Goal: Task Accomplishment & Management: Manage account settings

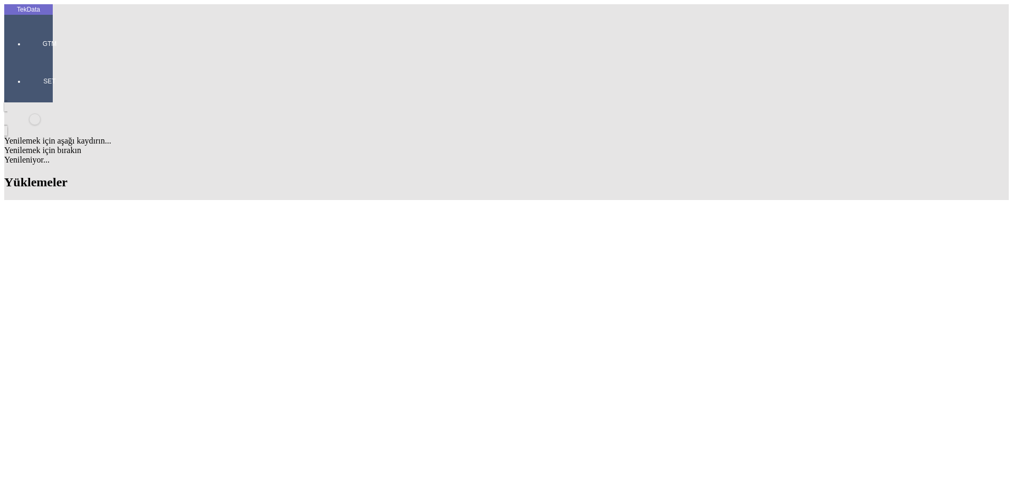
paste input "IHR2025/8-030"
type input "IHR2025/8-030"
paste input "TB7132310"
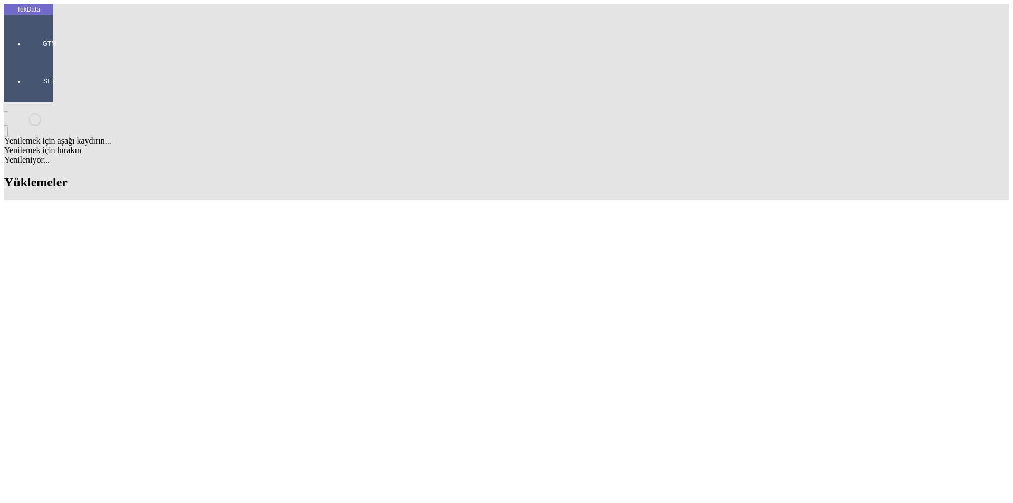
type input "TB7132310"
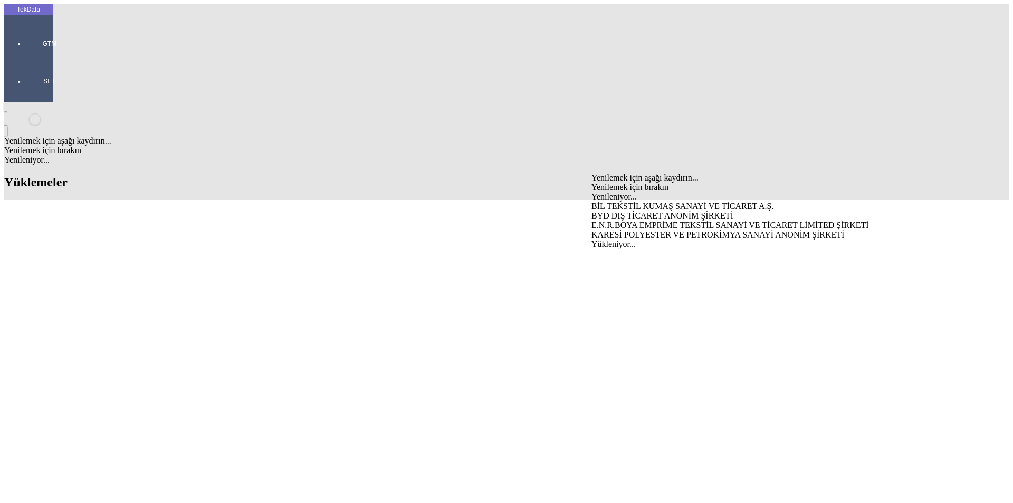
click at [630, 211] on div "BYD DIŞ TİCARET ANONİM ŞİRKETİ" at bounding box center [792, 215] width 403 height 9
type input "BYD DIŞ TİCARET ANONİM ŞİRKETİ"
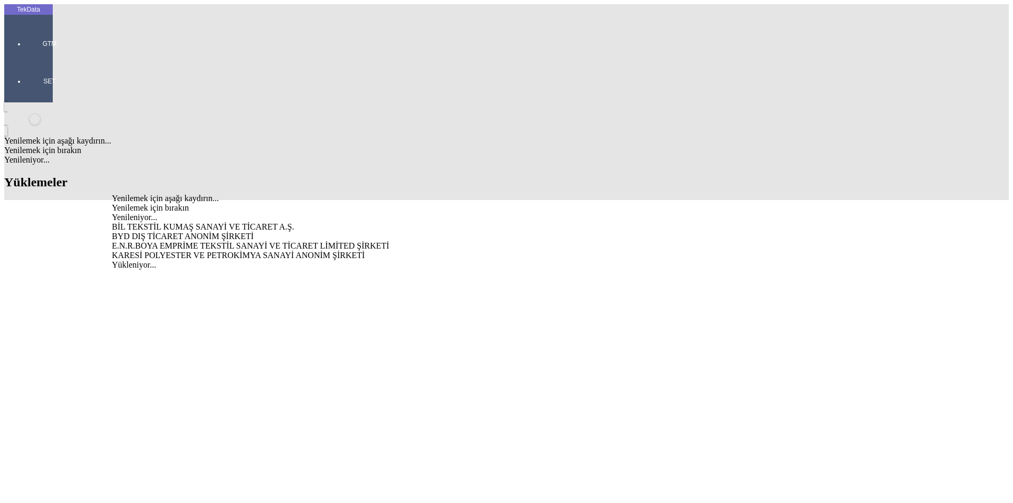
click at [243, 232] on div "BYD DIŞ TİCARET ANONİM ŞİRKETİ" at bounding box center [315, 236] width 407 height 9
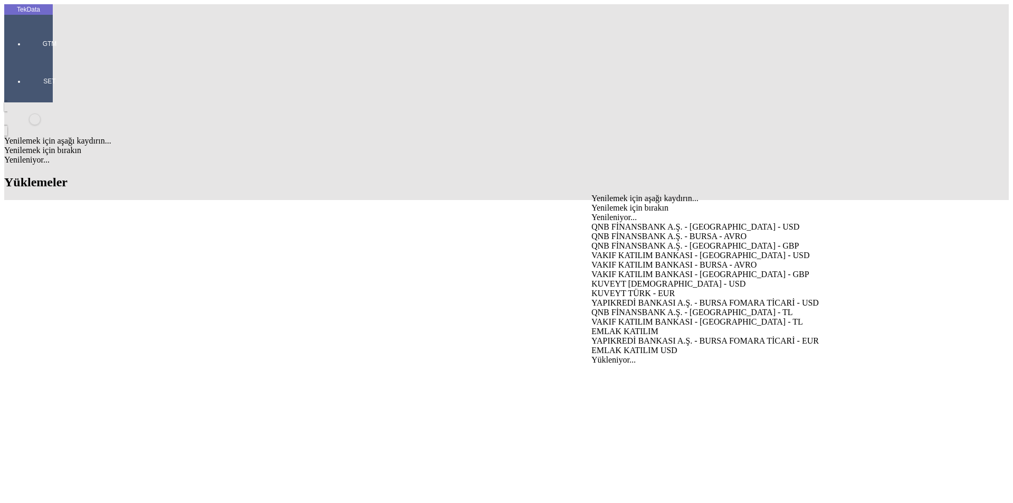
click at [628, 251] on div "VAKIF KATILIM BANKASI - [GEOGRAPHIC_DATA] - USD" at bounding box center [792, 255] width 403 height 9
type input "VAKIF KATILIM BANKASI - [GEOGRAPHIC_DATA] - USD"
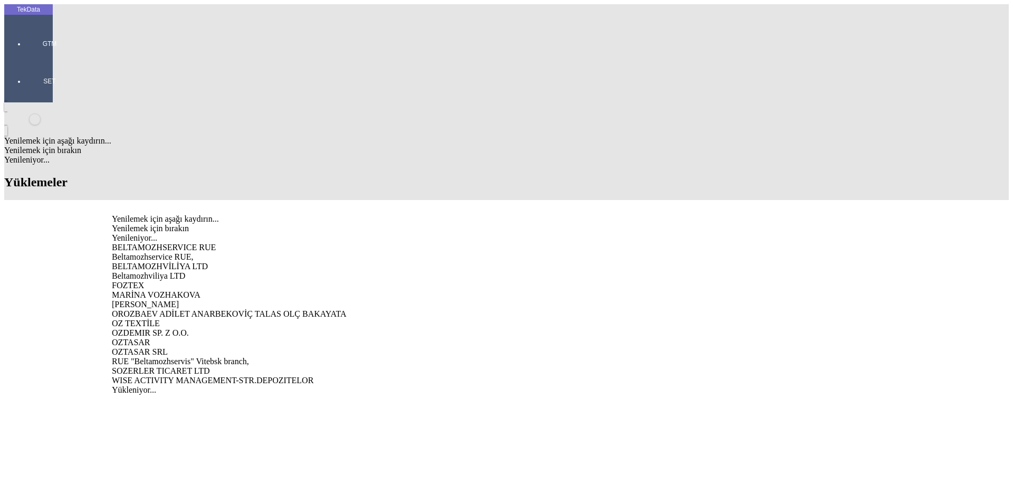
type input "ozde"
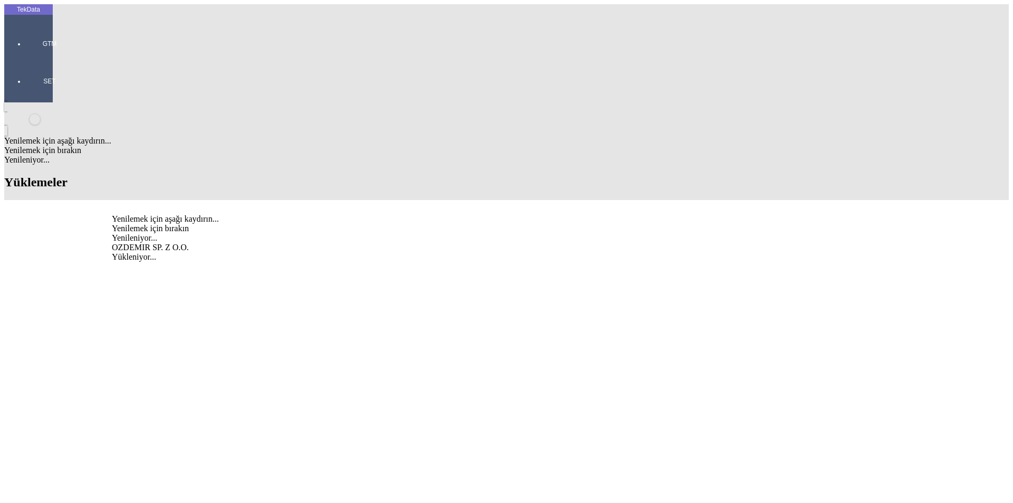
click at [187, 243] on div "OZDEMIR SP. Z O.O." at bounding box center [315, 247] width 407 height 9
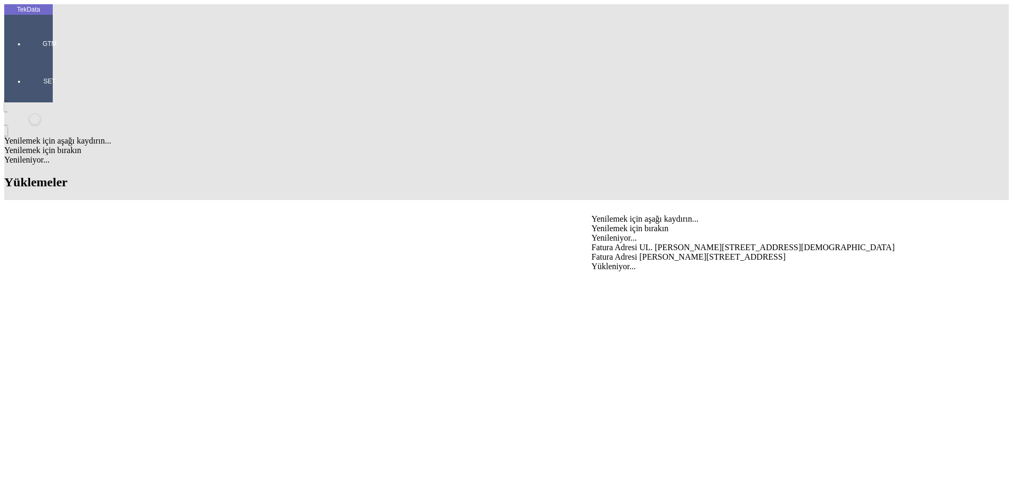
click at [714, 243] on div "Fatura Adresi UL. [PERSON_NAME][STREET_ADDRESS][DEMOGRAPHIC_DATA]" at bounding box center [792, 247] width 403 height 9
type input "Fatura Adresi UL. [PERSON_NAME][STREET_ADDRESS][DEMOGRAPHIC_DATA]"
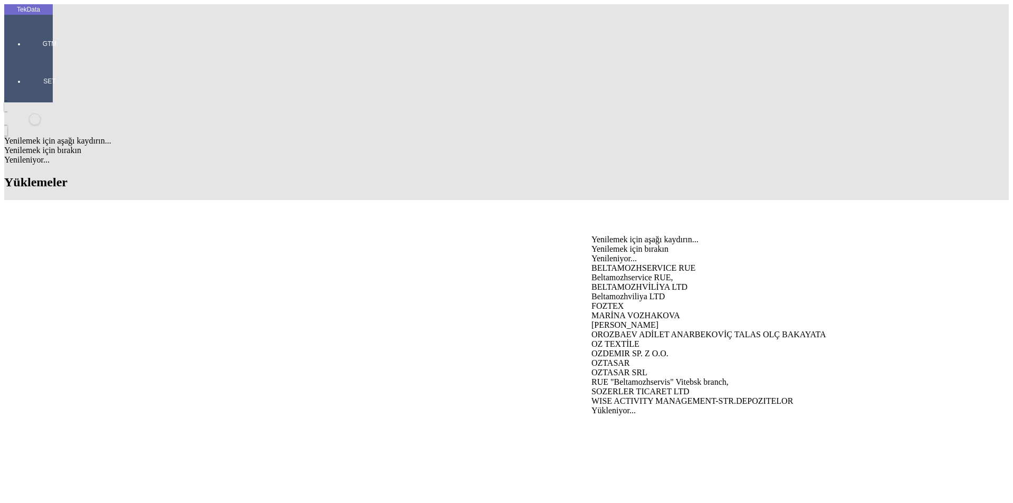
type input "ozde"
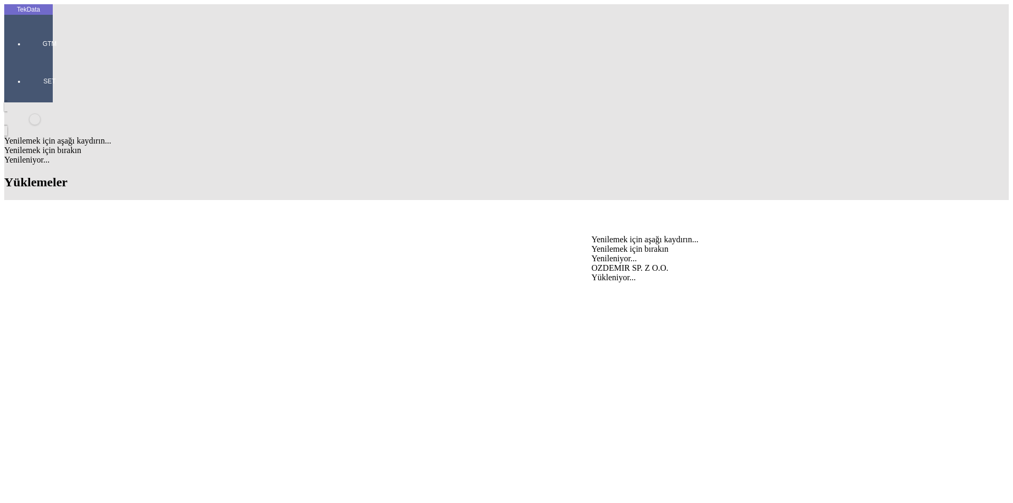
click at [622, 263] on div "OZDEMIR SP. Z O.O." at bounding box center [792, 267] width 403 height 9
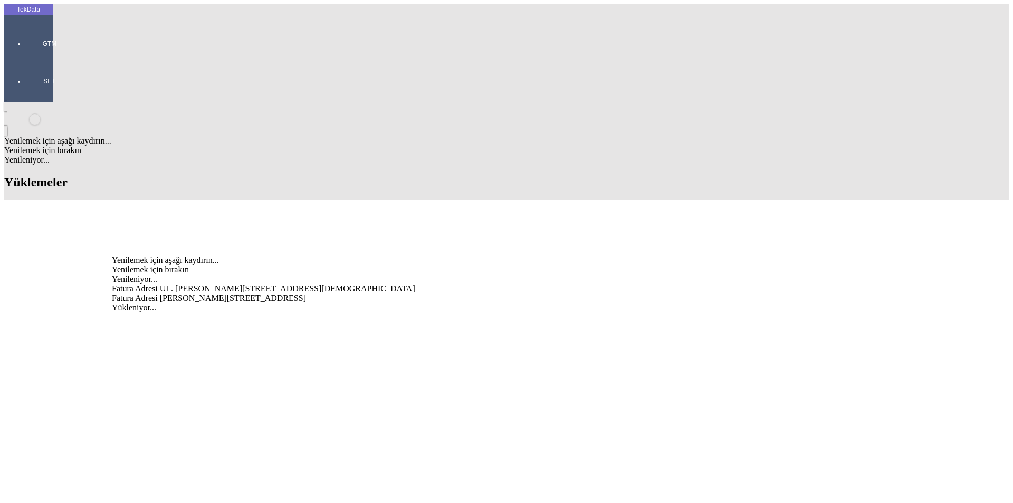
click at [315, 284] on div "Fatura Adresi UL. [PERSON_NAME][STREET_ADDRESS][DEMOGRAPHIC_DATA]" at bounding box center [315, 288] width 407 height 9
type input "Fatura Adresi UL. [PERSON_NAME][STREET_ADDRESS][DEMOGRAPHIC_DATA]"
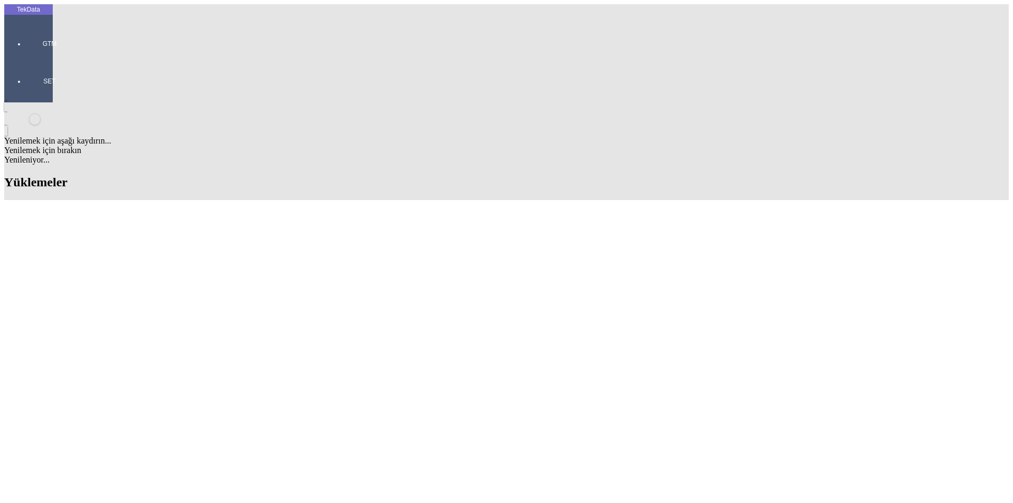
click at [215, 364] on div "[PERSON_NAME]" at bounding box center [315, 368] width 407 height 9
type input "[PERSON_NAME]"
click at [612, 450] on div "EXW" at bounding box center [792, 454] width 403 height 9
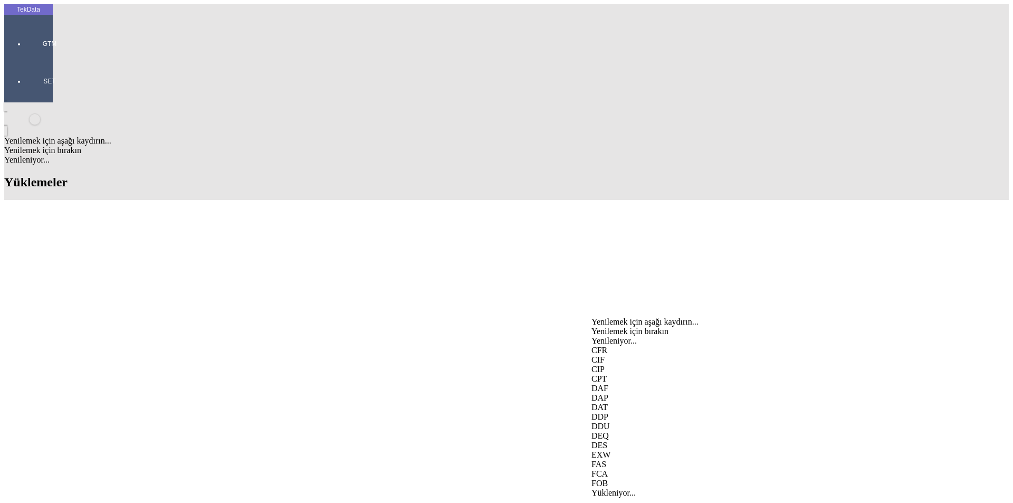
type input "EXW"
drag, startPoint x: 243, startPoint y: 325, endPoint x: 242, endPoint y: 331, distance: 5.9
type input "[GEOGRAPHIC_DATA]"
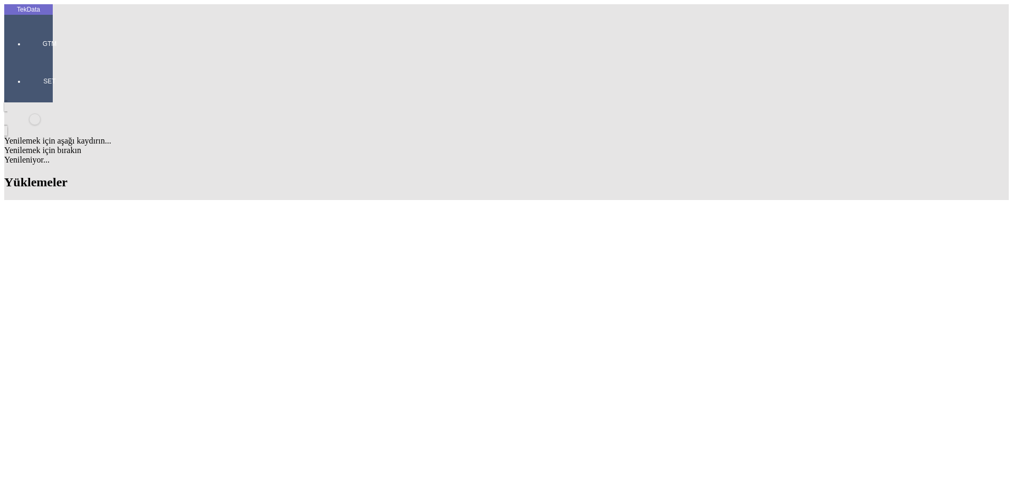
click at [627, 385] on div "Mal Mukabili" at bounding box center [792, 389] width 403 height 9
type input "Mal Mukabili"
click at [288, 387] on div "Görüldüğünde Ödemeli" at bounding box center [315, 391] width 407 height 9
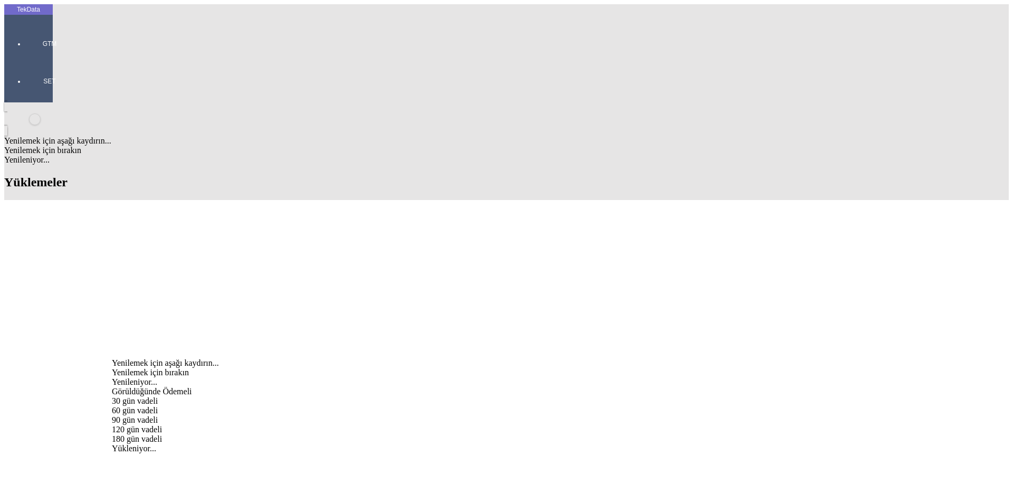
type input "Görüldüğünde Ödemeli"
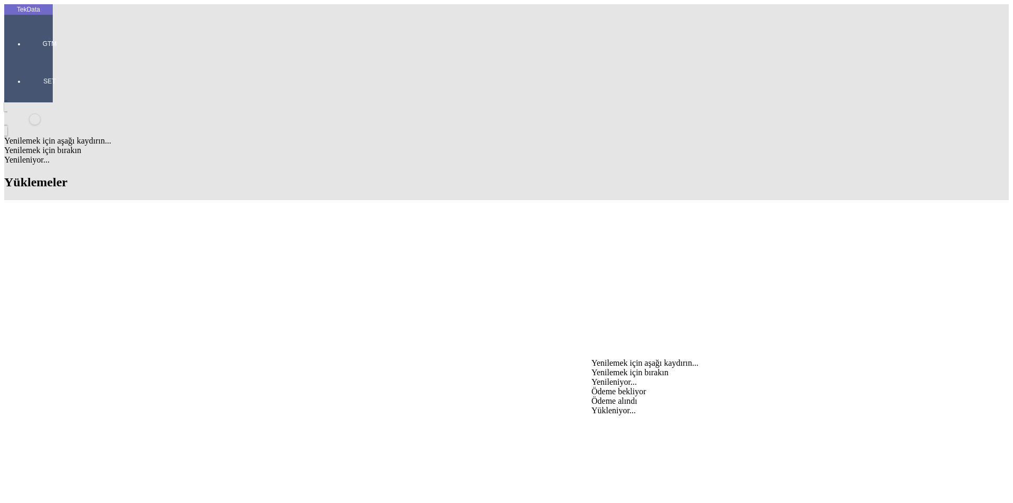
click at [618, 387] on div "Ödeme bekliyor" at bounding box center [792, 391] width 403 height 9
type input "Ödeme bekliyor"
type input "1418.2"
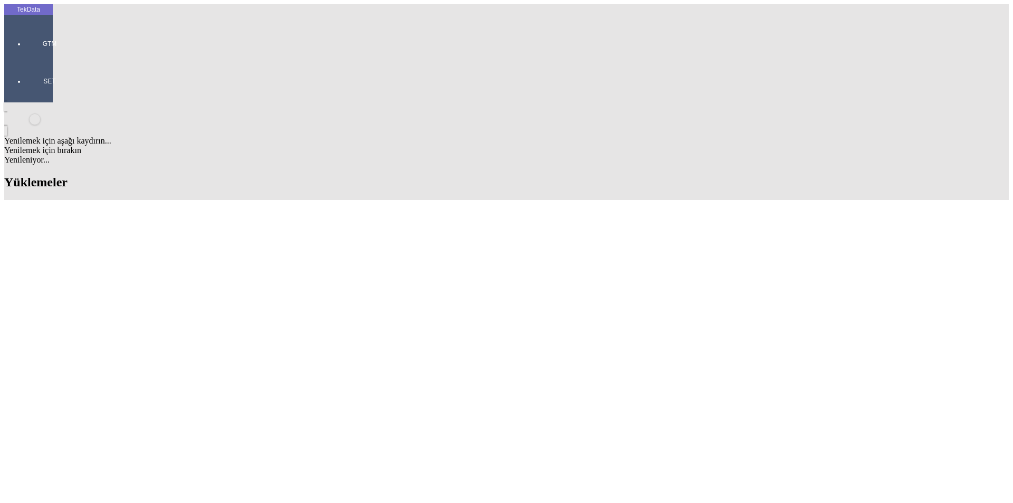
type input "1434.2"
drag, startPoint x: 449, startPoint y: 283, endPoint x: 507, endPoint y: 283, distance: 58.0
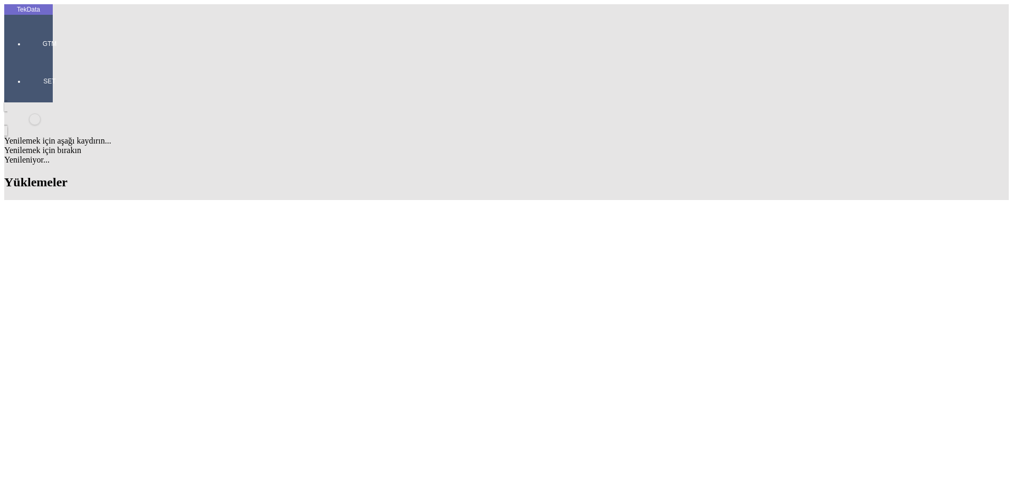
copy td "BDF2025000000427"
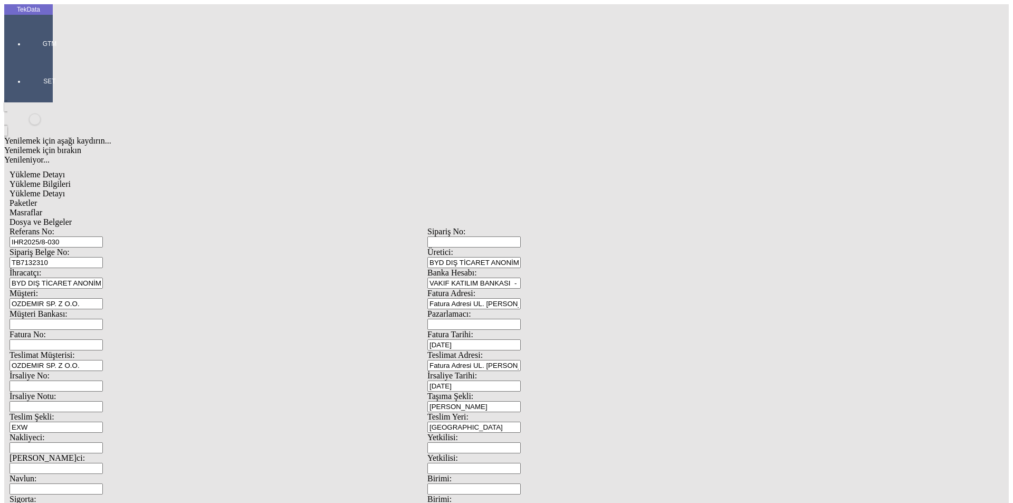
click at [103, 339] on input "Fatura No:" at bounding box center [55, 344] width 93 height 11
paste input "BDF2025000000427"
type input "BDF2025000000428"
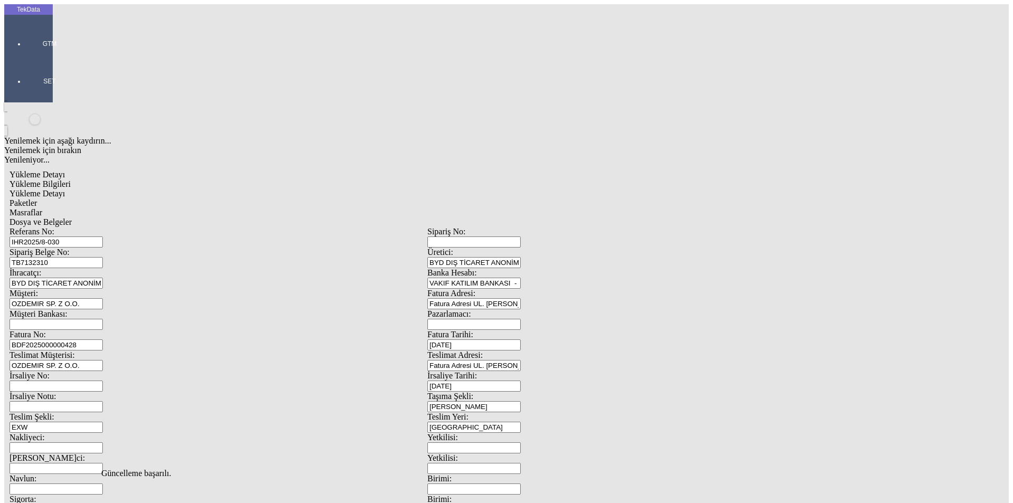
scroll to position [0, 0]
click at [65, 189] on span "Yükleme Detayı" at bounding box center [36, 193] width 55 height 9
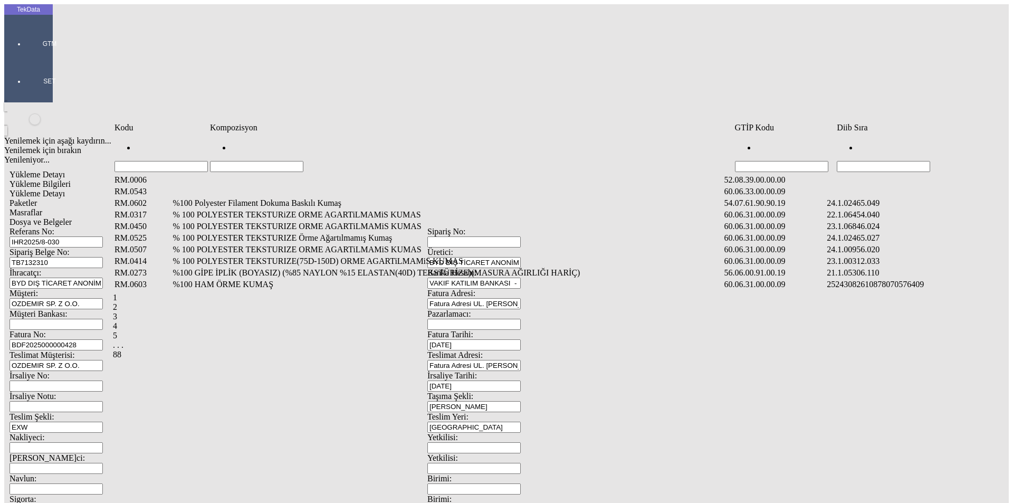
click at [866, 161] on input "Hücreyi Filtrele" at bounding box center [883, 166] width 93 height 11
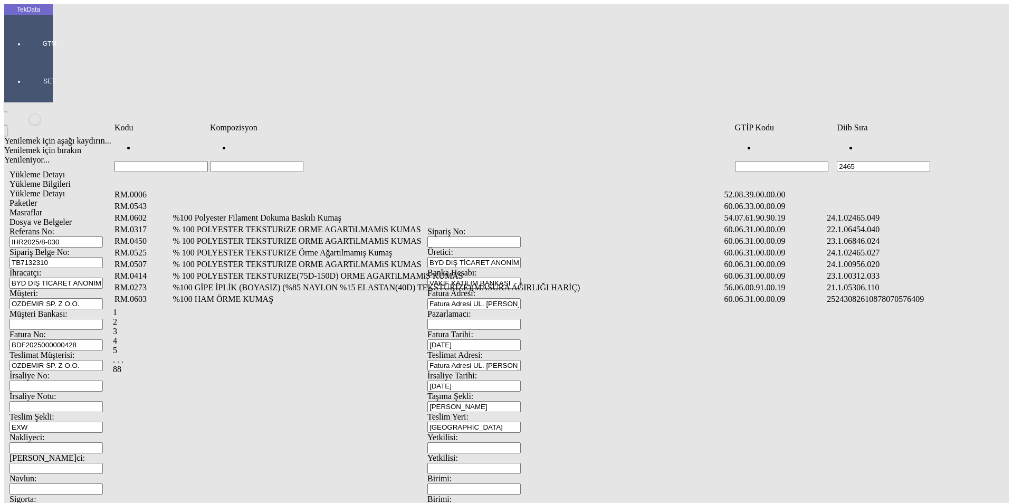
type input "2465"
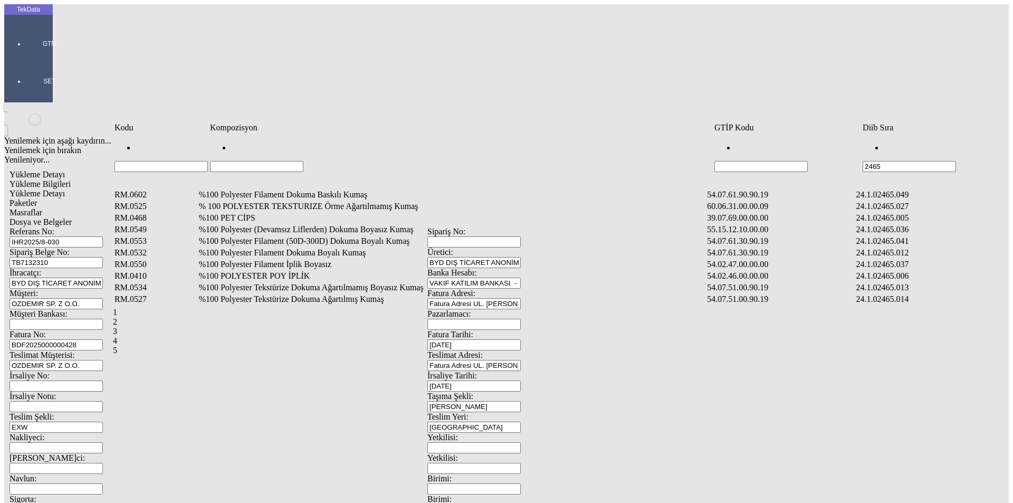
click at [303, 161] on input "Hücreyi Filtrele" at bounding box center [256, 166] width 93 height 11
type input "%1"
type input "%100 POLYESTER"
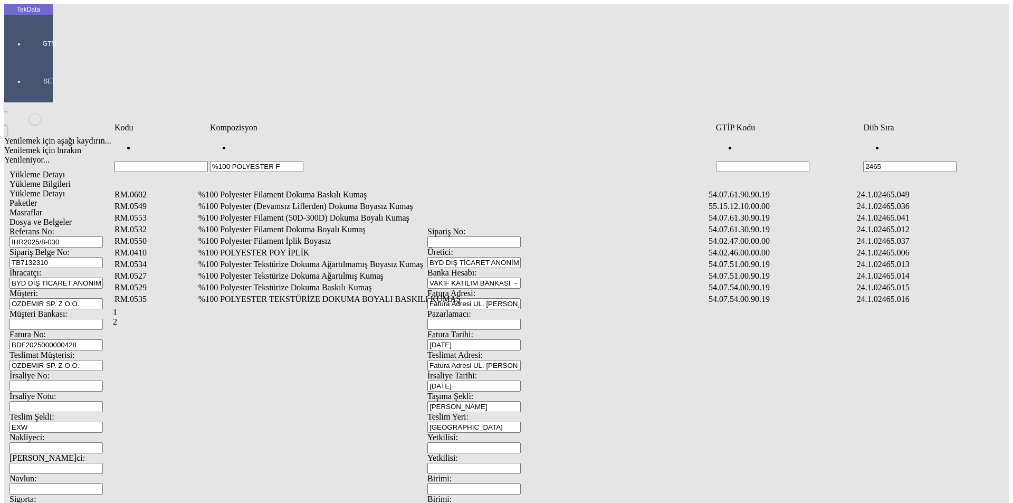
type input "%100 POLYESTER F"
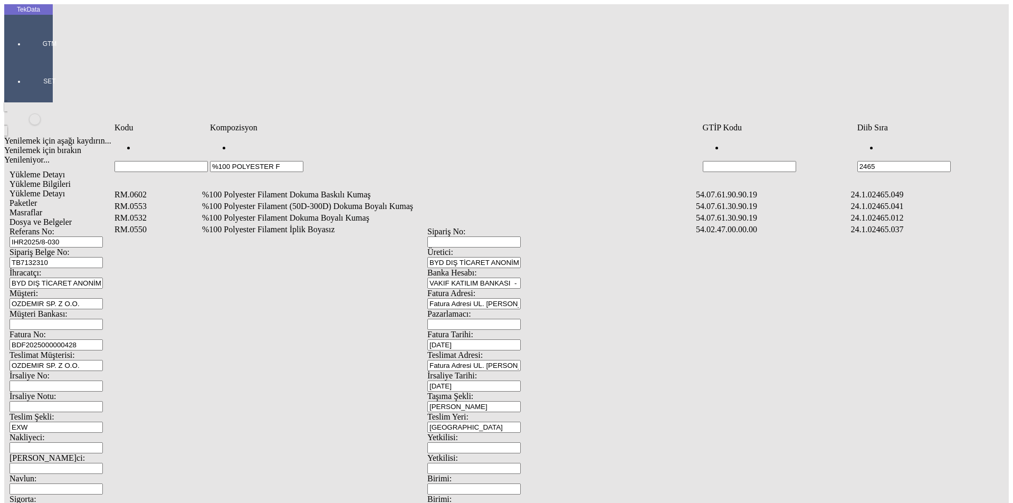
click at [340, 213] on td "%100 Polyester Filament Dokuma Boyalı Kumaş" at bounding box center [447, 218] width 493 height 11
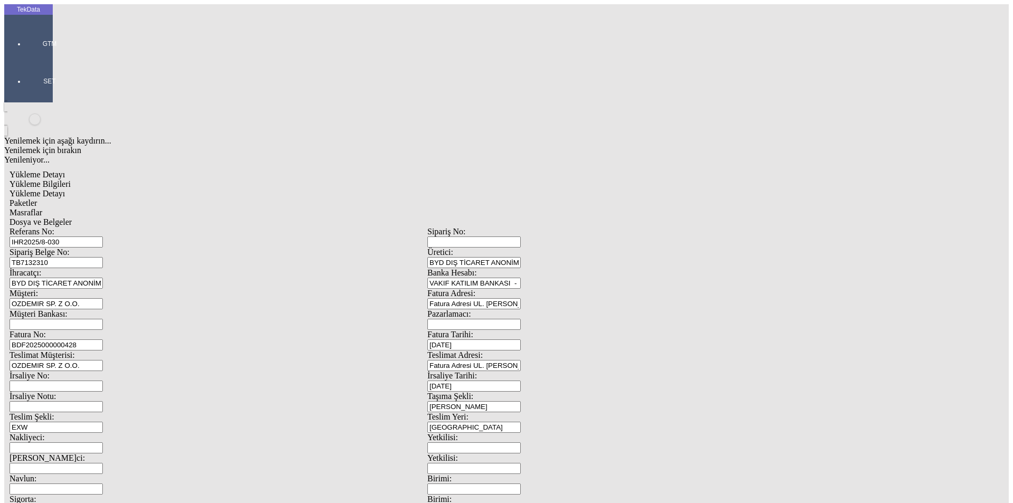
type input "1459"
click at [616, 191] on div "Metre" at bounding box center [784, 195] width 418 height 9
type input "Metre"
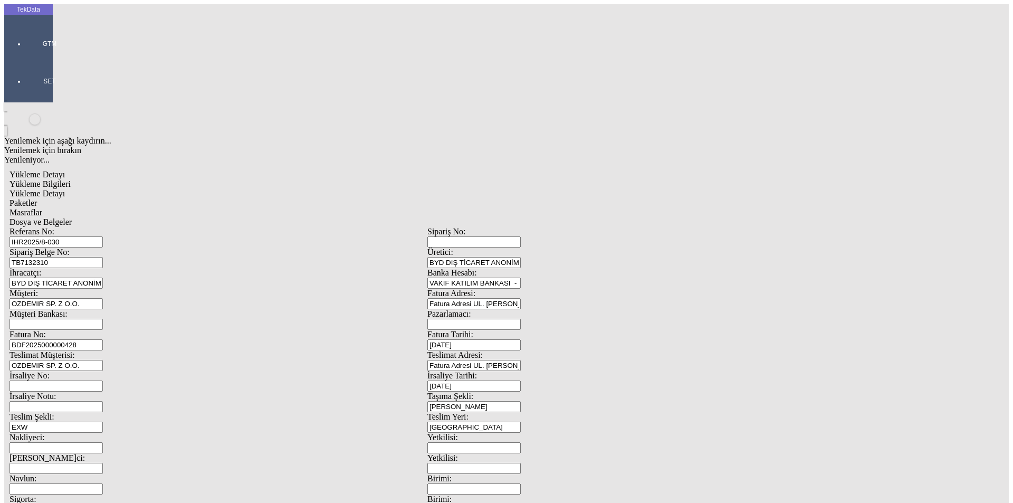
type input "1.59"
click at [617, 221] on div "Amerikan Doları" at bounding box center [784, 225] width 418 height 9
type input "Amerikan Doları"
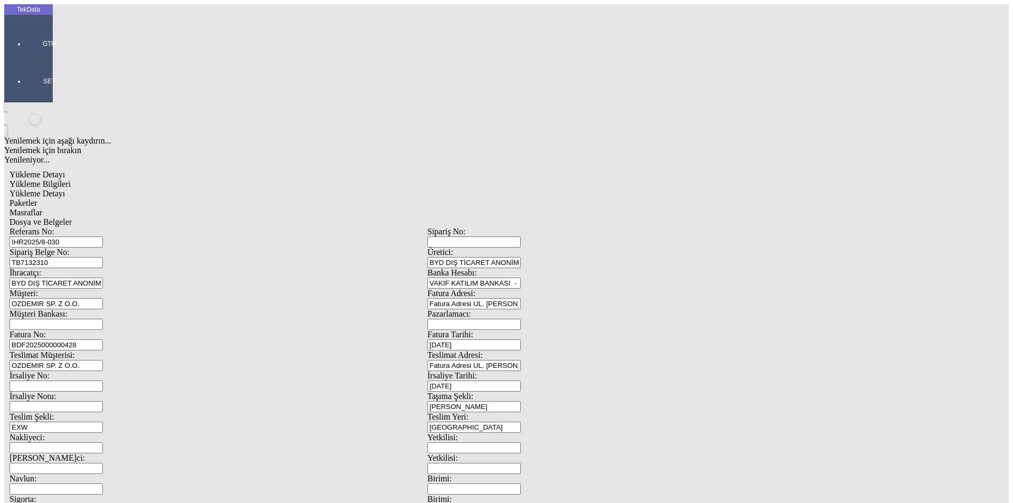
type input "300"
type input "271.55"
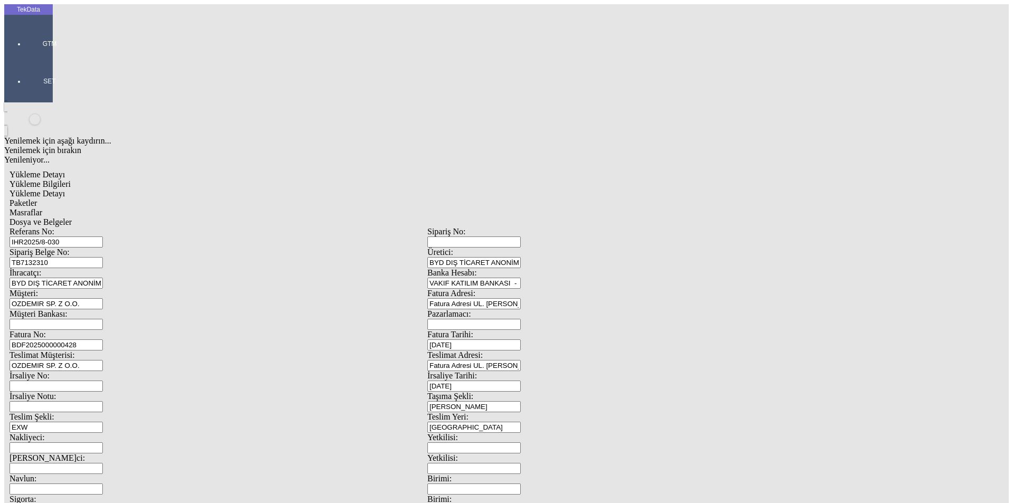
type input "276.05"
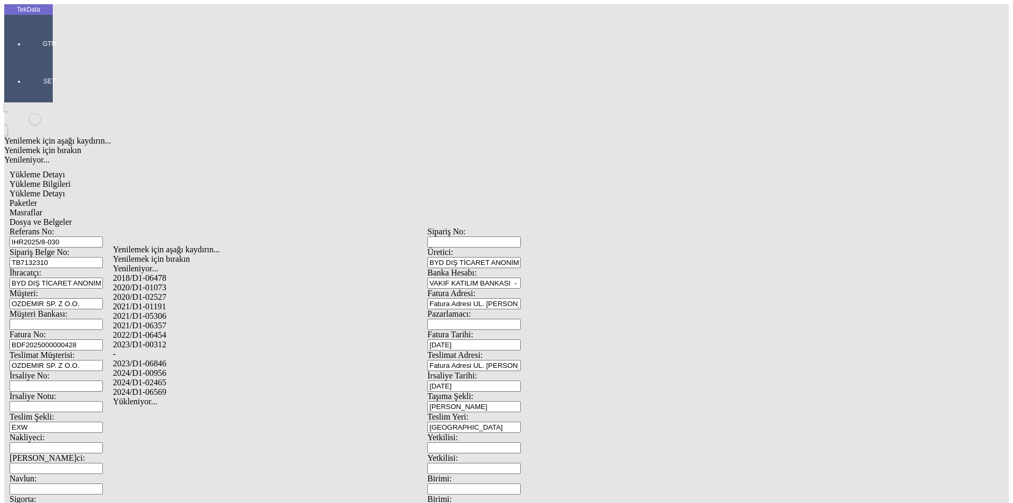
click at [184, 378] on div "2024/D1-02465" at bounding box center [318, 382] width 410 height 9
type input "2024/D1-02465"
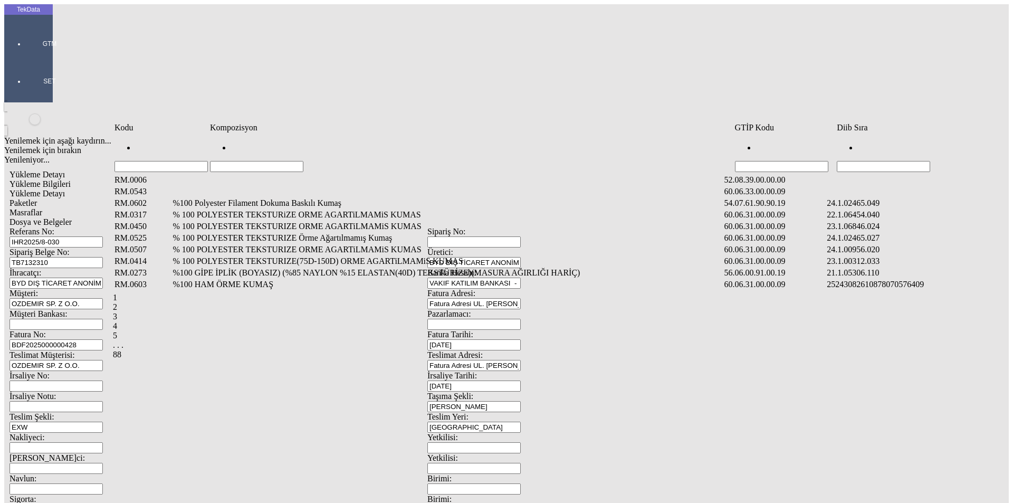
click at [863, 161] on input "Hücreyi Filtrele" at bounding box center [883, 166] width 93 height 11
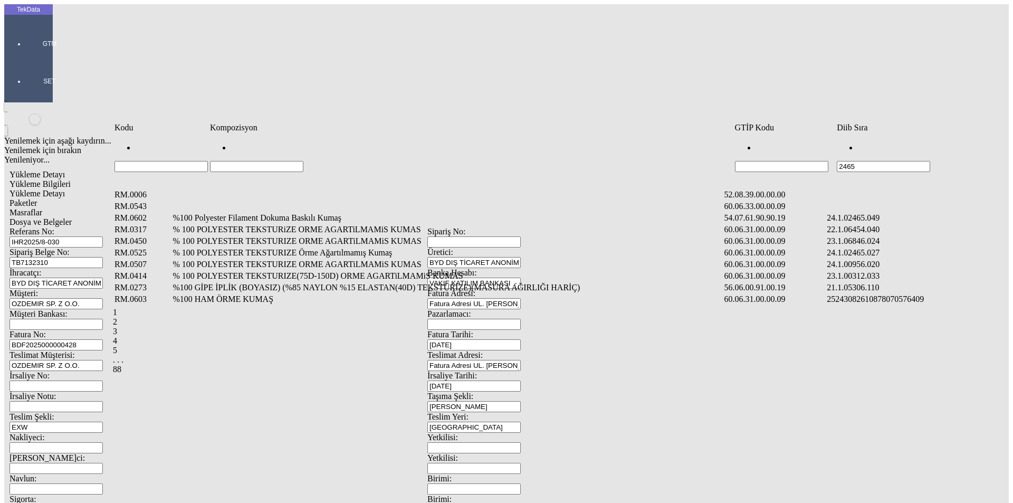
type input "2465"
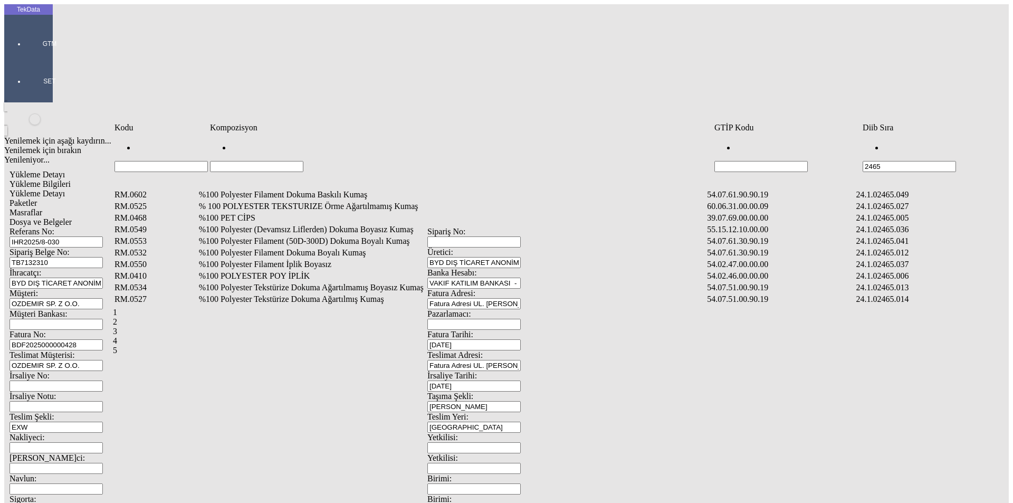
click at [303, 161] on input "Hücreyi Filtrele" at bounding box center [256, 166] width 93 height 11
type input "%"
type input "%100 POLYESTER"
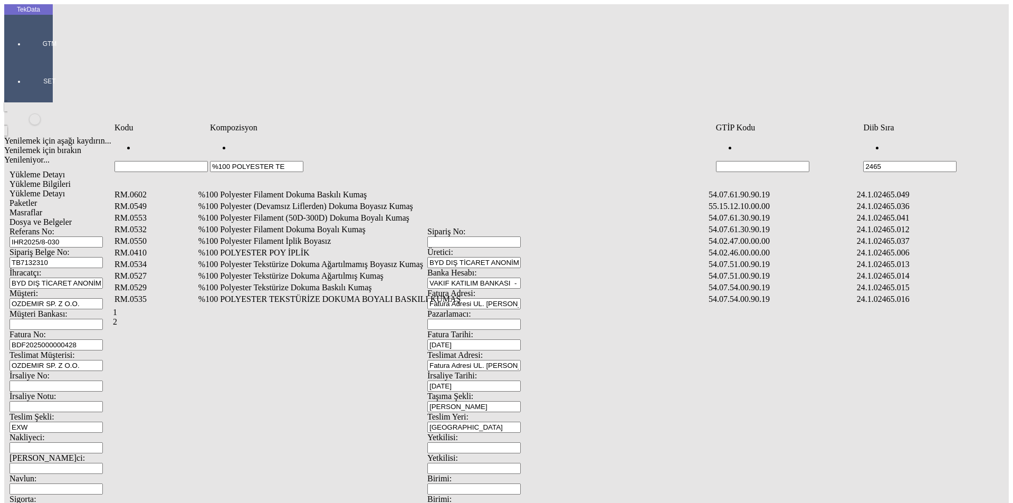
type input "%100 POLYESTER TE"
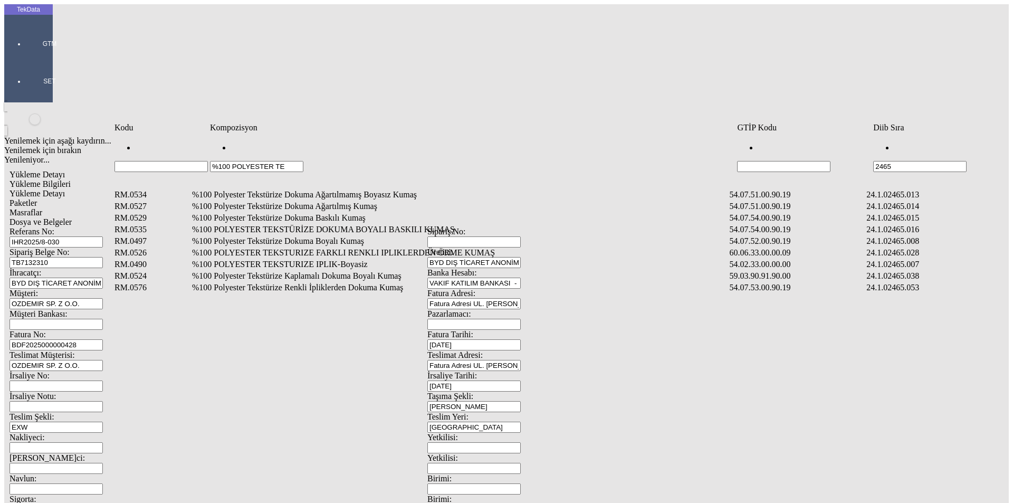
click at [308, 236] on td "%100 Polyester Tekstürize Dokuma Boyalı Kumaş" at bounding box center [459, 241] width 536 height 11
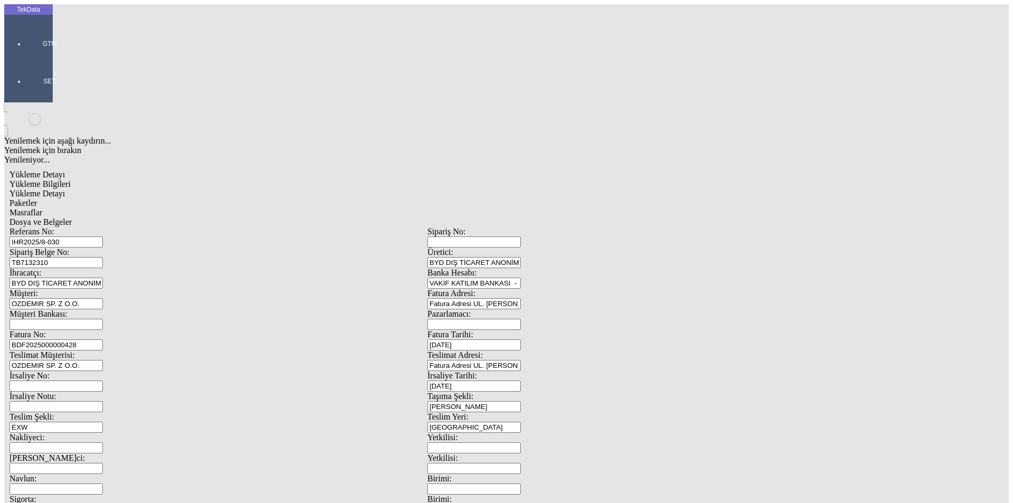
type input "1379.5"
click at [597, 191] on div "Metre" at bounding box center [784, 195] width 418 height 9
type input "Metre"
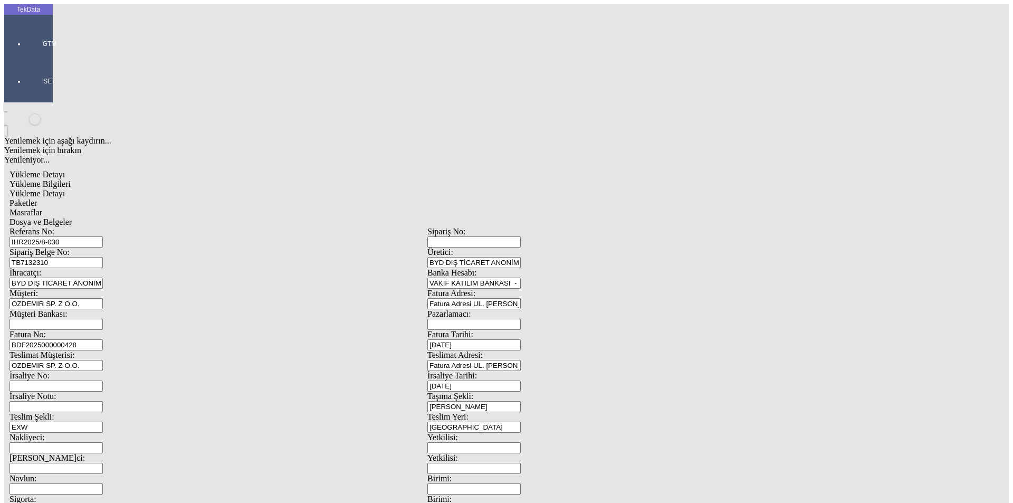
type input "2.35"
click at [593, 221] on div "Amerikan Doları" at bounding box center [784, 225] width 418 height 9
type input "Amerikan Doları"
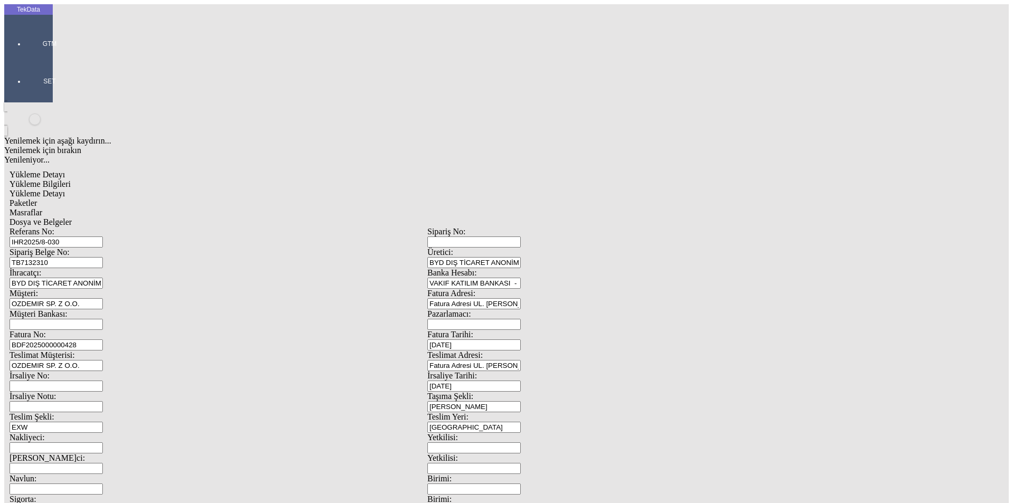
type input "300"
type input "897.65"
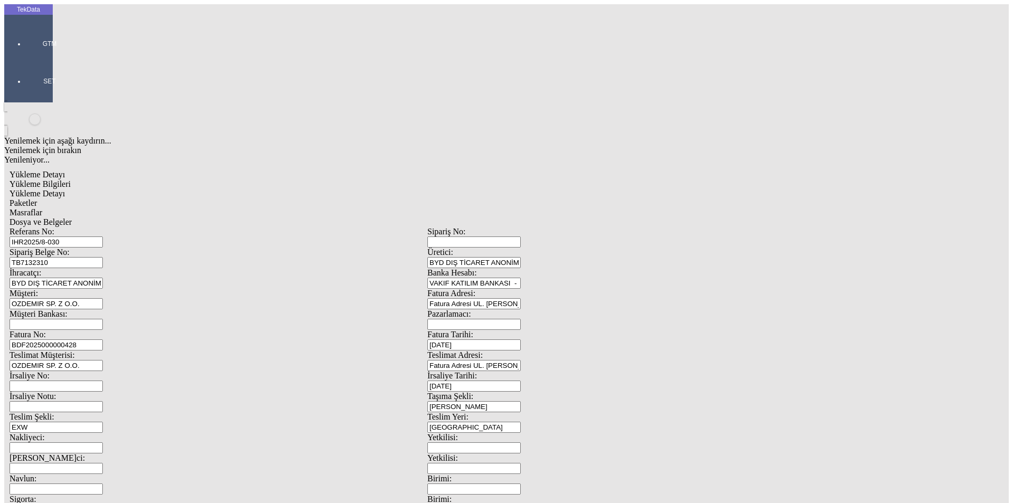
type input "906.75"
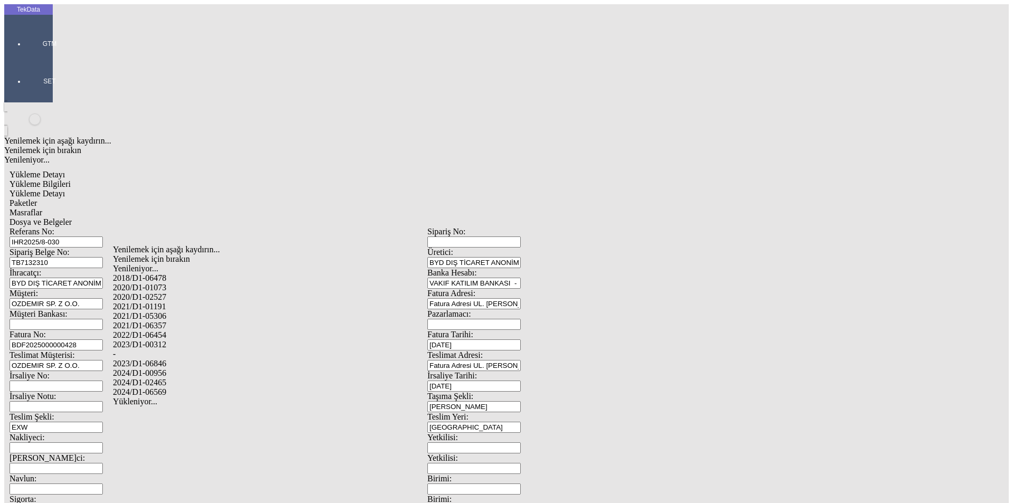
click at [201, 378] on div "2024/D1-02465" at bounding box center [318, 382] width 410 height 9
type input "2024/D1-02465"
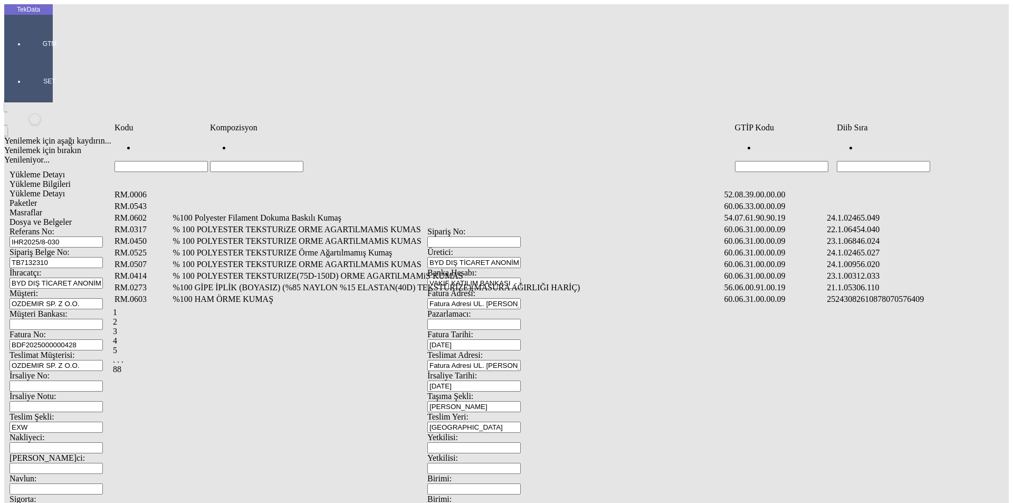
click at [866, 161] on input "Hücreyi Filtrele" at bounding box center [883, 166] width 93 height 11
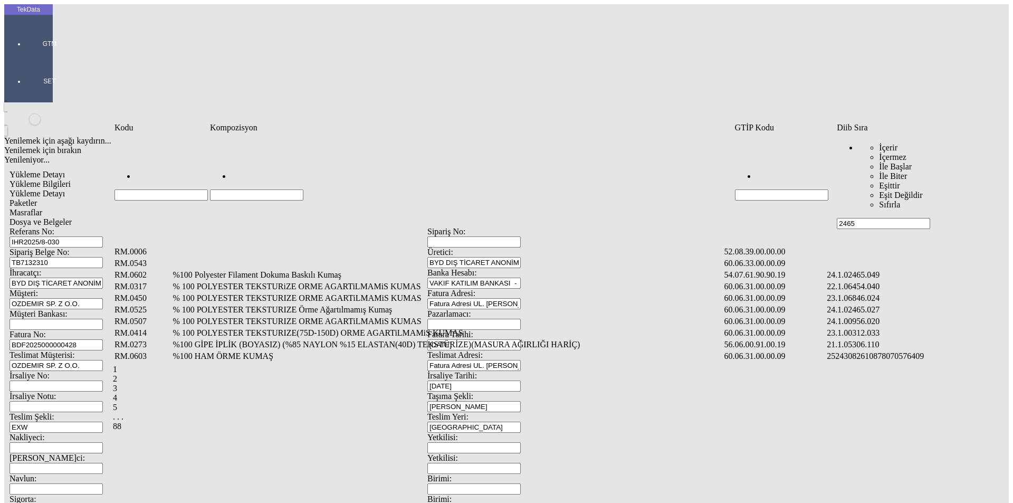
type input "2465"
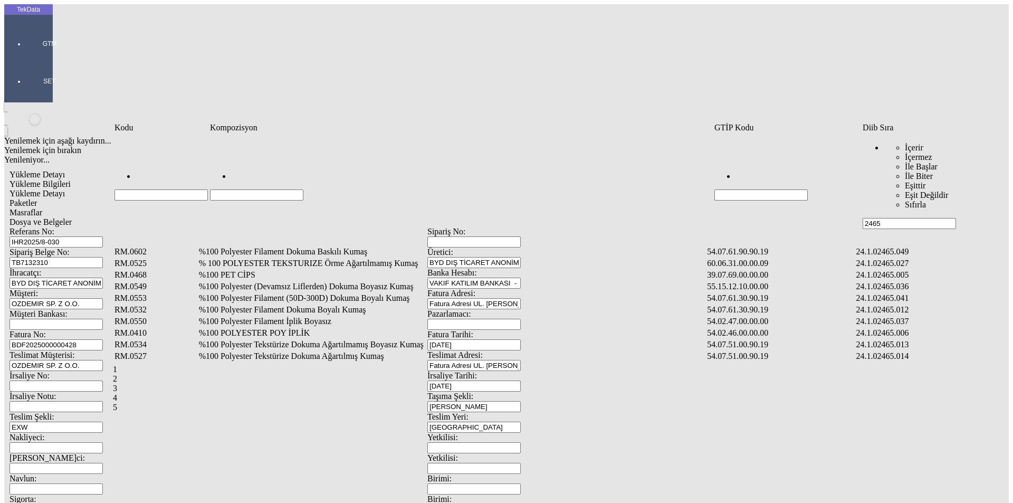
click at [303, 189] on input "Hücreyi Filtrele" at bounding box center [256, 194] width 93 height 11
type input "%1"
type input "%100 P"
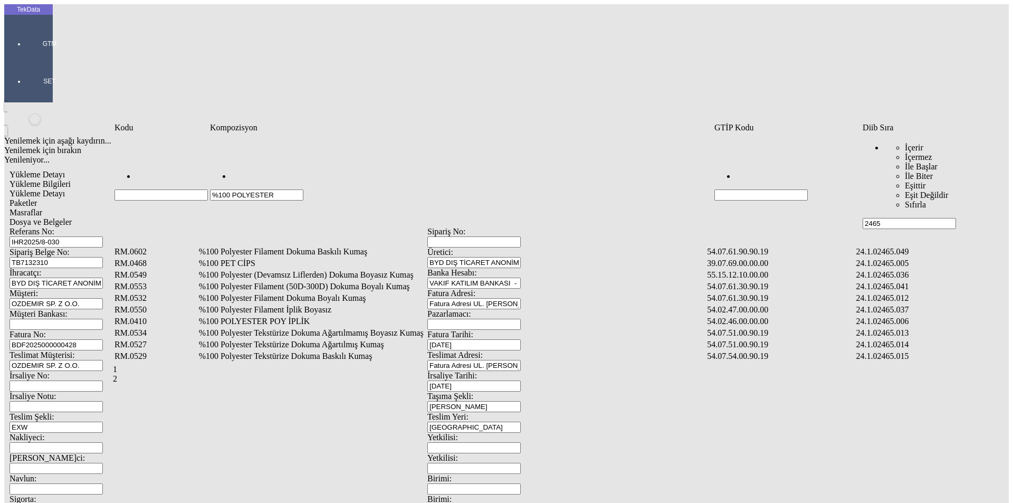
type input "%100 POLYESTER"
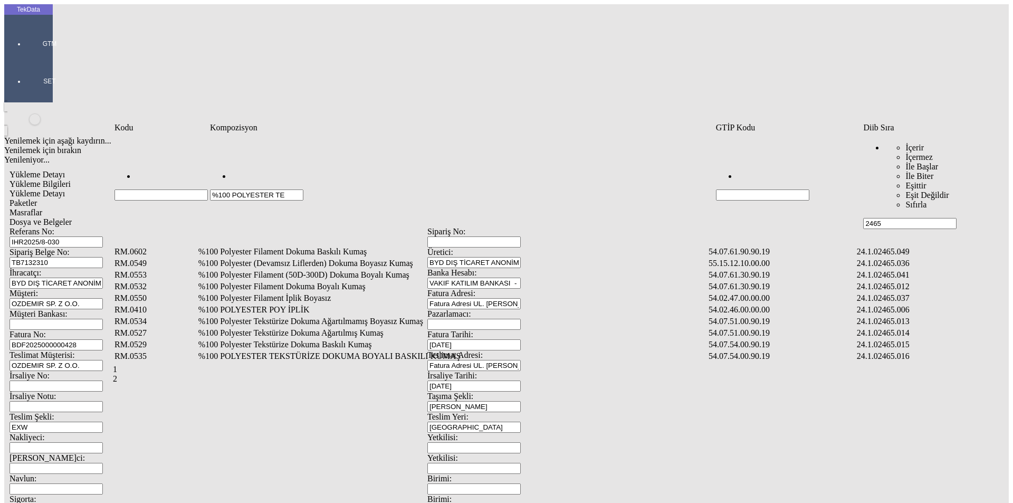
type input "%100 POLYESTER TE"
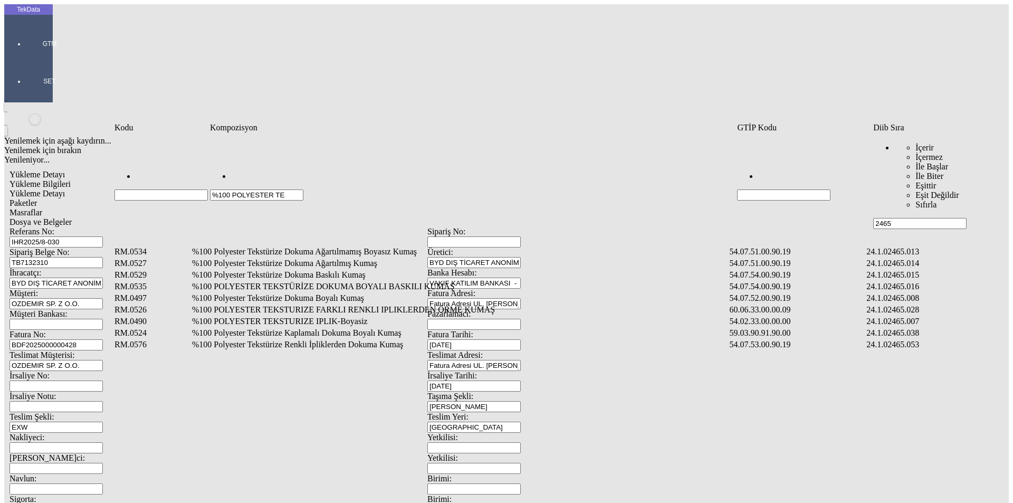
click at [397, 293] on td "%100 Polyester Tekstürize Dokuma Boyalı Kumaş" at bounding box center [459, 298] width 536 height 11
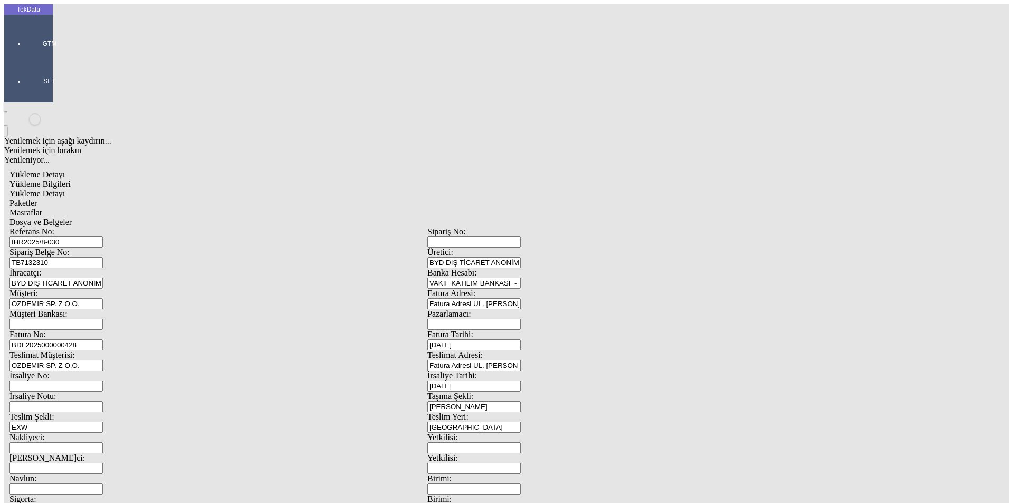
type input "2.75"
click at [600, 191] on div "Metre" at bounding box center [784, 195] width 418 height 9
type input "Metre"
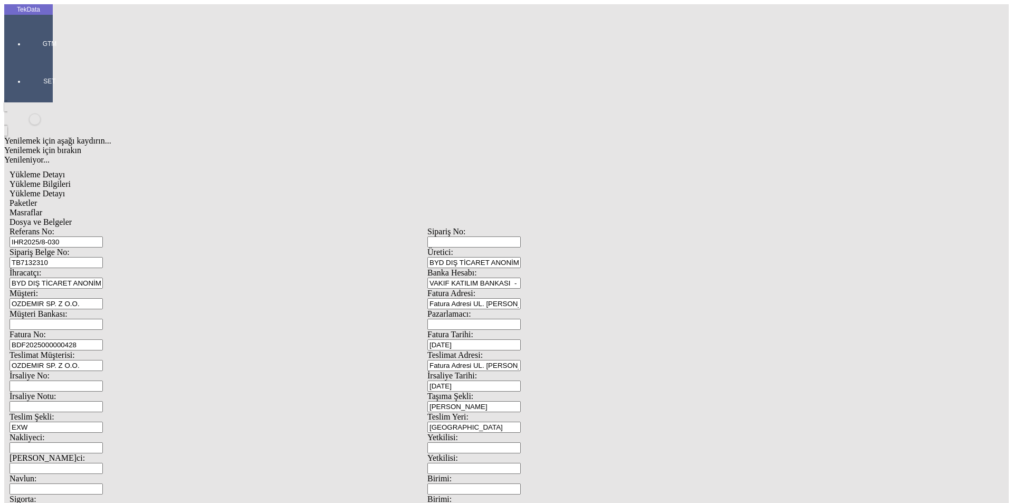
type input "352.22"
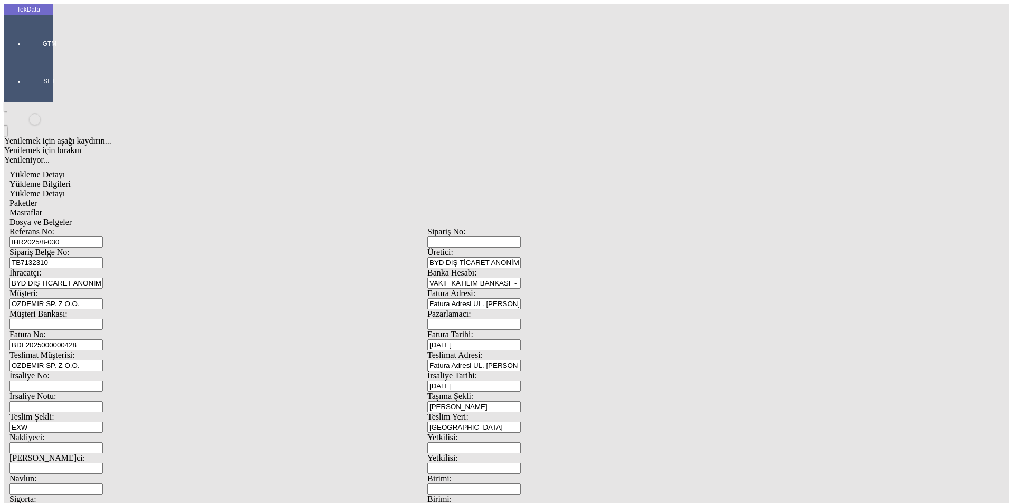
type input "2.75"
click at [612, 221] on div "Amerikan Doları" at bounding box center [784, 225] width 418 height 9
type input "Amerikan Doları"
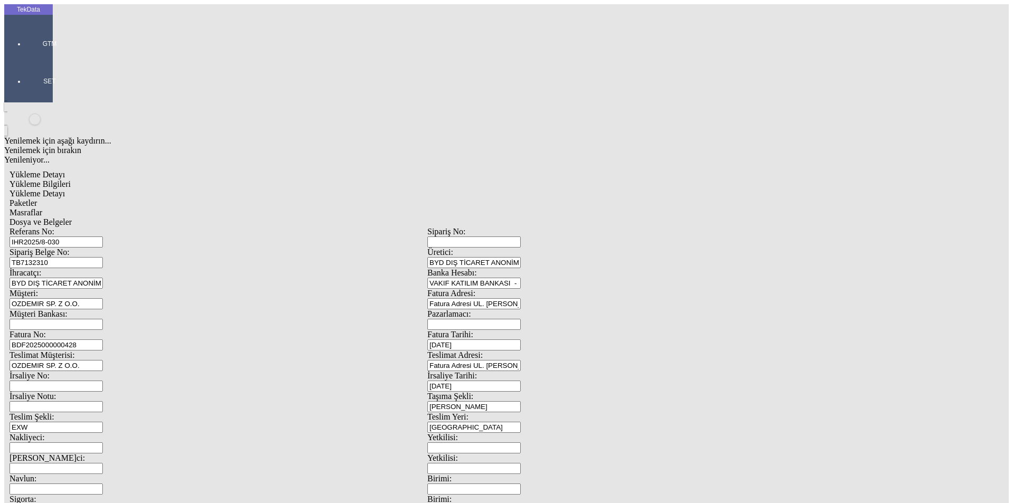
type input "300"
type input "249"
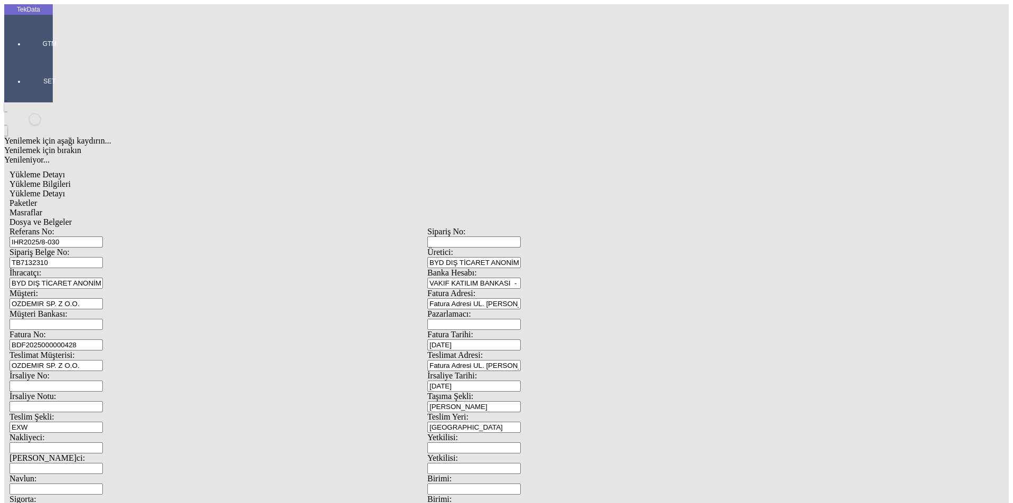
type input "1434.2"
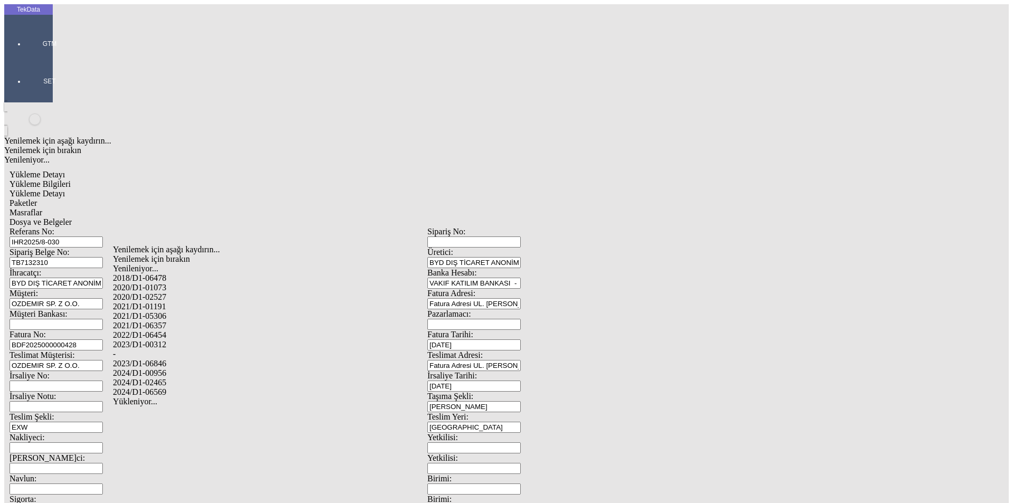
click at [178, 378] on div "2024/D1-02465" at bounding box center [318, 382] width 410 height 9
type input "2024/D1-02465"
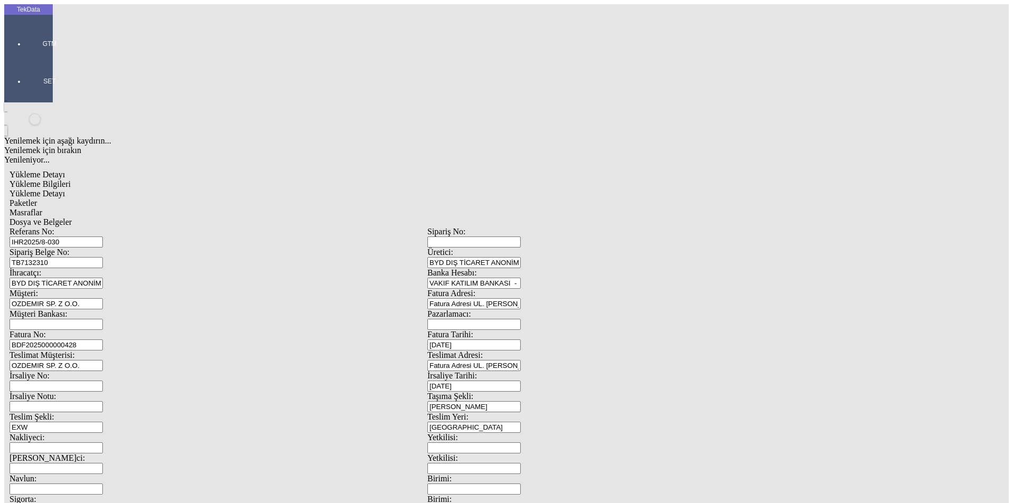
click at [37, 198] on span "Paketler" at bounding box center [22, 202] width 27 height 9
click at [139, 159] on div "Çuval" at bounding box center [313, 163] width 419 height 9
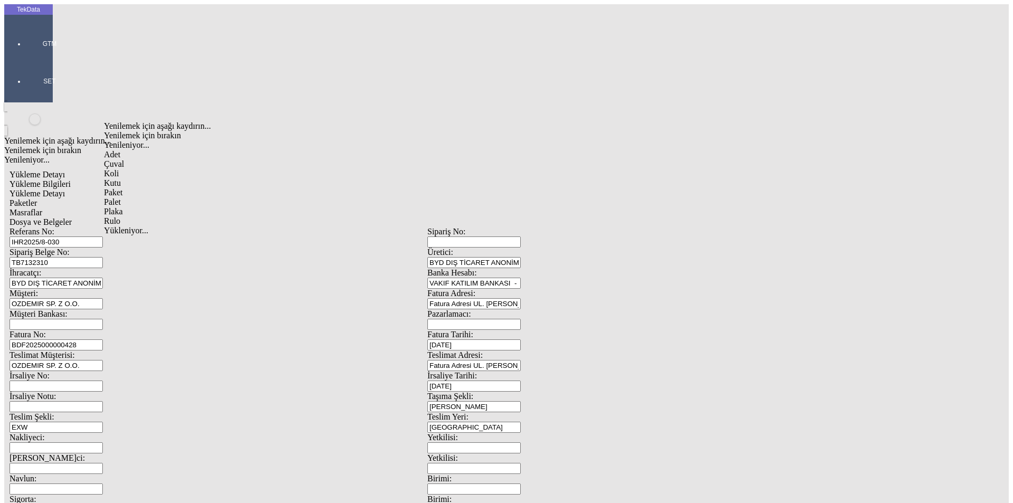
type input "Çuval"
type input "29"
drag, startPoint x: 935, startPoint y: 153, endPoint x: 907, endPoint y: 152, distance: 27.5
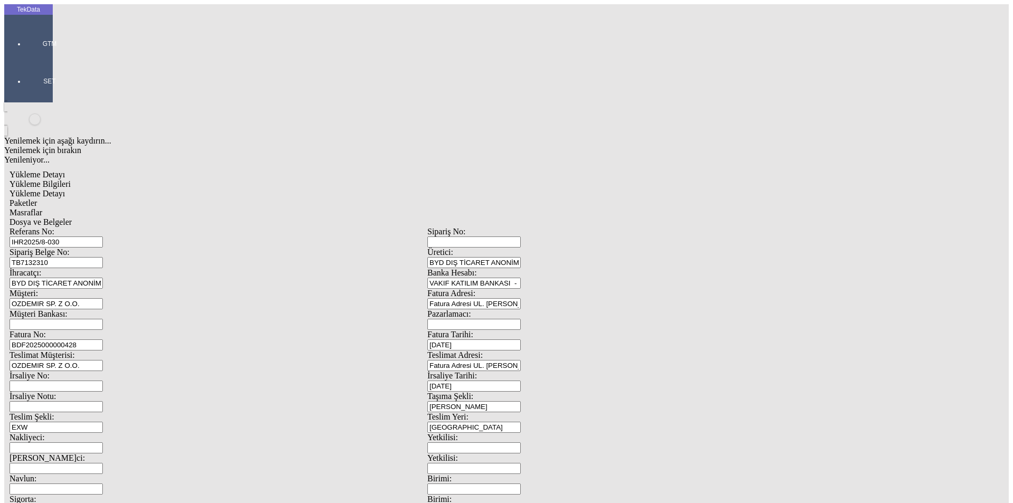
click at [42, 208] on span "Masraflar" at bounding box center [25, 212] width 33 height 9
click at [72, 217] on span "Dosya ve Belgeler" at bounding box center [40, 221] width 62 height 9
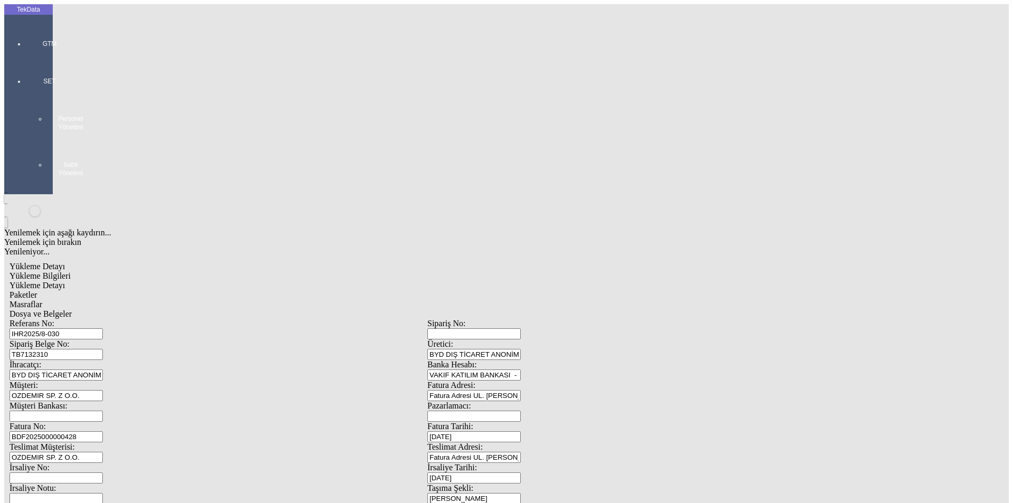
click at [72, 309] on span "Dosya ve Belgeler" at bounding box center [40, 313] width 62 height 9
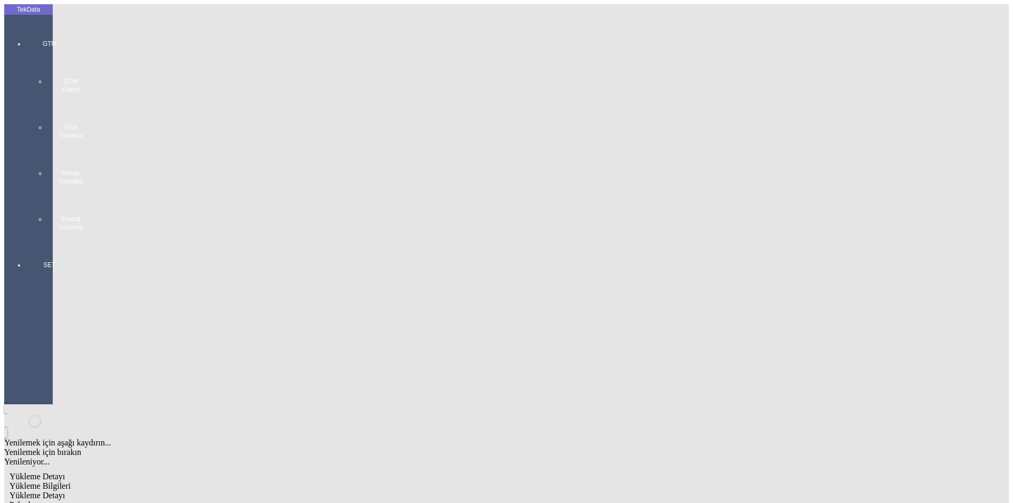
click at [65, 491] on span "Yükleme Detayı" at bounding box center [36, 495] width 55 height 9
type input "1"
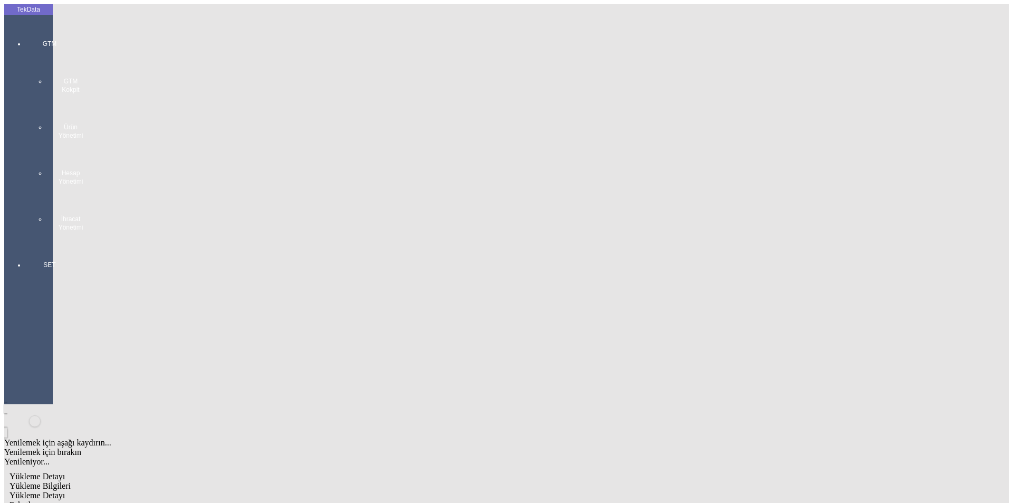
type input "251.4"
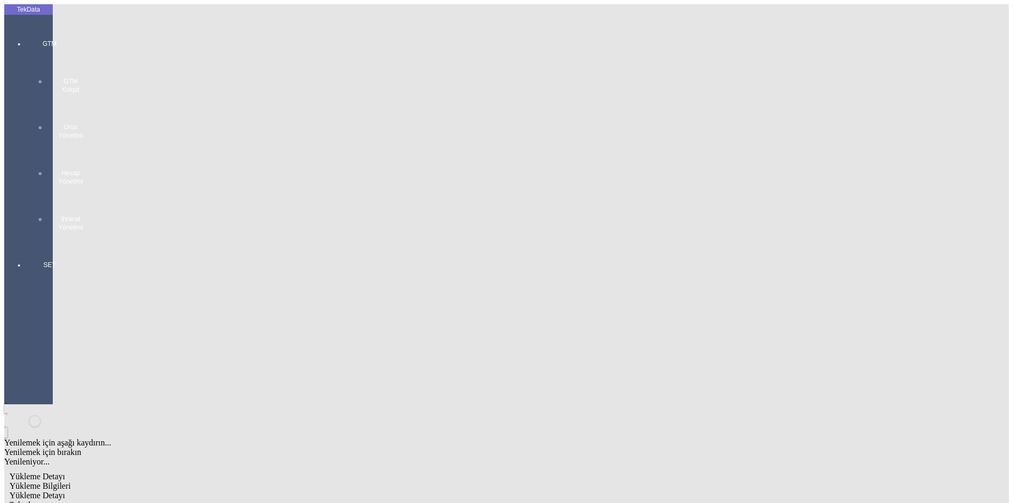
click at [71, 481] on span "Yükleme Bilgileri" at bounding box center [39, 485] width 61 height 9
drag, startPoint x: 224, startPoint y: 177, endPoint x: 136, endPoint y: 177, distance: 88.6
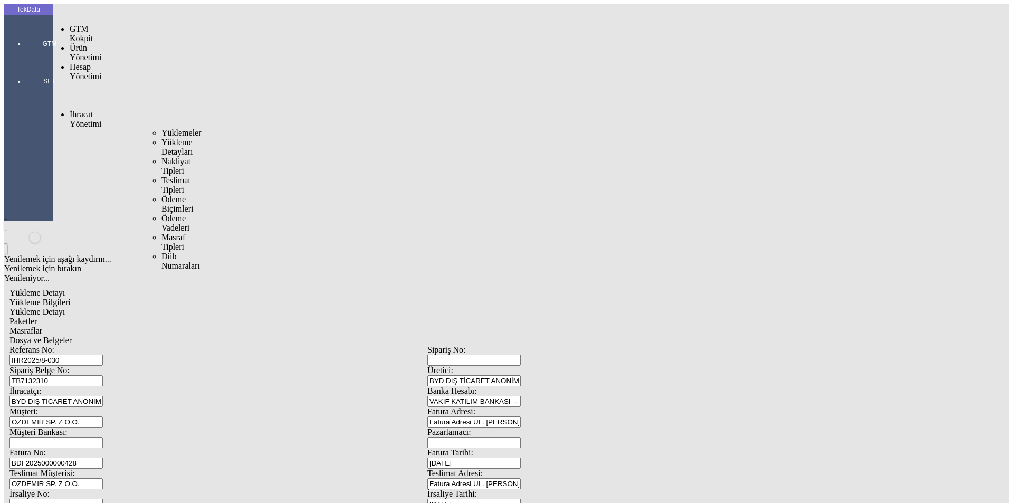
click at [161, 128] on span "Yüklemeler" at bounding box center [181, 132] width 40 height 9
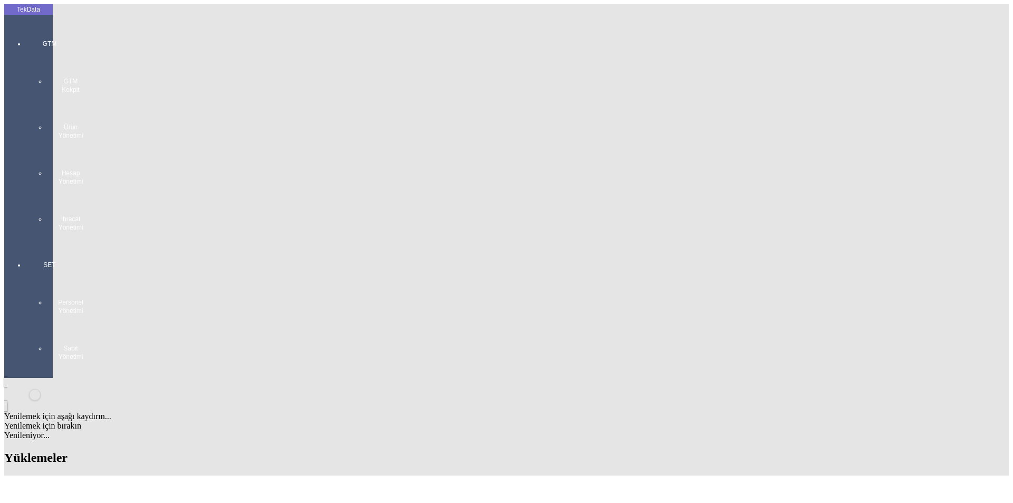
paste input "IHR2025/8-035, IHR2025/8-066"
type input "IHR2025/8-035, IHR2025/8-066"
paste input "TB7136273"
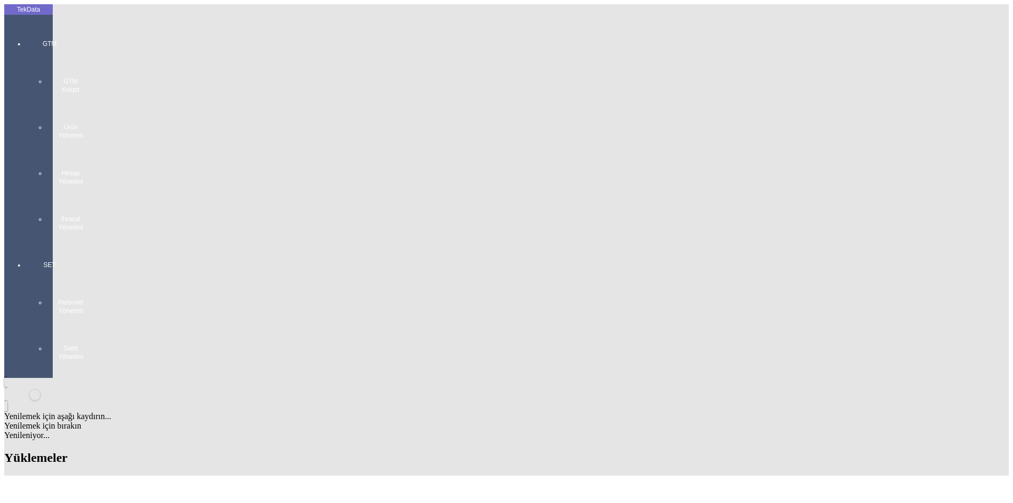
type input "TB7136273"
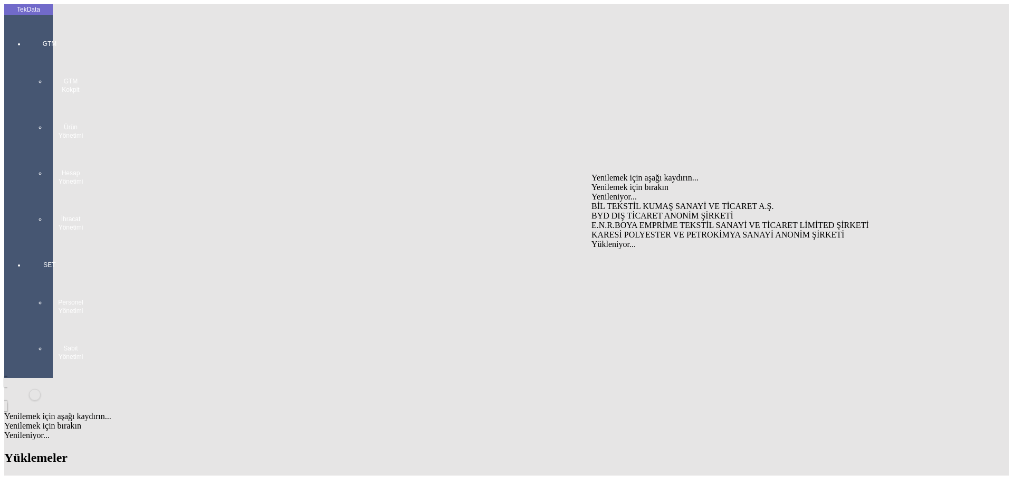
click at [631, 211] on div "BYD DIŞ TİCARET ANONİM ŞİRKETİ" at bounding box center [792, 215] width 403 height 9
type input "BYD DIŞ TİCARET ANONİM ŞİRKETİ"
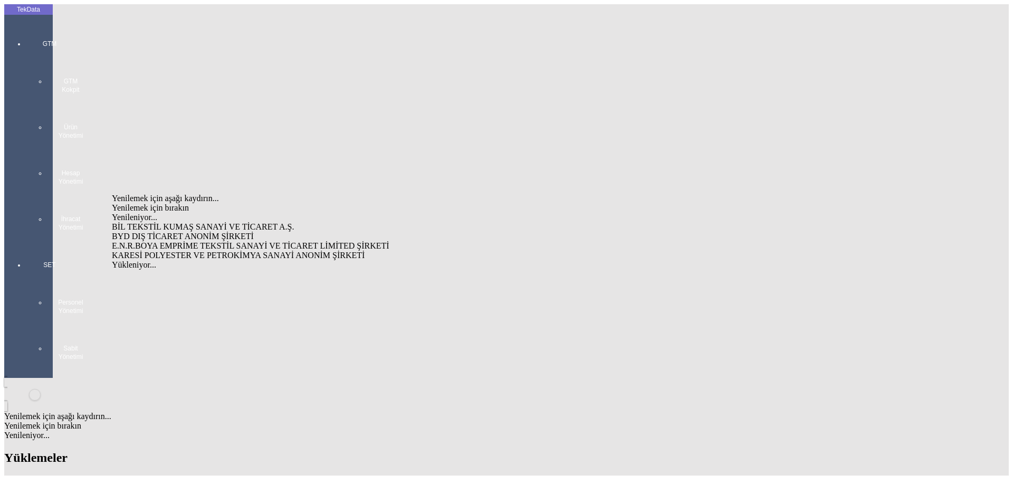
click at [177, 232] on div "BYD DIŞ TİCARET ANONİM ŞİRKETİ" at bounding box center [315, 236] width 407 height 9
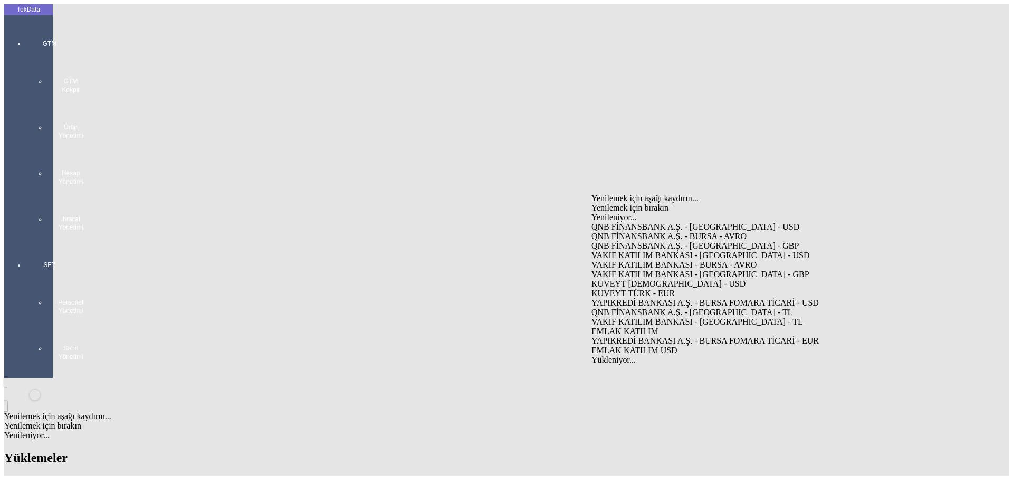
click at [655, 251] on div "VAKIF KATILIM BANKASI - [GEOGRAPHIC_DATA] - USD" at bounding box center [792, 255] width 403 height 9
type input "VAKIF KATILIM BANKASI - [GEOGRAPHIC_DATA] - USD"
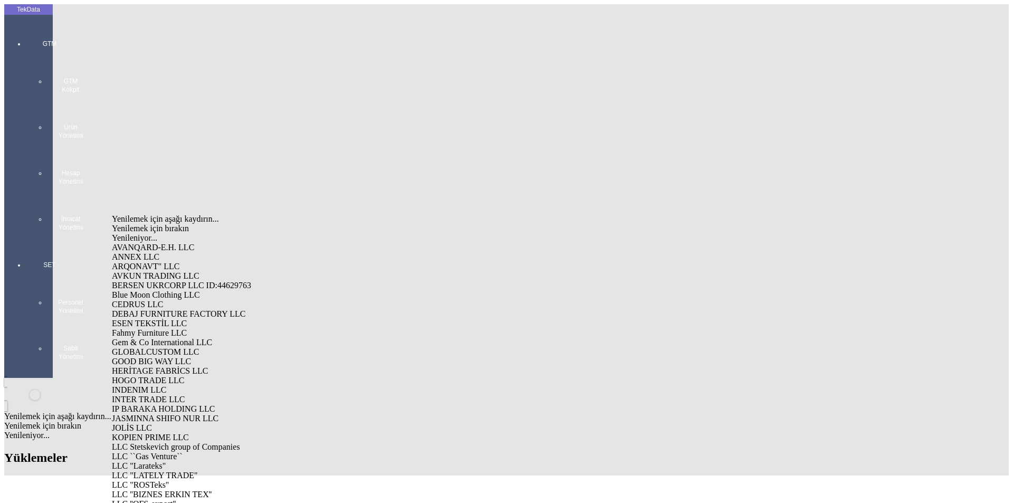
type input "llc t"
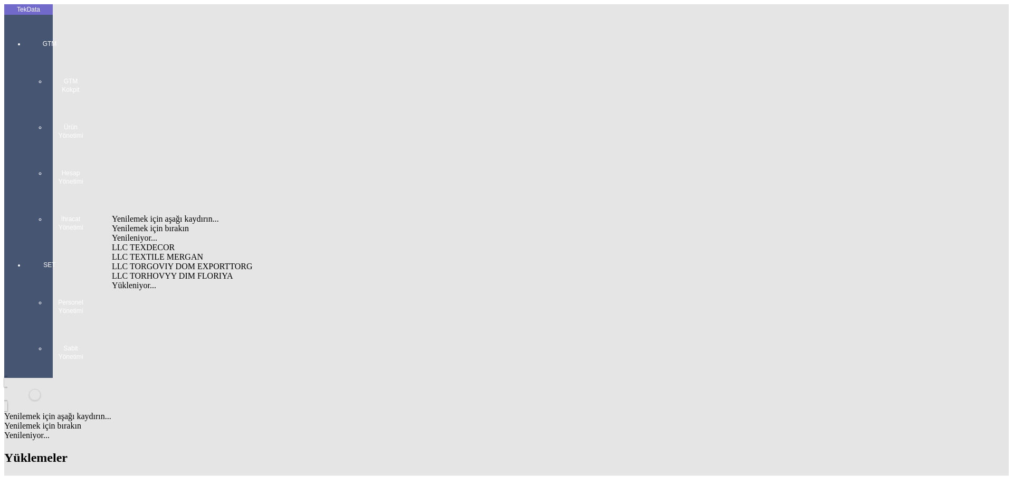
click at [174, 262] on div "LLC TORGOVIY DOM EXPORTTORG" at bounding box center [315, 266] width 407 height 9
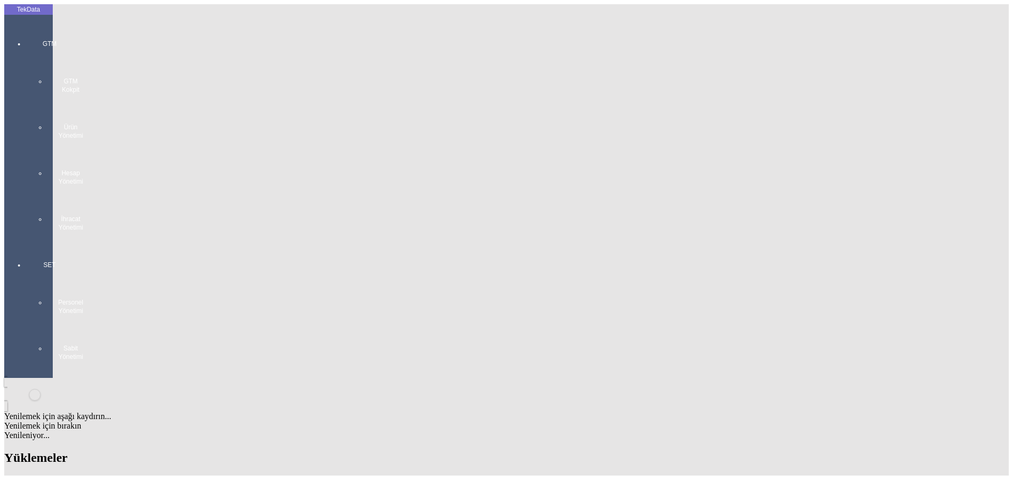
click at [621, 243] on div "Fatura Adresi 220004, [STREET_ADDRESS] UNN 691846376 OKPO 501408416000" at bounding box center [792, 247] width 403 height 9
type input "Fatura Adresi 220004, [STREET_ADDRESS] UNN 691846376 OKPO 501408416000"
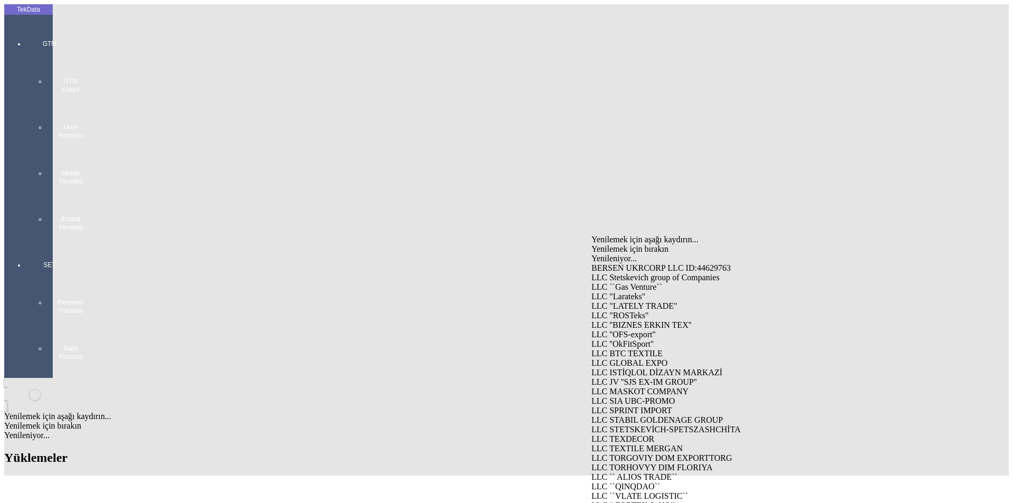
type input "llc t"
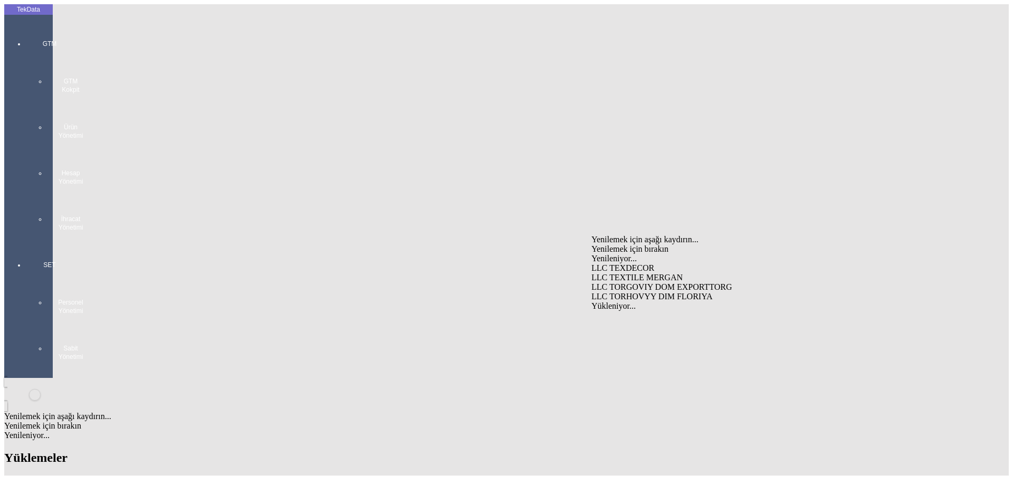
click at [619, 282] on div "LLC TORGOVIY DOM EXPORTTORG" at bounding box center [792, 286] width 403 height 9
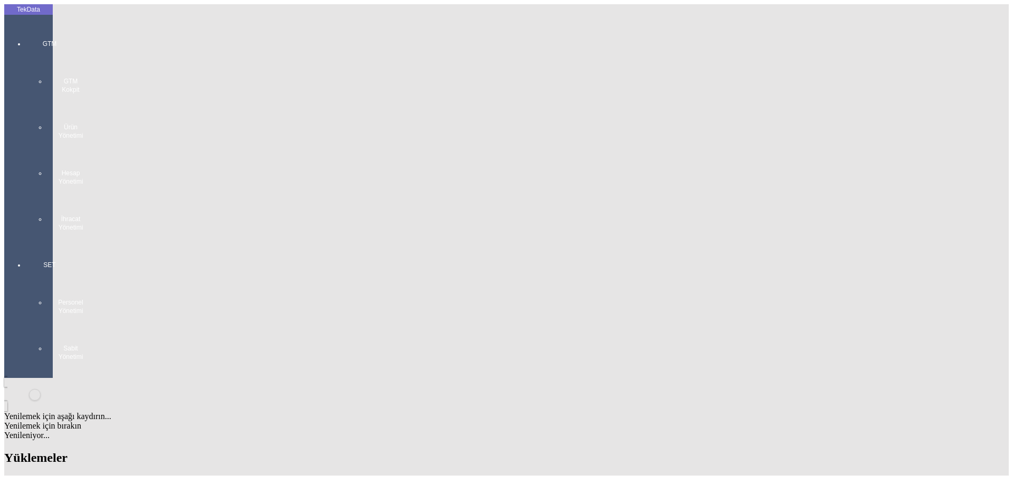
click at [283, 284] on div "Fatura Adresi 220004, [STREET_ADDRESS] UNN 691846376 OKPO 501408416000" at bounding box center [315, 288] width 407 height 9
type input "Fatura Adresi 220004, [STREET_ADDRESS] UNN 691846376 OKPO 501408416000"
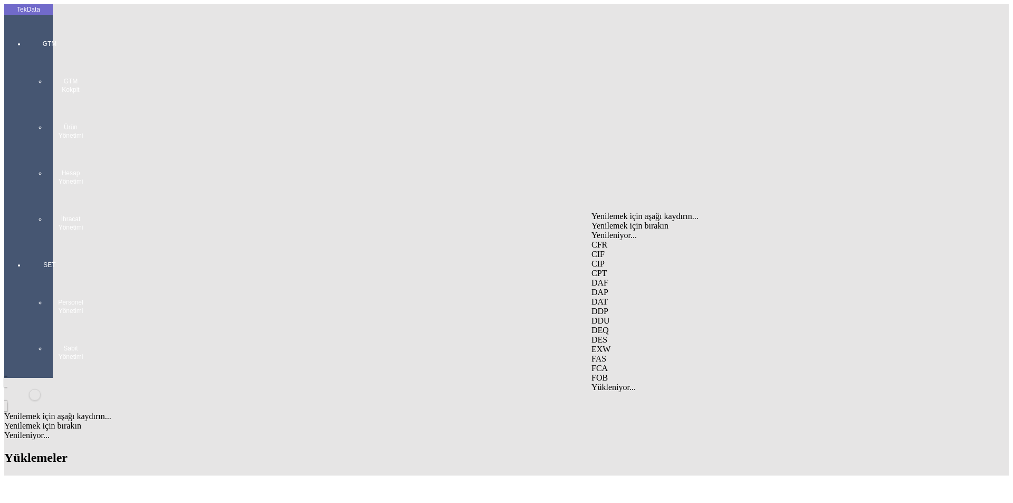
click at [609, 363] on div "FCA" at bounding box center [792, 367] width 403 height 9
type input "FCA"
type input "[GEOGRAPHIC_DATA]"
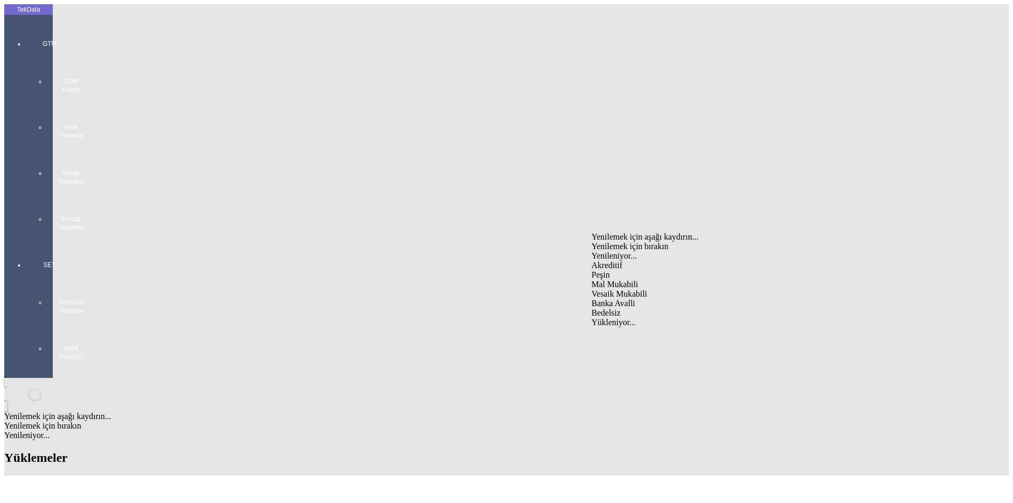
click at [638, 280] on div "Mal Mukabili" at bounding box center [792, 284] width 403 height 9
type input "Mal Mukabili"
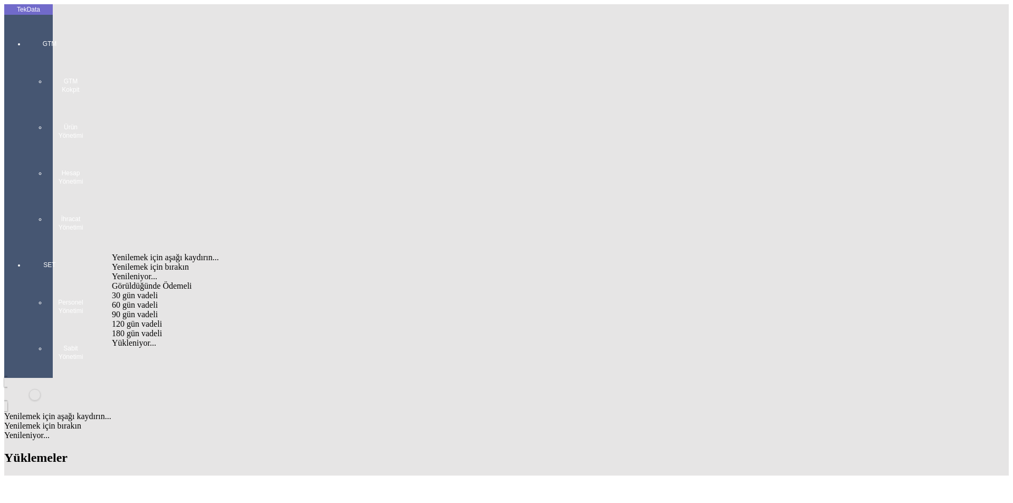
click at [238, 281] on div "Görüldüğünde Ödemeli" at bounding box center [315, 285] width 407 height 9
type input "Görüldüğünde Ödemeli"
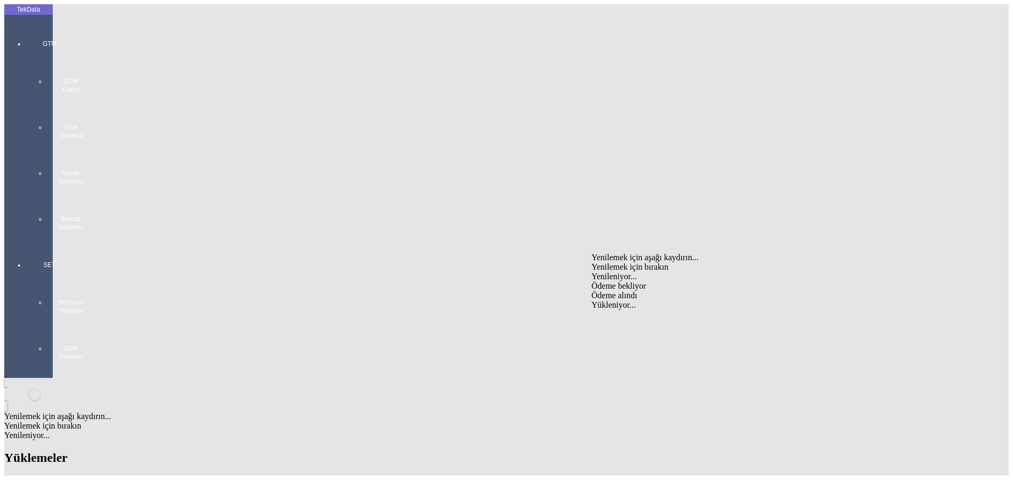
click at [628, 281] on div "Ödeme bekliyor" at bounding box center [792, 285] width 403 height 9
type input "Ödeme bekliyor"
type input "1308.85"
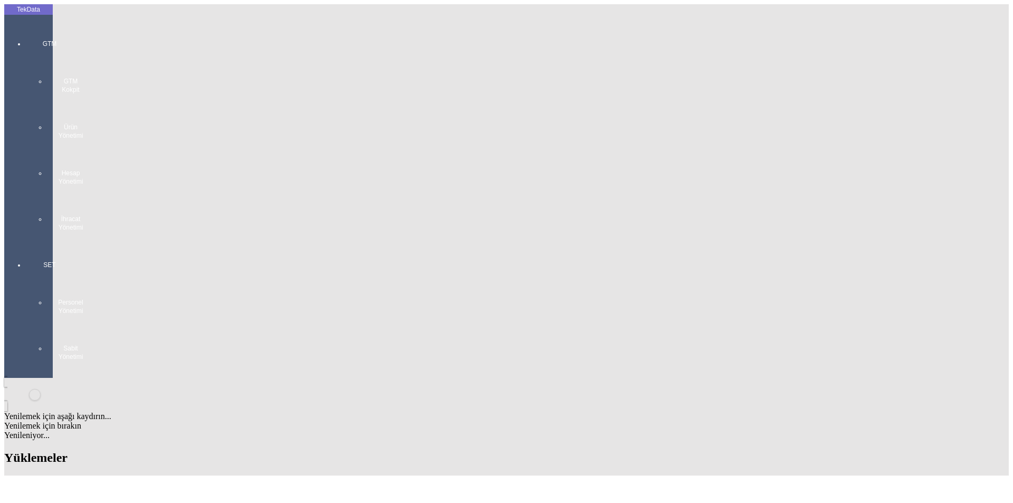
type input "1325.85"
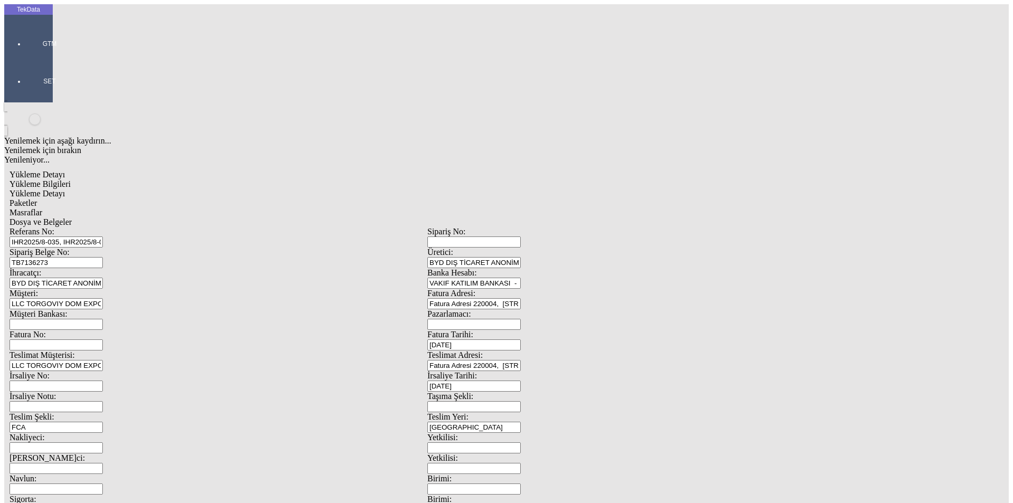
click at [65, 189] on span "Yükleme Detayı" at bounding box center [36, 193] width 55 height 9
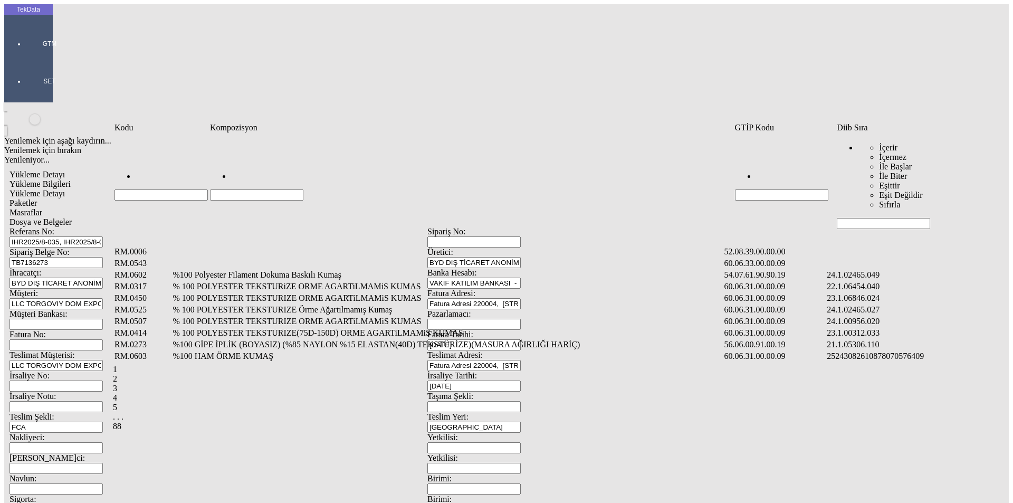
click at [861, 218] on input "Hücreyi Filtrele" at bounding box center [883, 223] width 93 height 11
type input "2465"
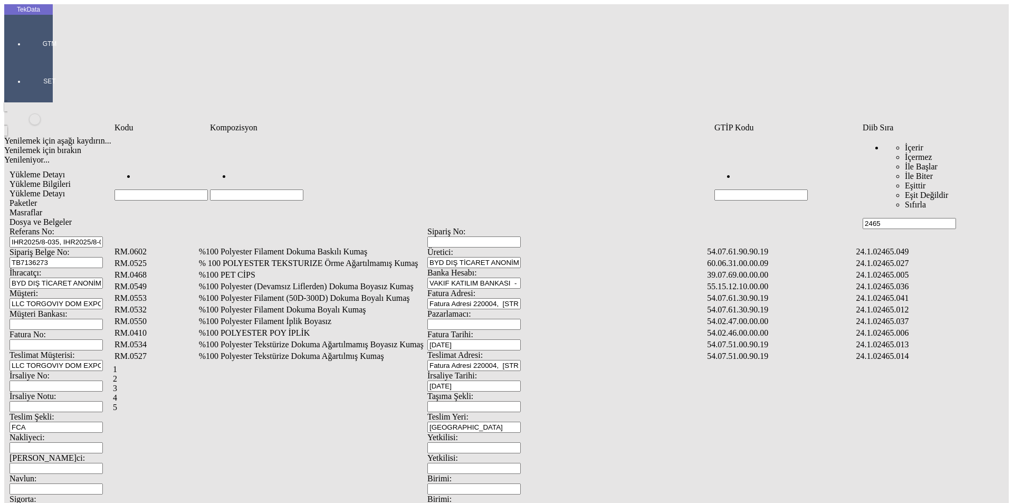
click at [581, 155] on td "Hücreyi Filtrele" at bounding box center [460, 181] width 503 height 95
click at [586, 141] on td "Hücreyi Filtrele" at bounding box center [460, 181] width 503 height 95
click at [303, 189] on input "Hücreyi Filtrele" at bounding box center [256, 194] width 93 height 11
type input "%1"
type input "%100 polyester d"
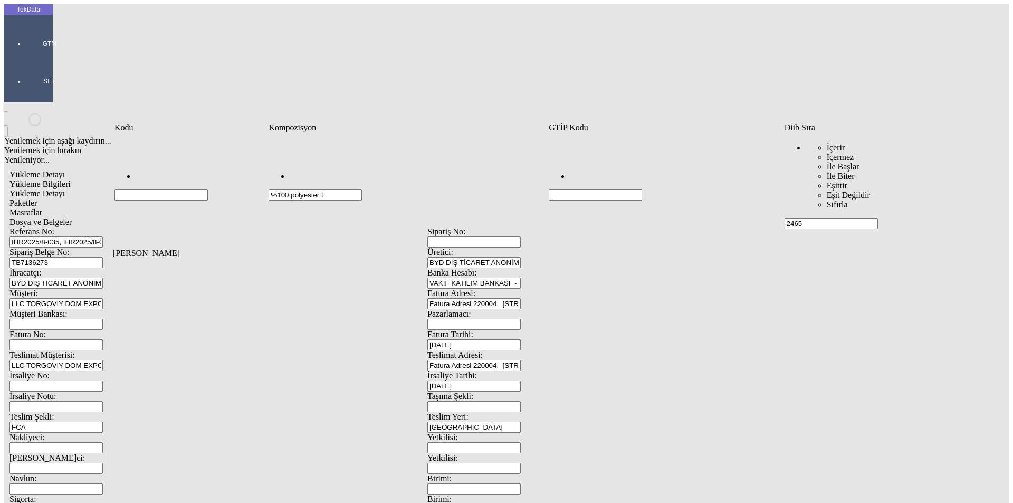
type input "%100 polyester t"
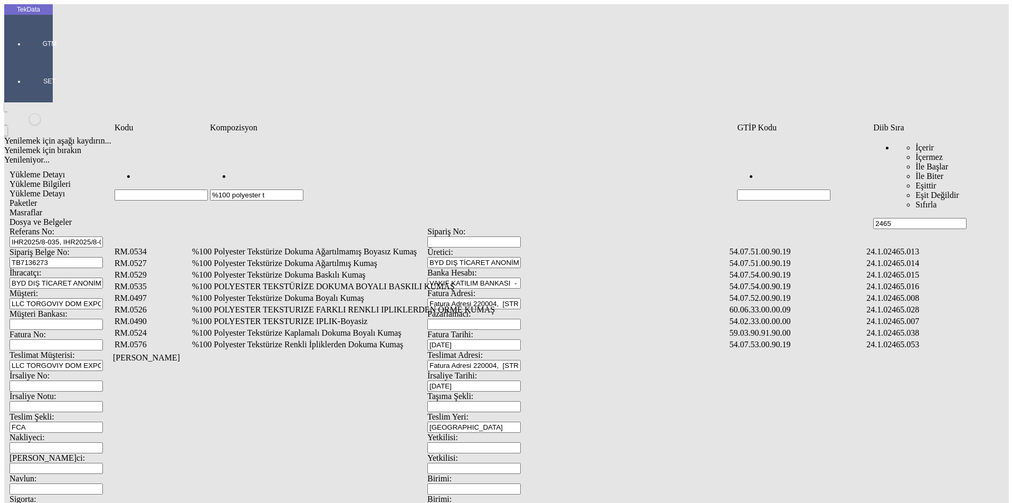
click at [359, 293] on td "%100 Polyester Tekstürize Dokuma Boyalı Kumaş" at bounding box center [459, 298] width 536 height 11
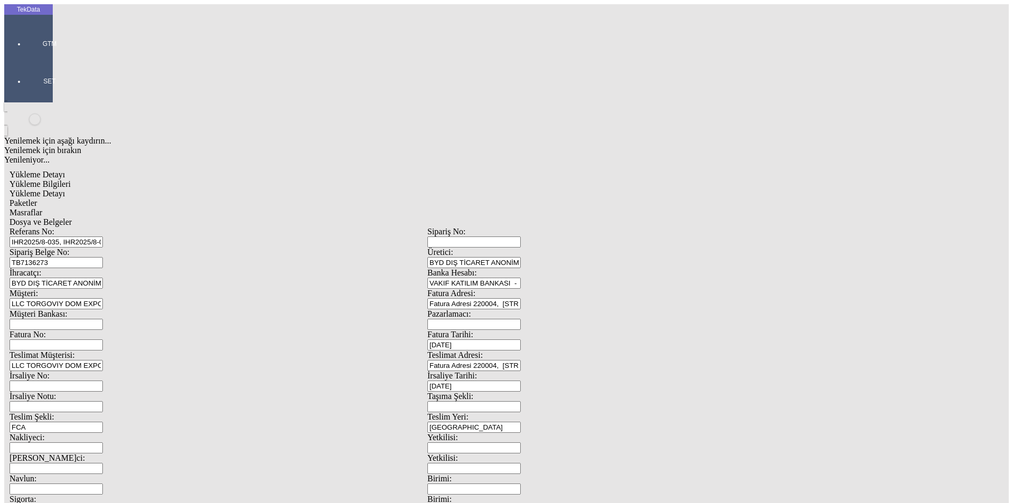
type input "2.6"
click at [594, 191] on div "Metre" at bounding box center [784, 195] width 418 height 9
type input "Metre"
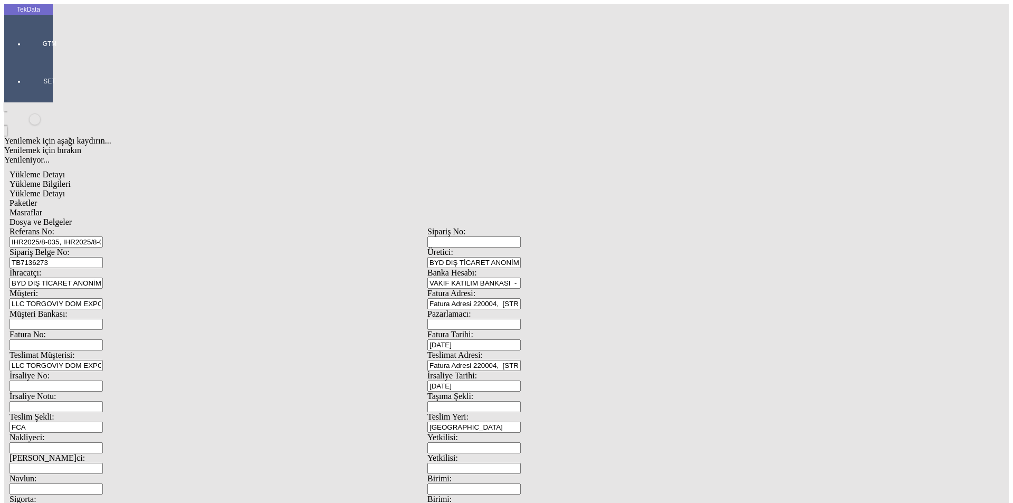
drag, startPoint x: 129, startPoint y: 153, endPoint x: 83, endPoint y: 154, distance: 45.4
type input "2056.9"
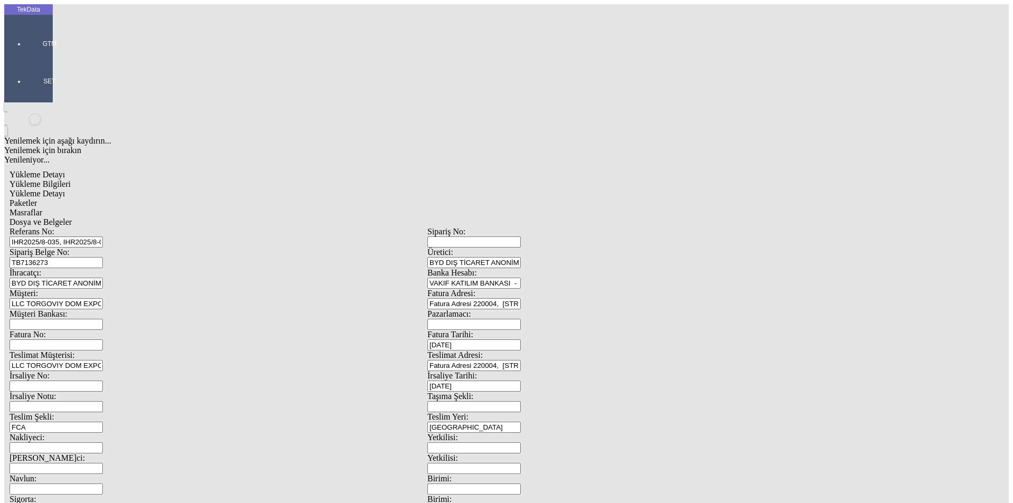
type input "2.6"
drag, startPoint x: 591, startPoint y: 199, endPoint x: 520, endPoint y: 195, distance: 71.3
click at [591, 221] on div "Amerikan Doları" at bounding box center [784, 225] width 418 height 9
type input "Amerikan Doları"
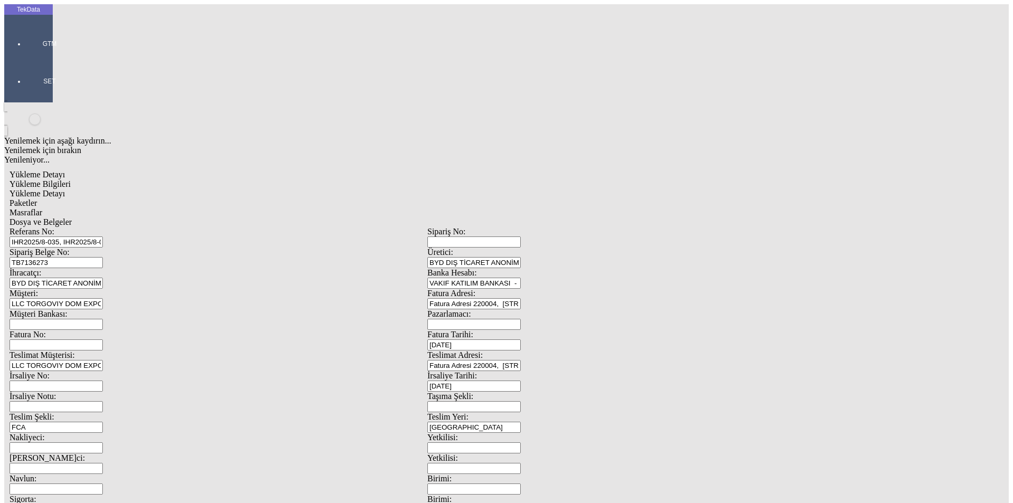
type input "300"
type input "1308.85"
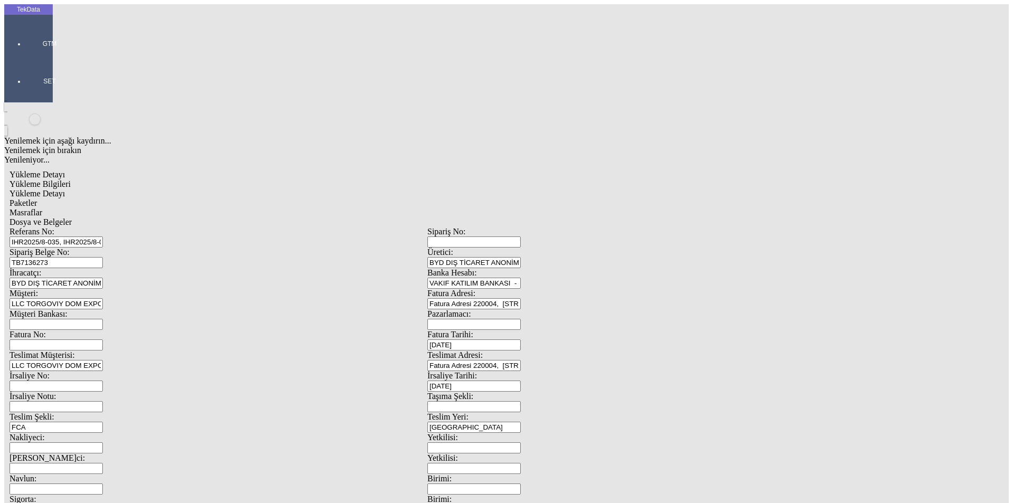
type input "1325.85"
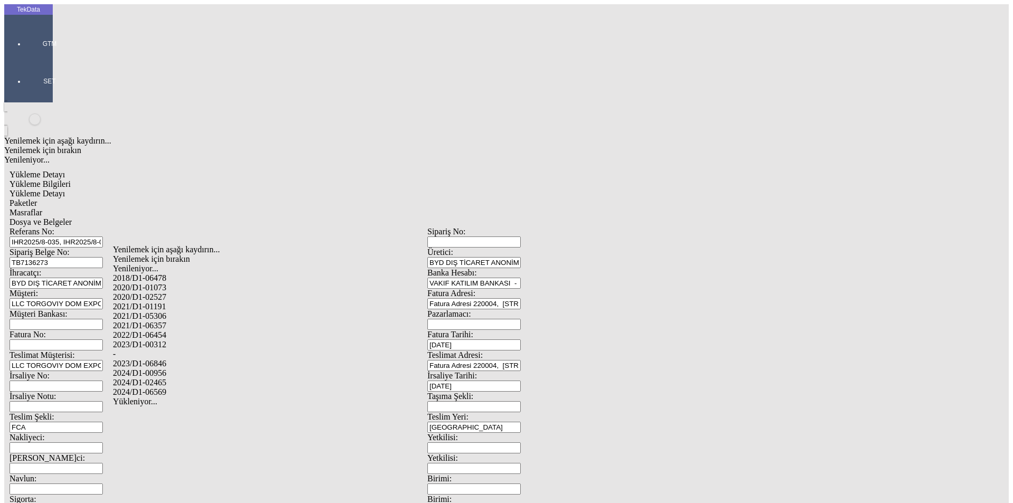
click at [176, 378] on div "2024/D1-02465" at bounding box center [318, 382] width 410 height 9
type input "2024/D1-02465"
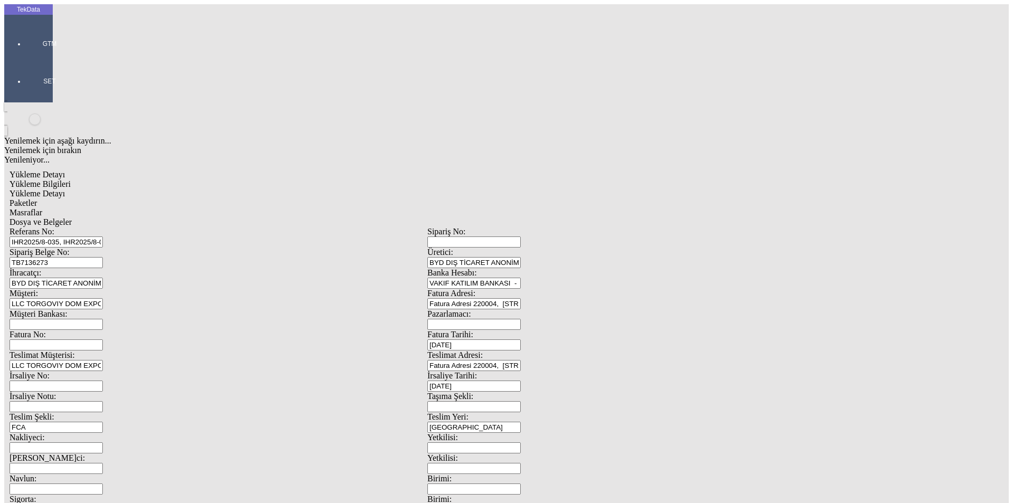
click at [37, 198] on span "Paketler" at bounding box center [22, 202] width 27 height 9
click at [176, 159] on div "Çuval" at bounding box center [313, 163] width 419 height 9
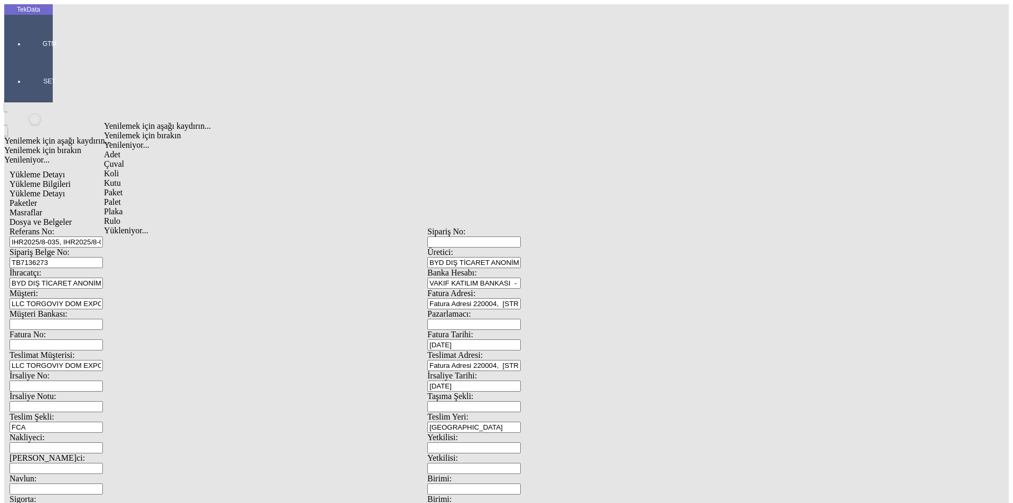
type input "Çuval"
type input "25"
click at [42, 208] on span "Masraflar" at bounding box center [25, 212] width 33 height 9
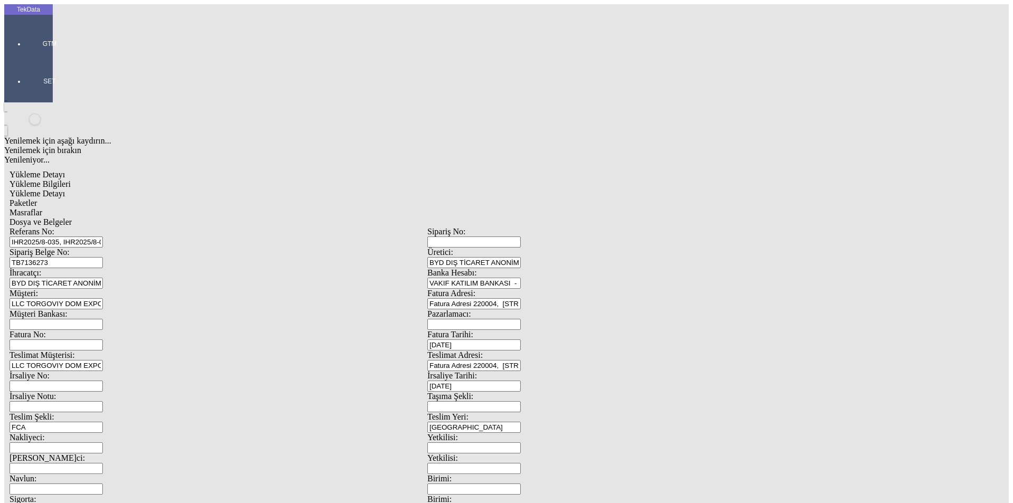
click at [72, 217] on span "Dosya ve Belgeler" at bounding box center [40, 221] width 62 height 9
click at [387, 217] on div "Dosya ve Belgeler" at bounding box center [427, 221] width 836 height 9
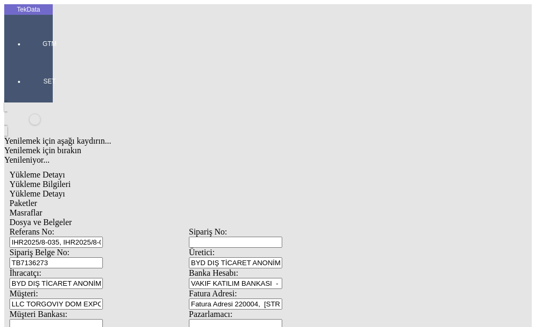
drag, startPoint x: 280, startPoint y: 70, endPoint x: 245, endPoint y: 93, distance: 42.3
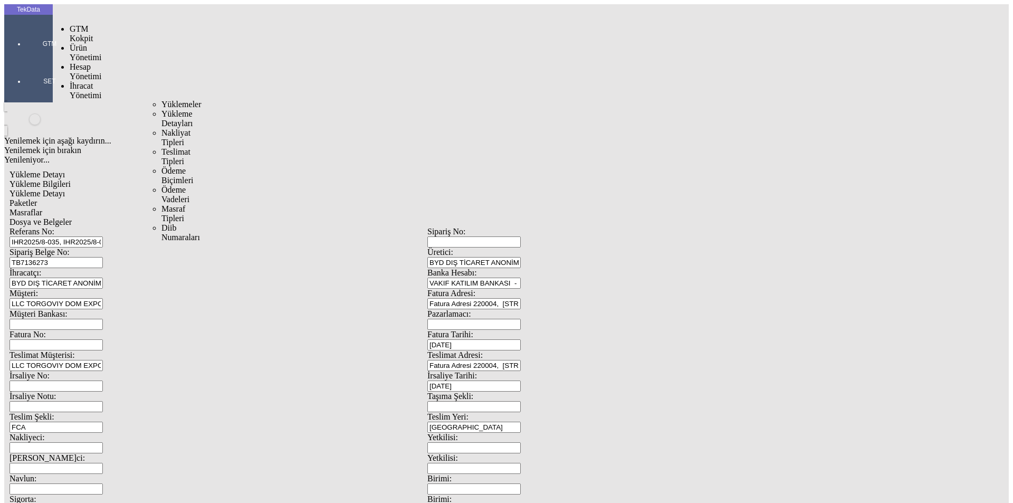
click at [161, 100] on span "Yüklemeler" at bounding box center [181, 104] width 40 height 9
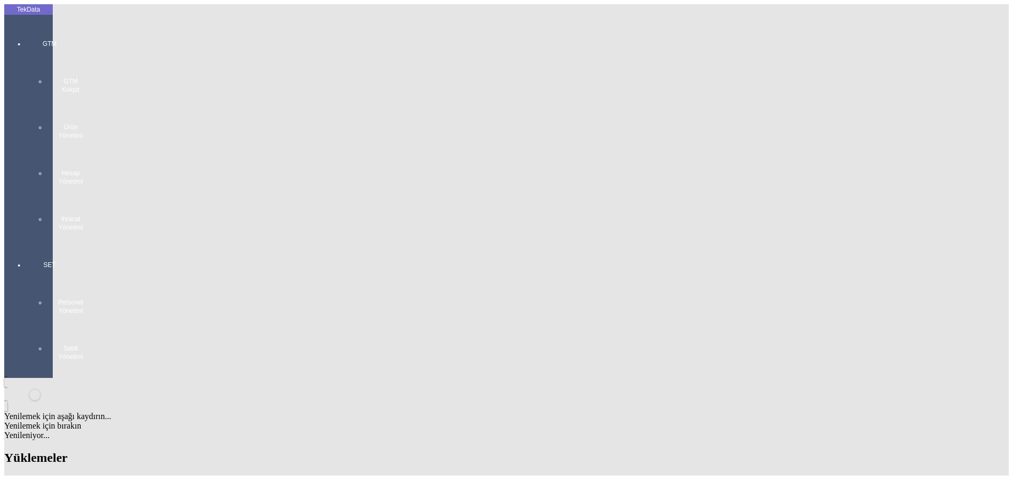
click at [25, 242] on div at bounding box center [49, 242] width 49 height 0
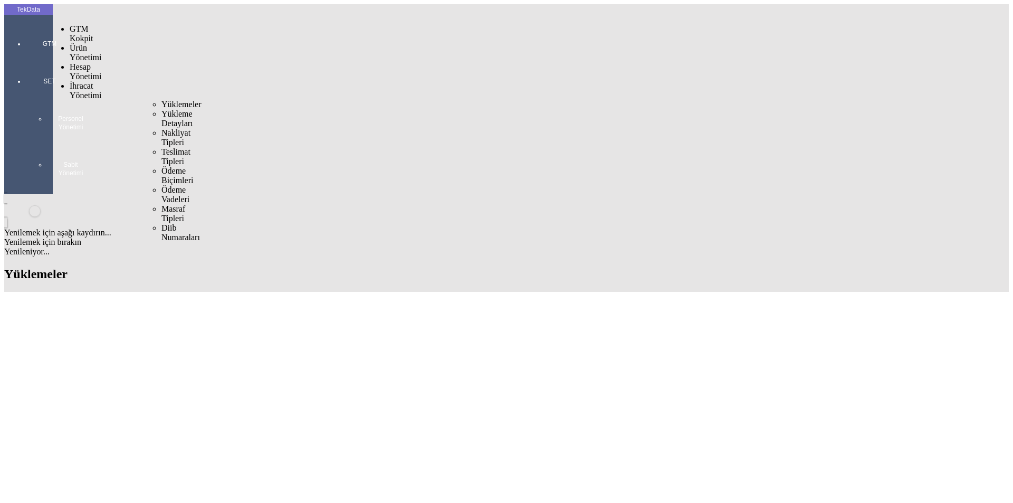
click at [161, 100] on span "Yüklemeler" at bounding box center [181, 104] width 40 height 9
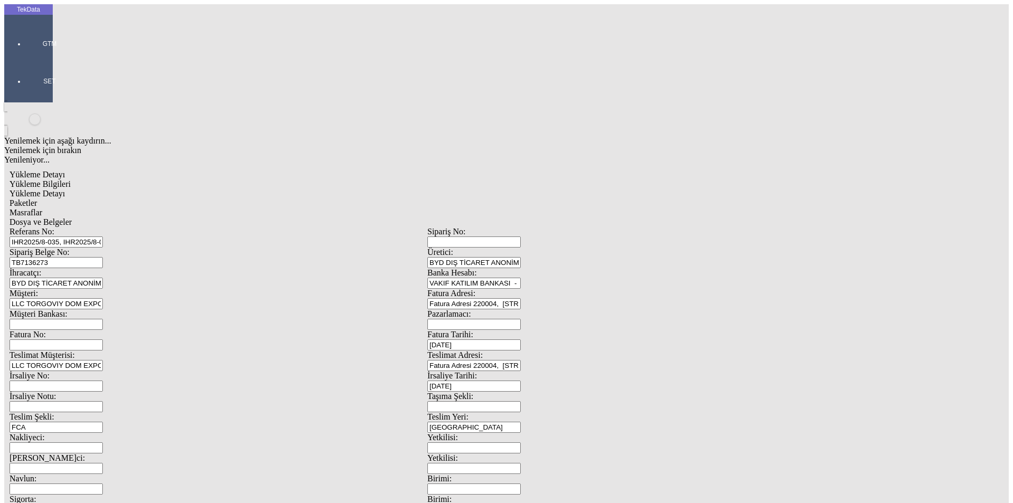
click at [65, 189] on span "Yükleme Detayı" at bounding box center [36, 193] width 55 height 9
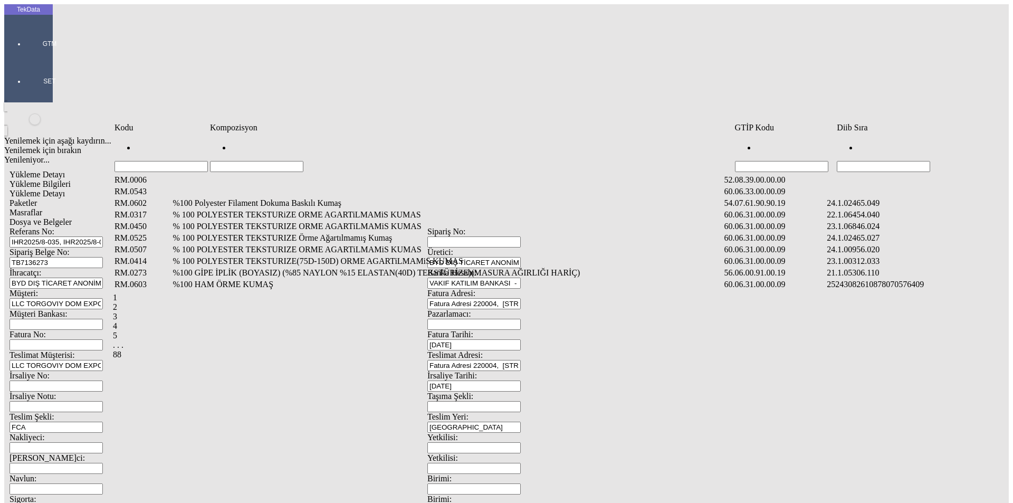
click at [859, 161] on input "Hücreyi Filtrele" at bounding box center [883, 166] width 93 height 11
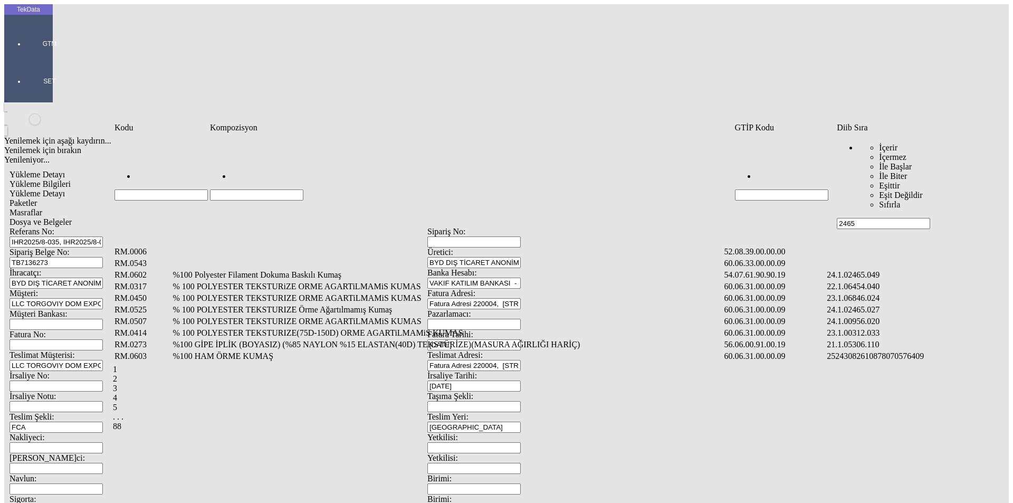
type input "2465"
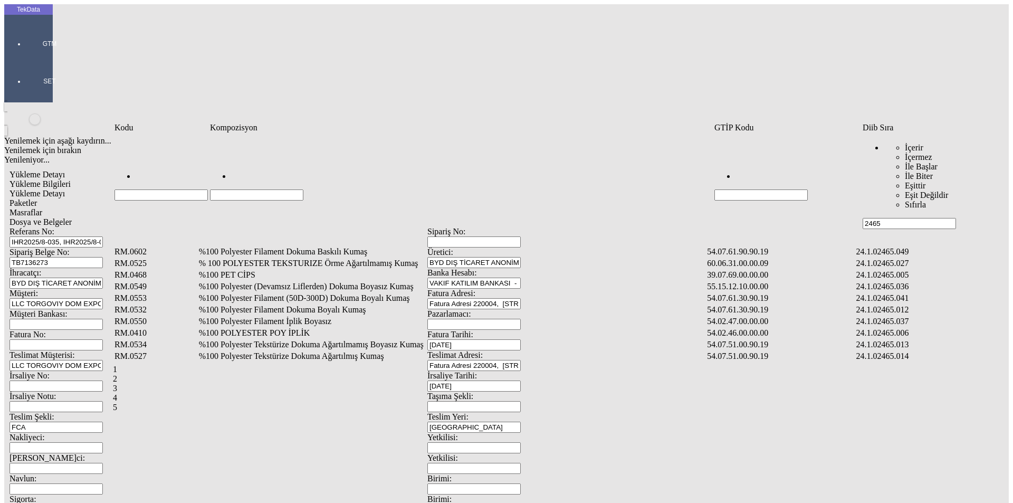
click at [303, 189] on input "Hücreyi Filtrele" at bounding box center [256, 194] width 93 height 11
type input "%"
drag, startPoint x: 903, startPoint y: 147, endPoint x: 850, endPoint y: 155, distance: 53.3
click at [850, 155] on tr "% İçerir İçermez İle Başlar İle Biter Eşittir Eşit Değildir Sıfırla 2465" at bounding box center [553, 181] width 878 height 95
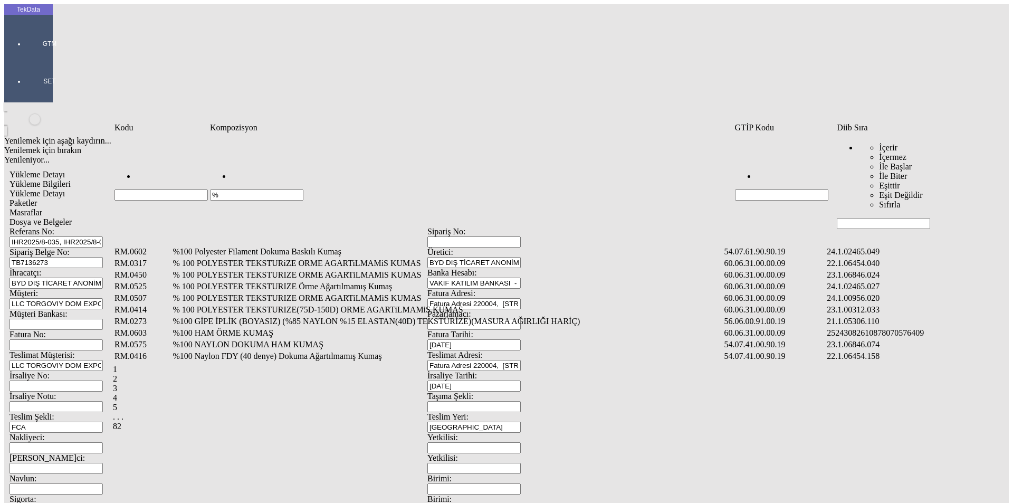
click at [238, 189] on input "%" at bounding box center [256, 194] width 93 height 11
type input "%100"
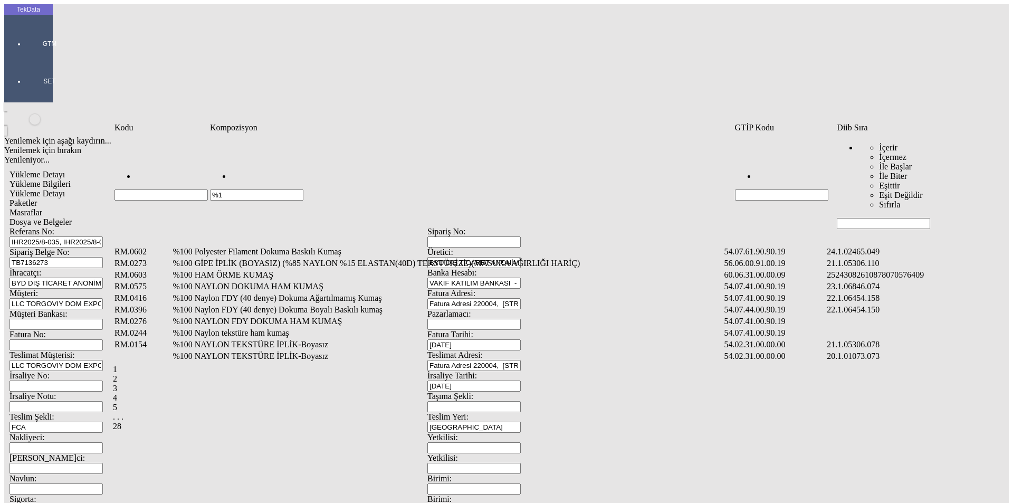
type input "%"
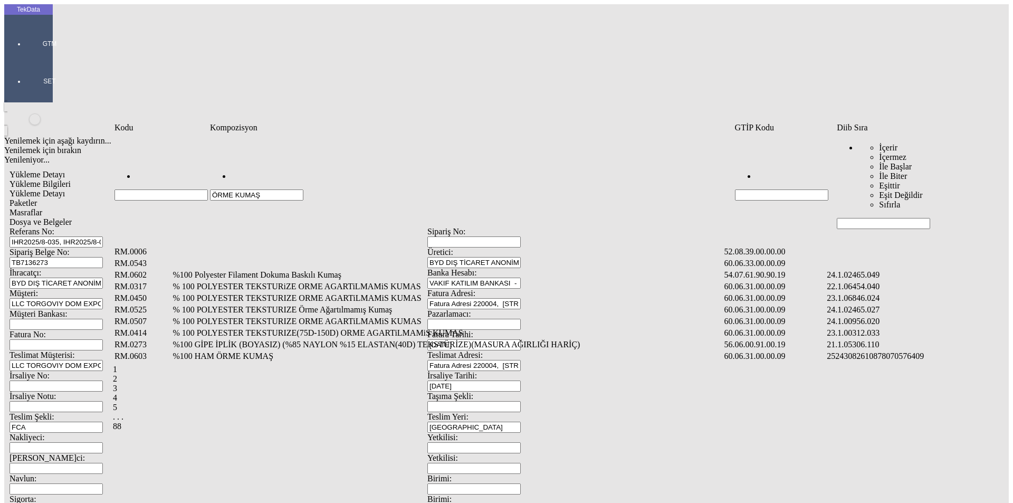
type input "ÖRME KUMAŞ"
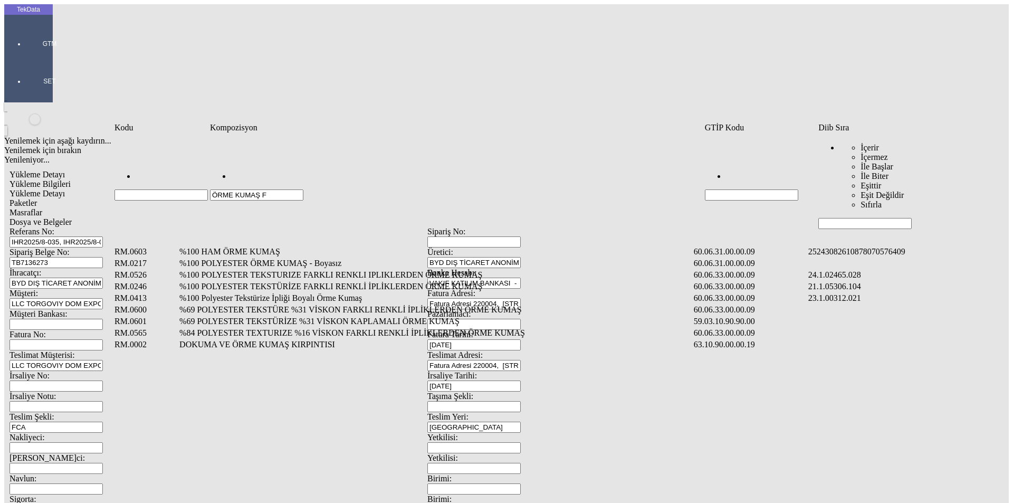
type input "ÖRME KUMAŞ F"
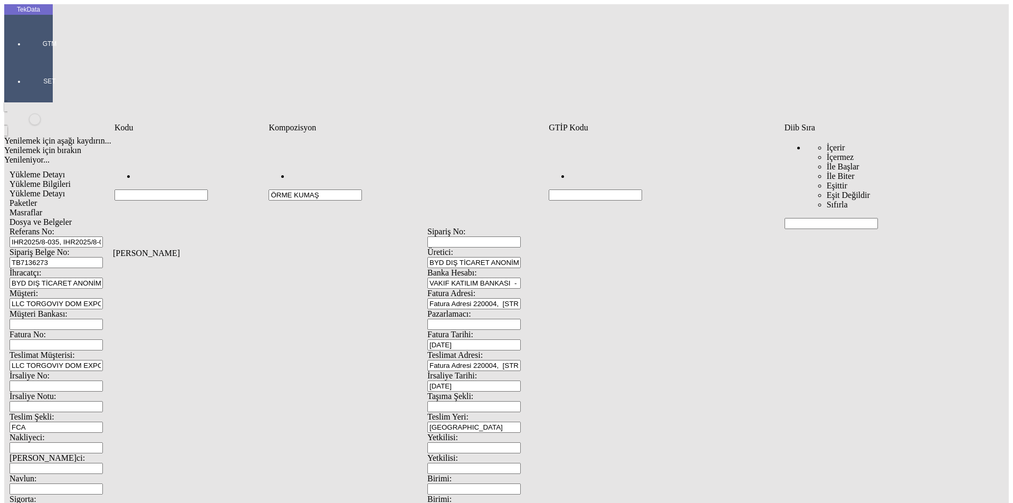
type input "ÖRME KUMAŞ"
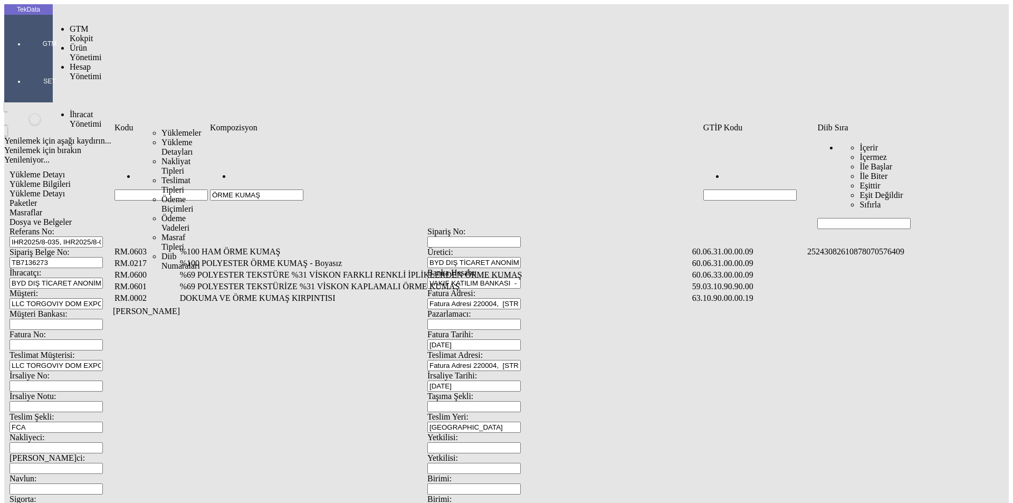
click at [161, 128] on span "Yüklemeler" at bounding box center [181, 132] width 40 height 9
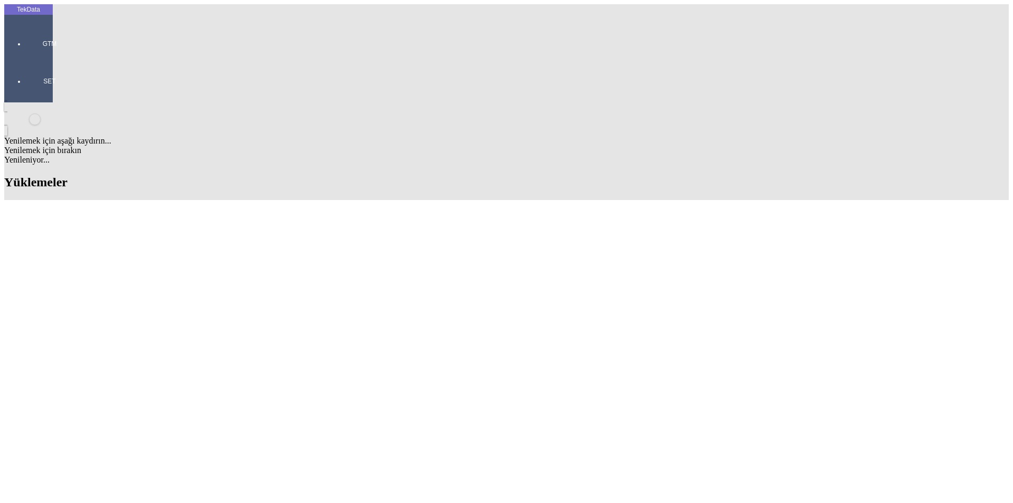
type input "ı"
type input "IHR2025/9-005"
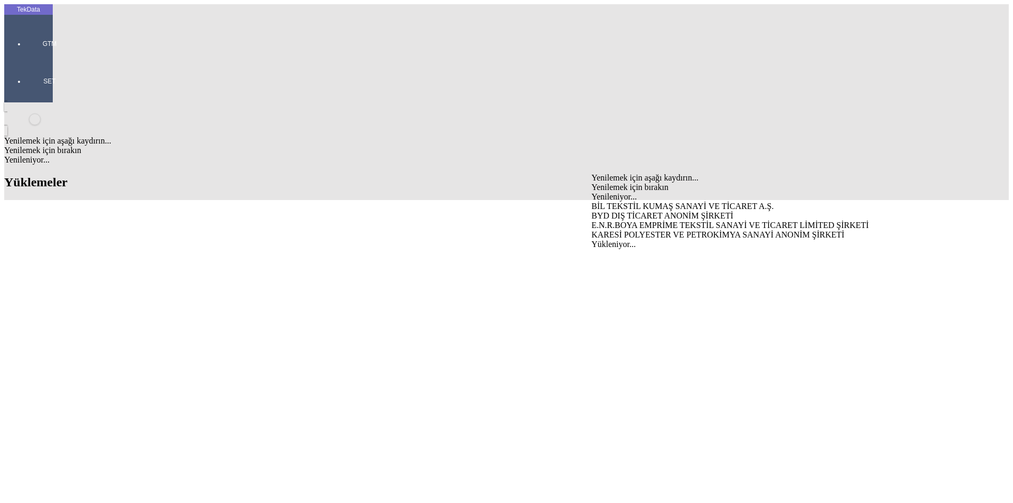
click at [632, 230] on div "KARESİ POLYESTER VE PETROKİMYA SANAYİ ANONİM ŞİRKETİ" at bounding box center [792, 234] width 403 height 9
type input "KARESİ POLYESTER VE PETROKİMYA SANAYİ ANONİM ŞİRKETİ"
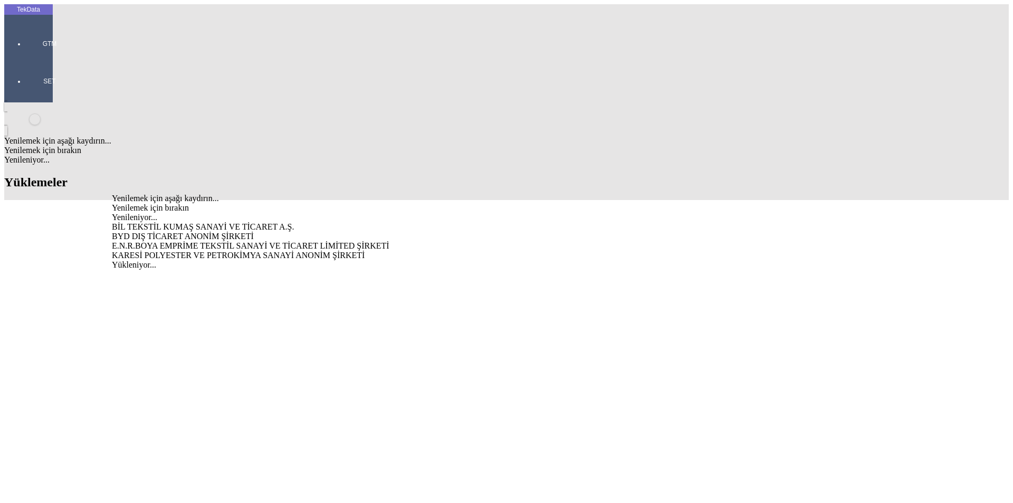
click at [208, 251] on div "KARESİ POLYESTER VE PETROKİMYA SANAYİ ANONİM ŞİRKETİ" at bounding box center [315, 255] width 407 height 9
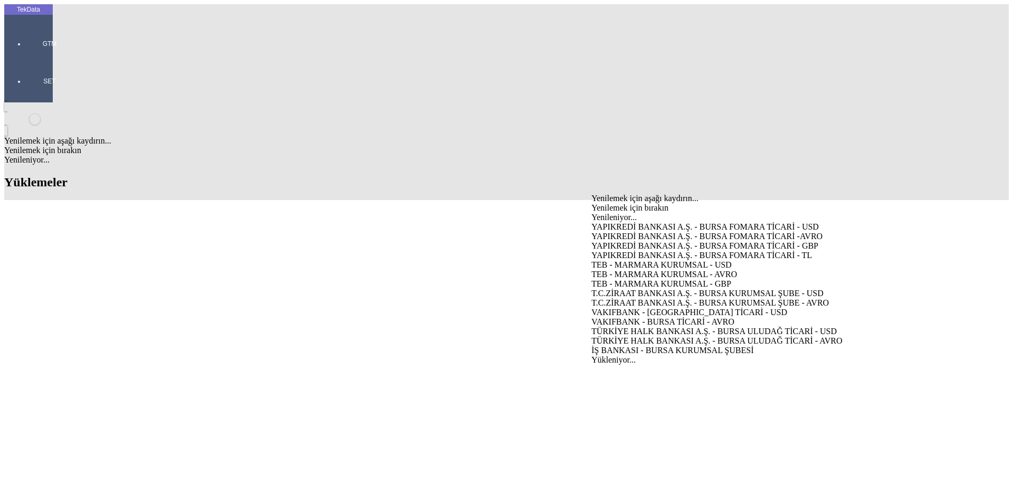
click at [789, 289] on div "T.C.ZİRAAT BANKASI A.Ş. - BURSA KURUMSAL ŞUBE - USD" at bounding box center [792, 293] width 403 height 9
type input "T.C.ZİRAAT BANKASI A.Ş. - BURSA KURUMSAL ŞUBE - USD"
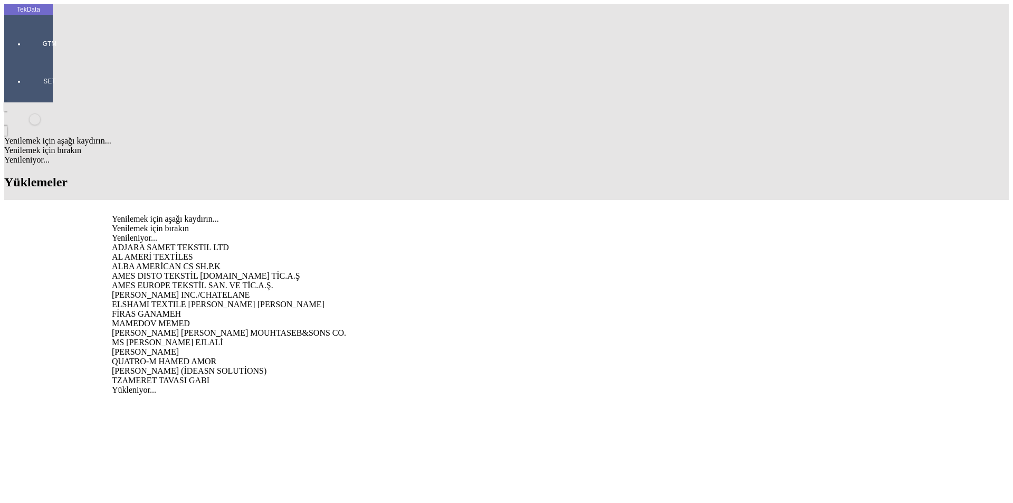
type input "AMES"
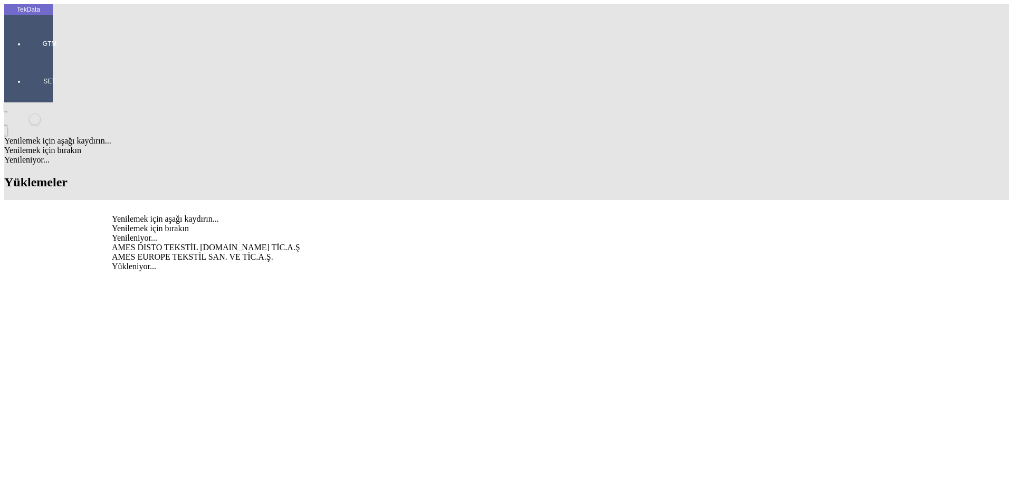
click at [222, 243] on div "AMES DISTO TEKSTİL [DOMAIN_NAME] TİC.A.Ş" at bounding box center [315, 247] width 407 height 9
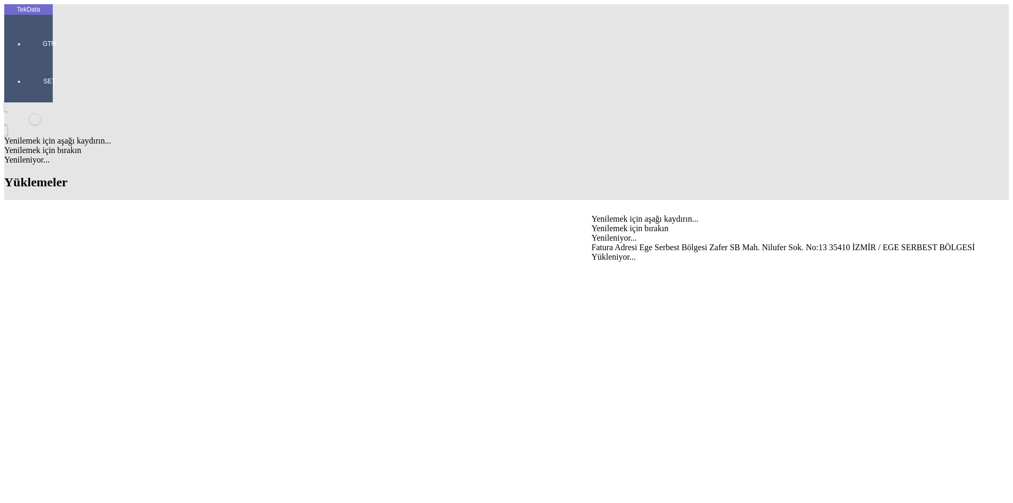
click at [632, 243] on div "Fatura Adresi Ege Serbest Bölgesi Zafer SB Mah. Nilufer Sok. No:13 35410 İZMİR …" at bounding box center [792, 247] width 403 height 9
type input "Fatura Adresi Ege Serbest Bölgesi Zafer SB Mah. Nilufer Sok. No:13 35410 İZMİR …"
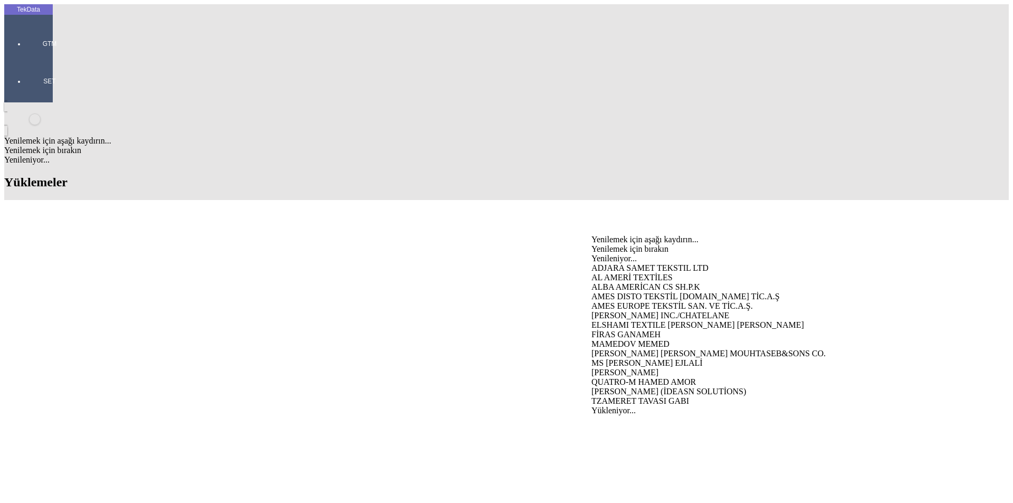
type input "AMES D"
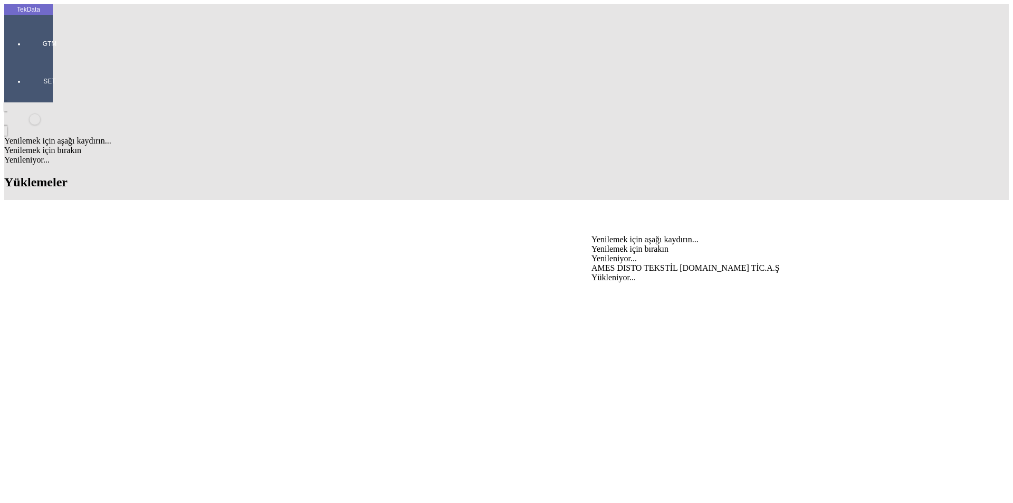
click at [623, 263] on div "AMES DISTO TEKSTİL [DOMAIN_NAME] TİC.A.Ş" at bounding box center [792, 267] width 403 height 9
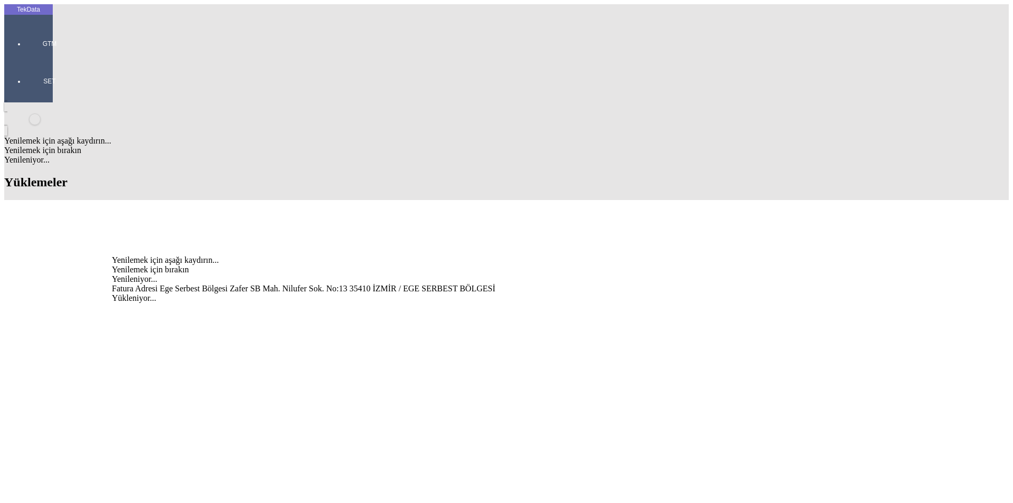
click at [216, 284] on div "Fatura Adresi Ege Serbest Bölgesi Zafer SB Mah. Nilufer Sok. No:13 35410 İZMİR …" at bounding box center [315, 288] width 407 height 9
type input "Fatura Adresi Ege Serbest Bölgesi Zafer SB Mah. Nilufer Sok. No:13 35410 İZMİR …"
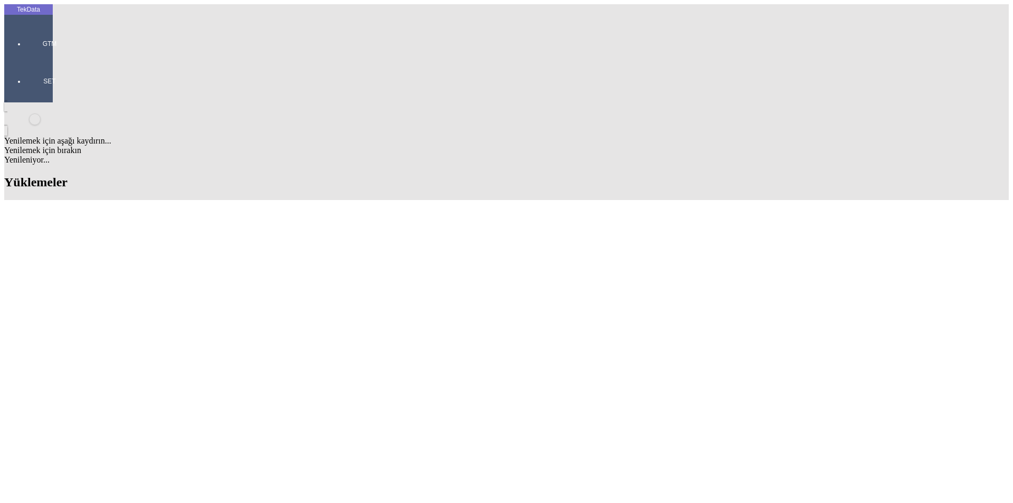
click at [617, 346] on div "EXW" at bounding box center [792, 350] width 403 height 9
type input "EXW"
type input "[GEOGRAPHIC_DATA]"
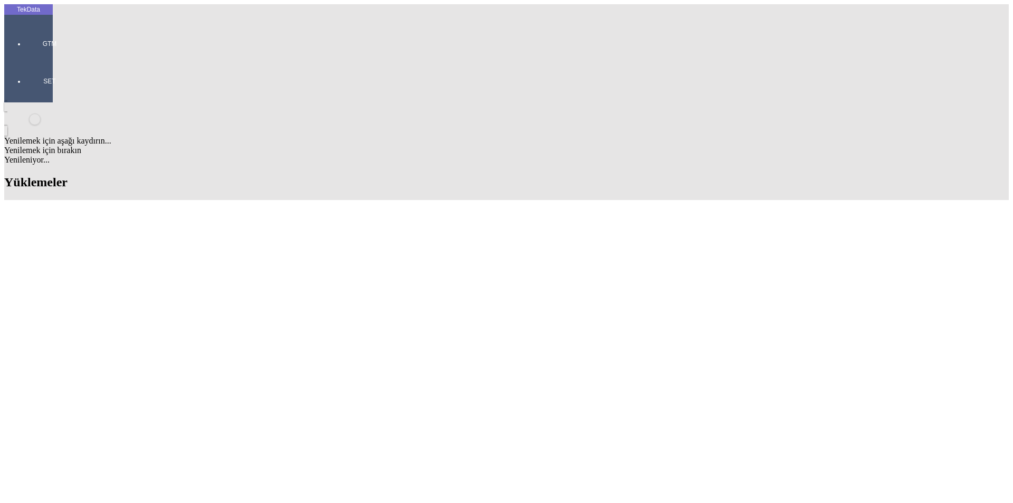
click at [628, 385] on div "Mal Mukabili" at bounding box center [792, 389] width 403 height 9
type input "Mal Mukabili"
click at [278, 387] on div "Görüldüğünde Ödemeli" at bounding box center [315, 391] width 407 height 9
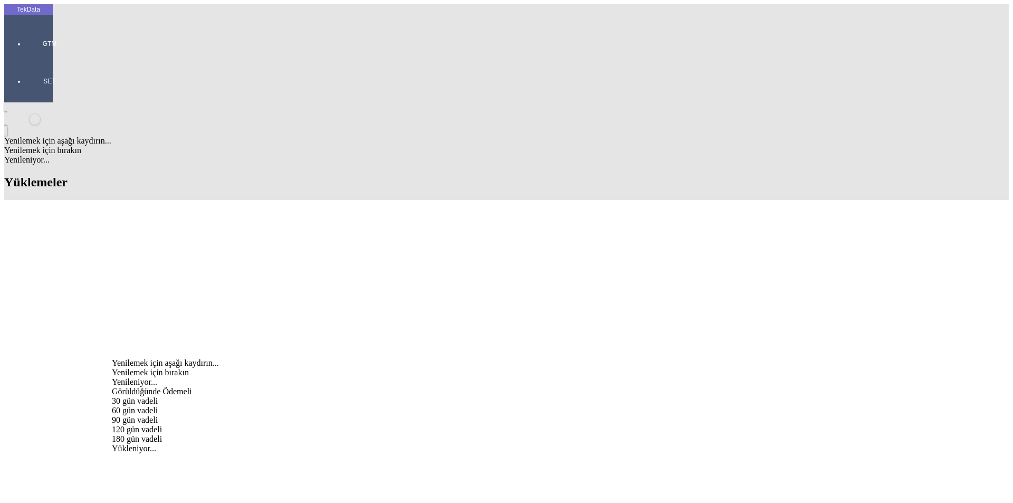
type input "Görüldüğünde Ödemeli"
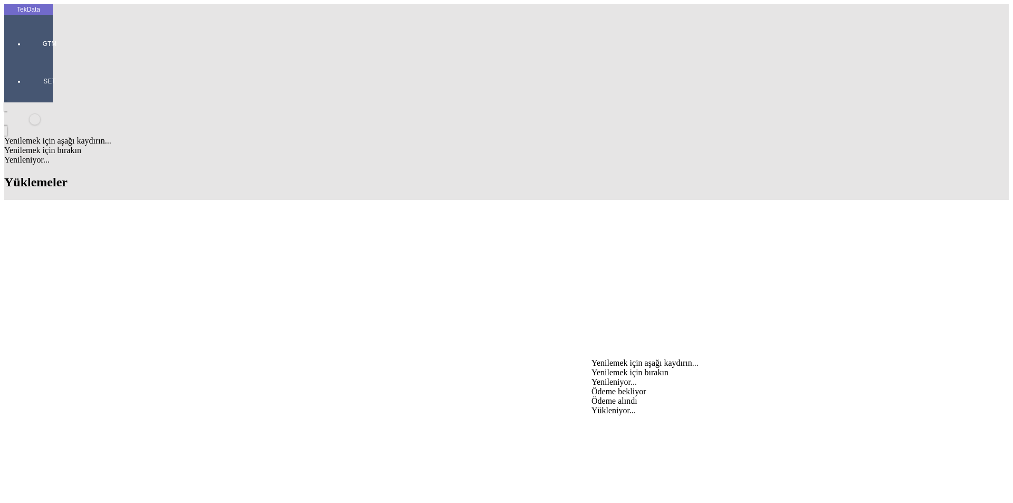
click at [631, 387] on div "Ödeme bekliyor" at bounding box center [792, 391] width 403 height 9
type input "Ödeme bekliyor"
type input "2352.86"
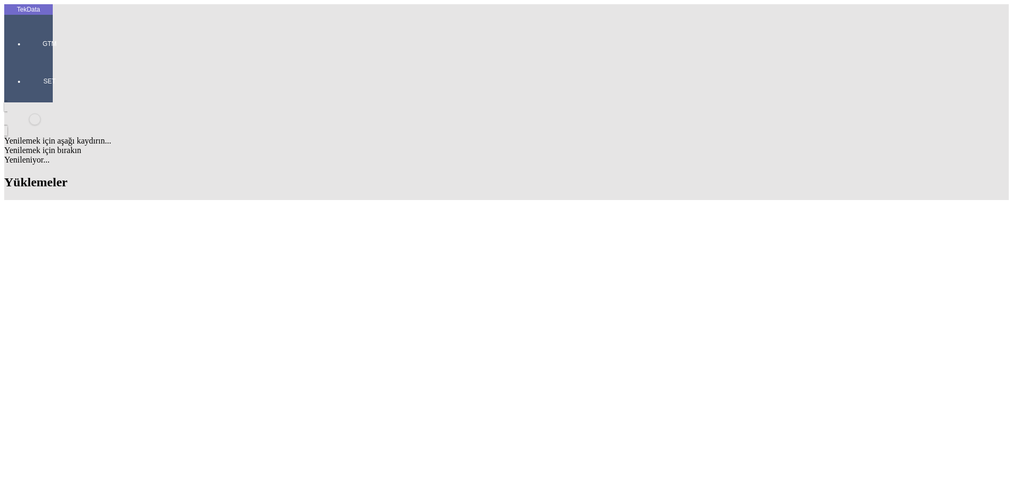
type input "2433.8"
drag, startPoint x: 449, startPoint y: 293, endPoint x: 507, endPoint y: 296, distance: 58.1
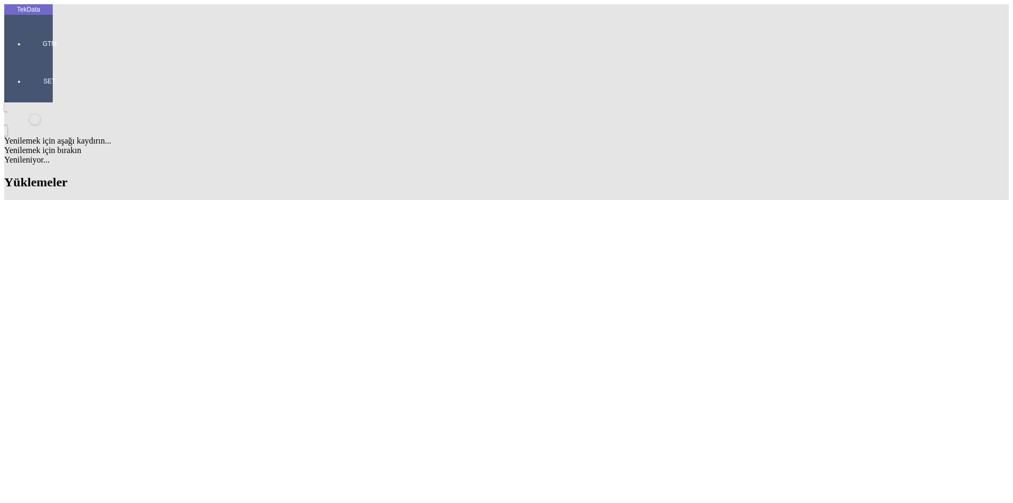
copy td "IHR2025000000072"
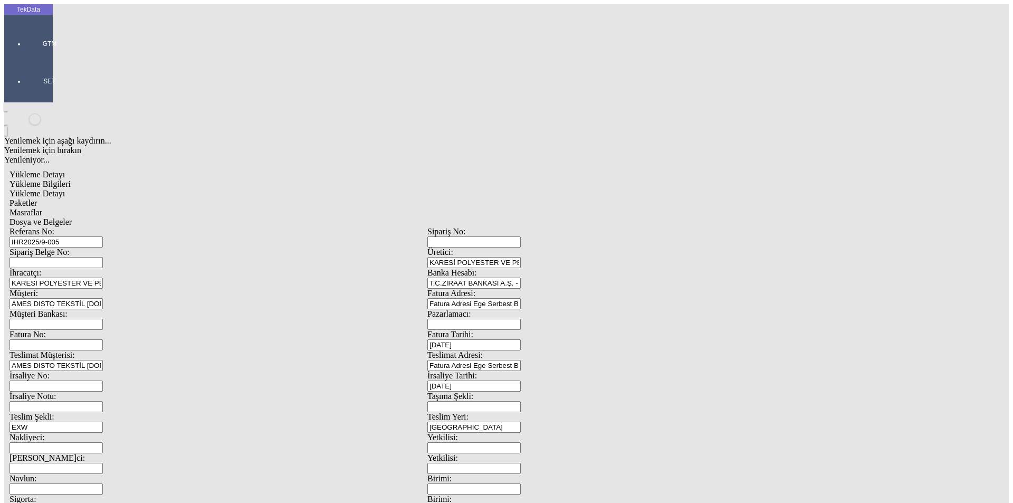
click at [103, 339] on input "Fatura No:" at bounding box center [55, 344] width 93 height 11
paste input "IHR2025000000072"
type input "IHR2025000000073"
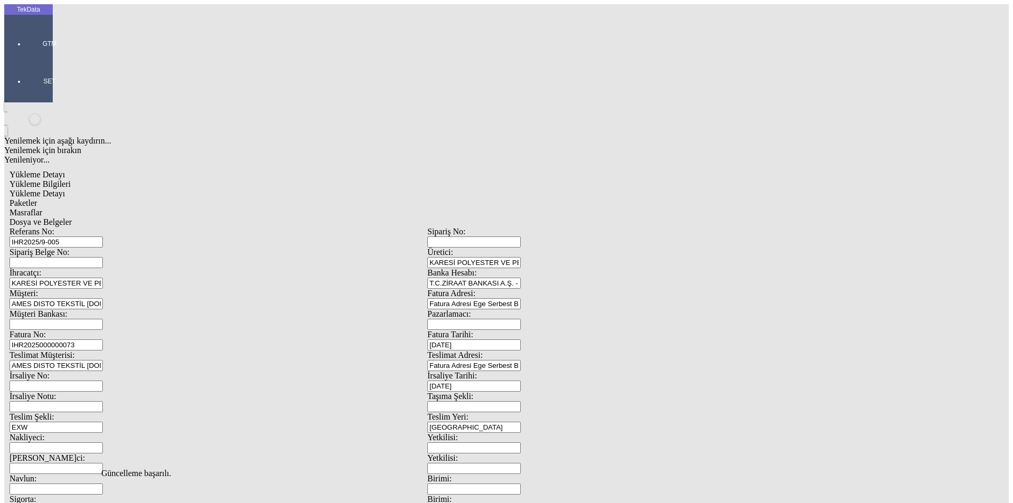
scroll to position [0, 0]
click at [65, 189] on span "Yükleme Detayı" at bounding box center [36, 193] width 55 height 9
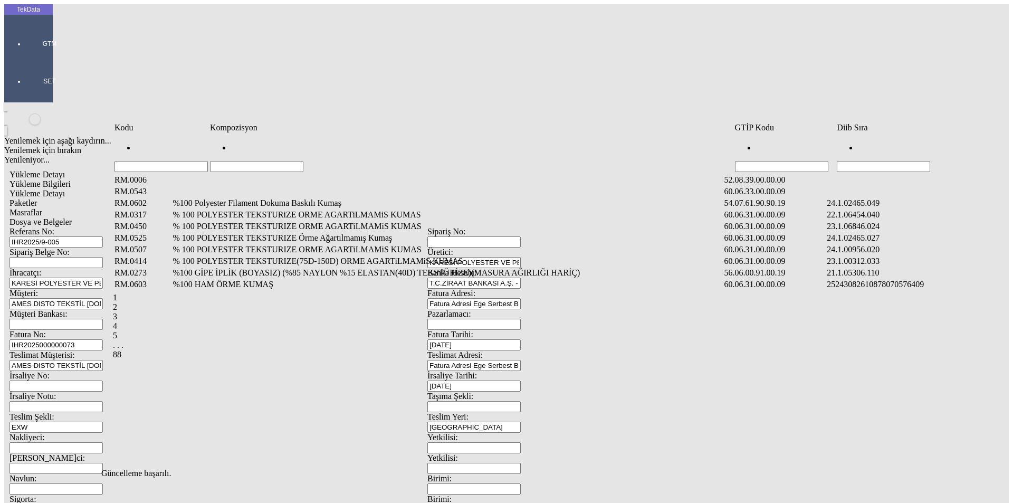
click at [895, 161] on input "Hücreyi Filtrele" at bounding box center [883, 166] width 93 height 11
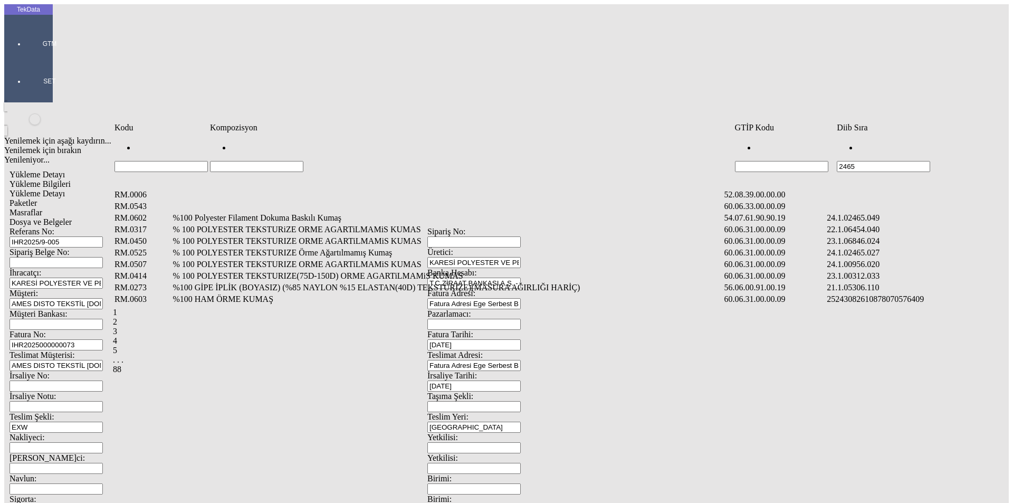
type input "2465"
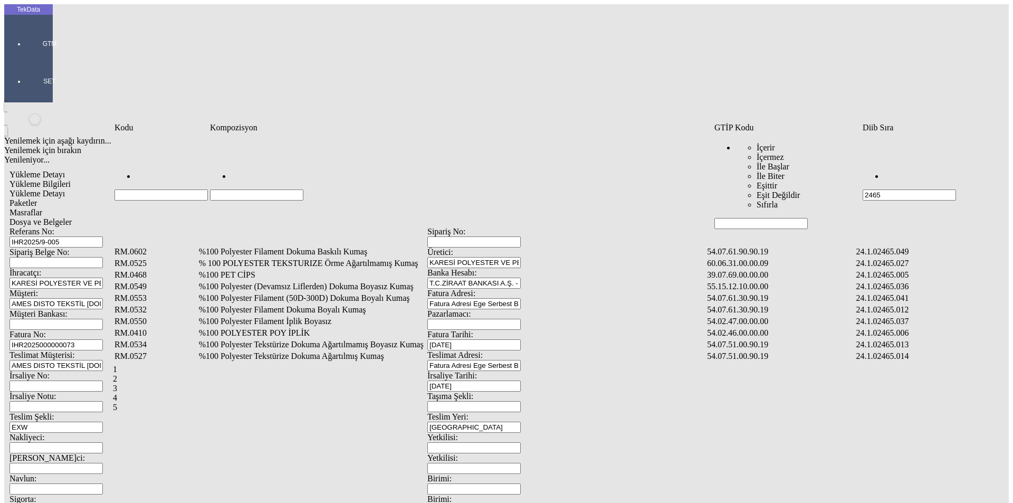
click at [303, 189] on input "Hücreyi Filtrele" at bounding box center [256, 194] width 93 height 11
type input "%1"
type input "%100 POLY"
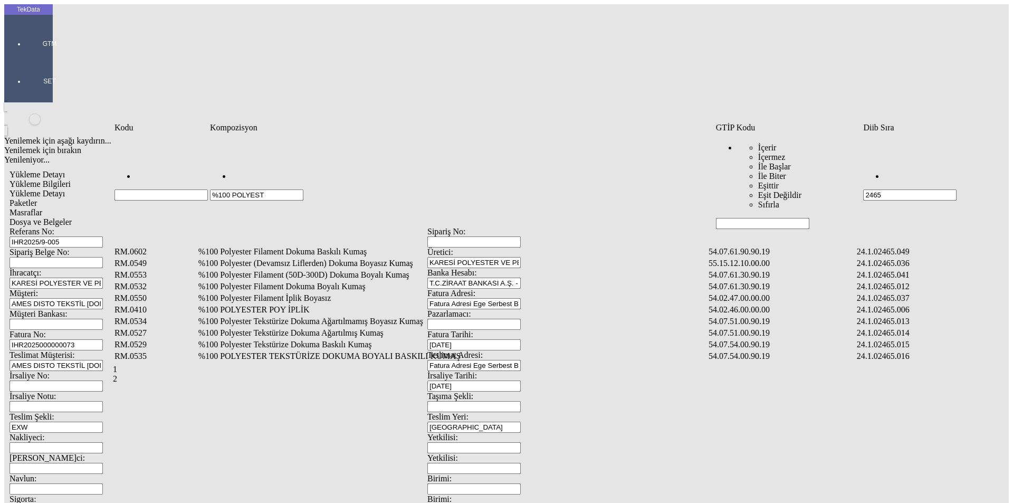
type input "%100 POLYESTE"
type input "%100 POLYESTER T"
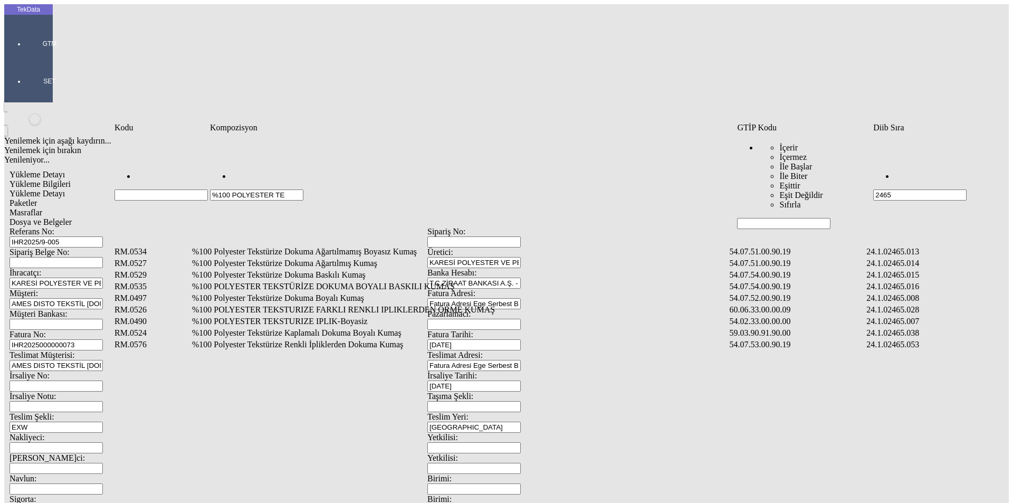
type input "%100 POLYESTER TE"
type input "%100 POLYESTER TEKST"
type input "%100 POLYESTER TEKSTÜRİZE ÖR"
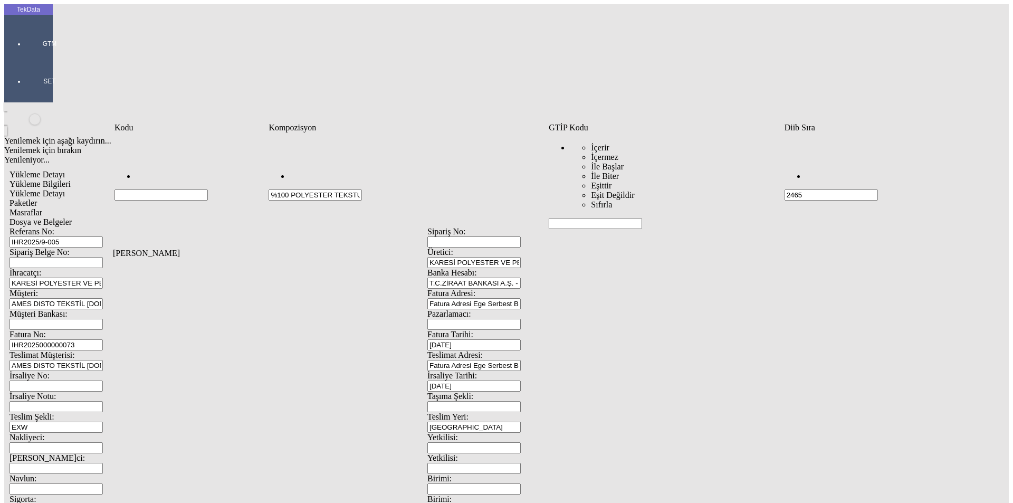
type input "%100 POLYESTER TEKSTU"
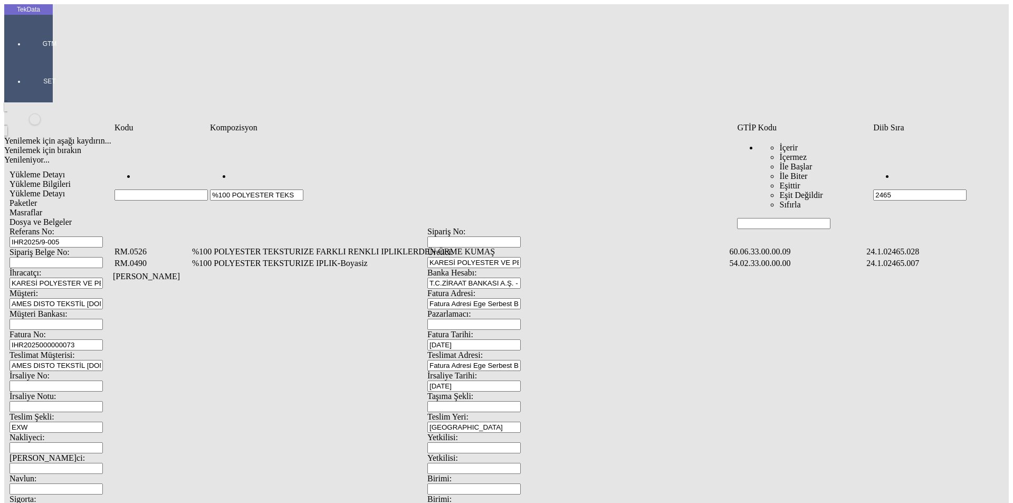
type input "%100 POLYESTER TEKS"
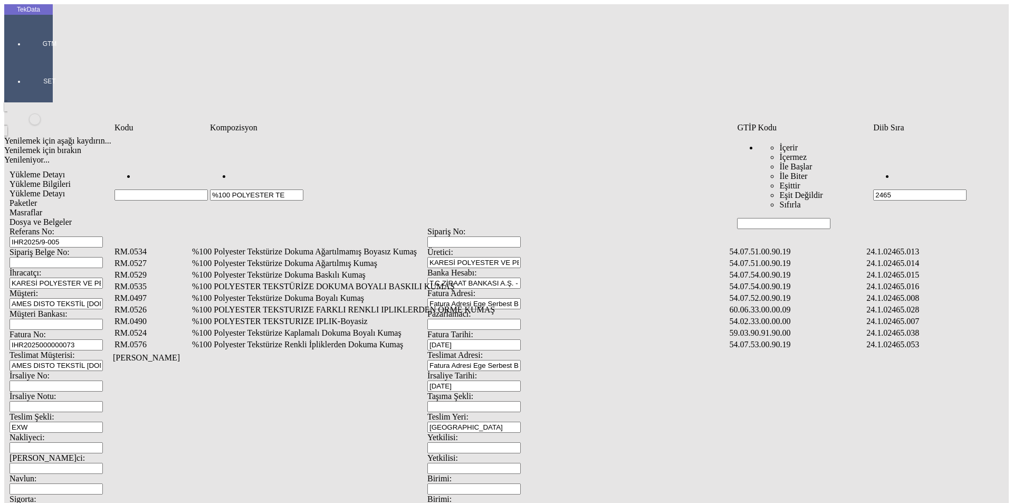
type input "%100 POLYESTER TE"
type input "%100 POLYESTER TEKS"
type input "%"
type input "M"
type input "ÖRME"
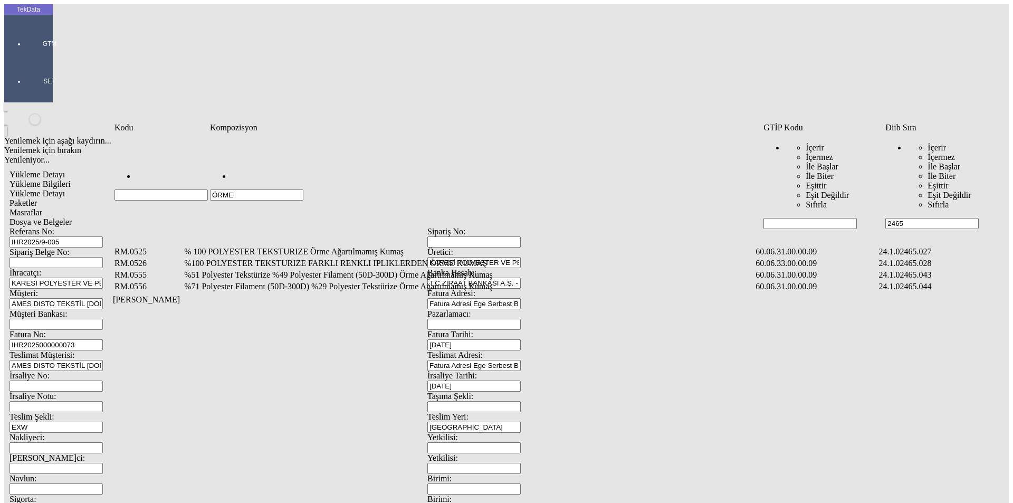
click at [915, 218] on input "2465" at bounding box center [931, 223] width 93 height 11
type input "2"
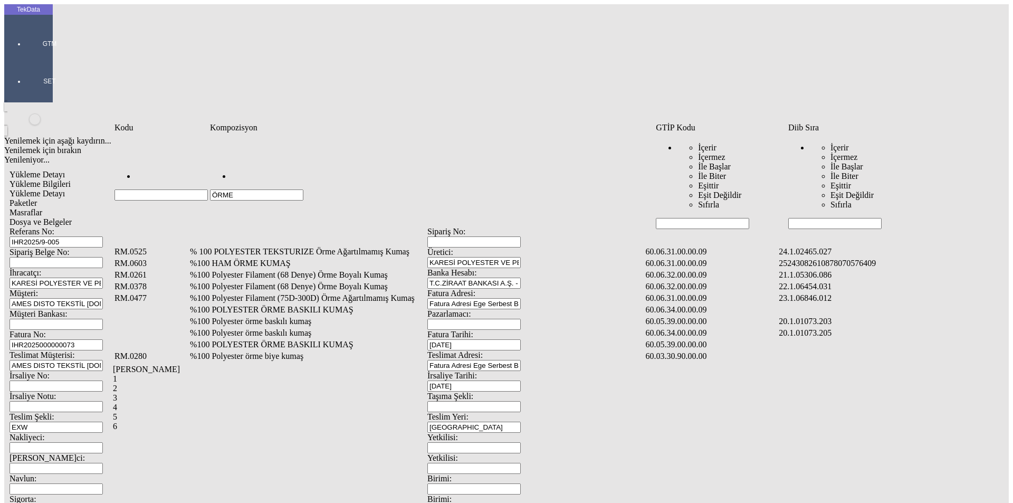
click at [254, 189] on input "ÖRME" at bounding box center [256, 194] width 93 height 11
click at [259, 246] on td "% 100 POLYESTER TEKSTURIZE Örme Ağartılmamış Kumaş" at bounding box center [416, 251] width 454 height 11
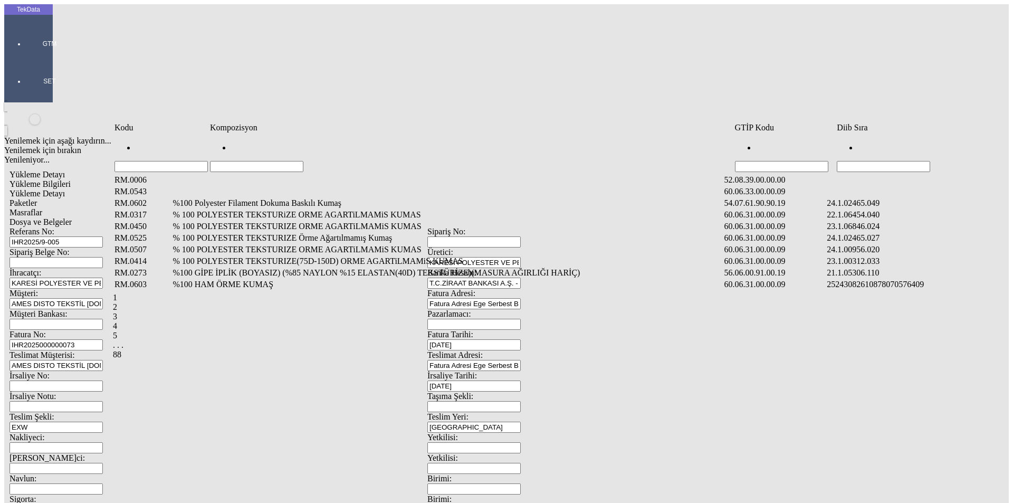
click at [232, 161] on input "Hücreyi Filtrele" at bounding box center [256, 166] width 93 height 11
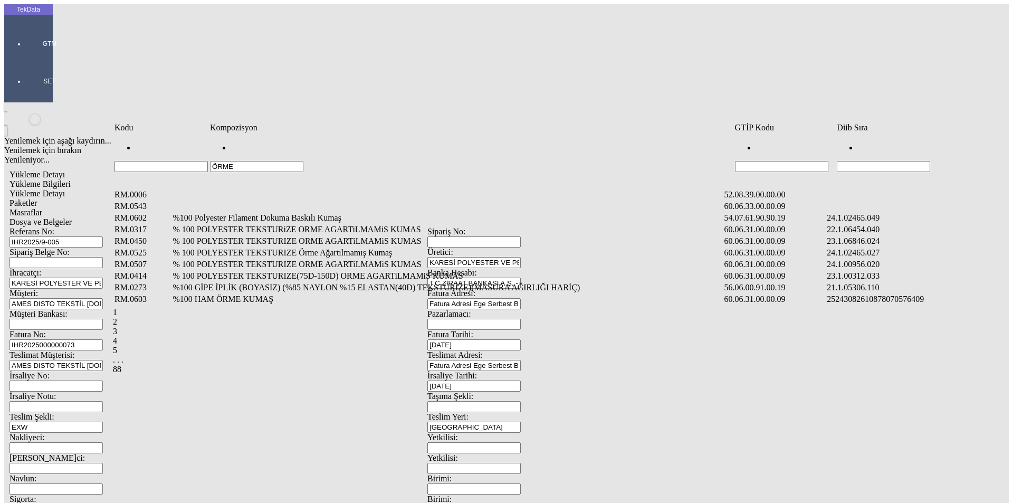
type input "ÖRME"
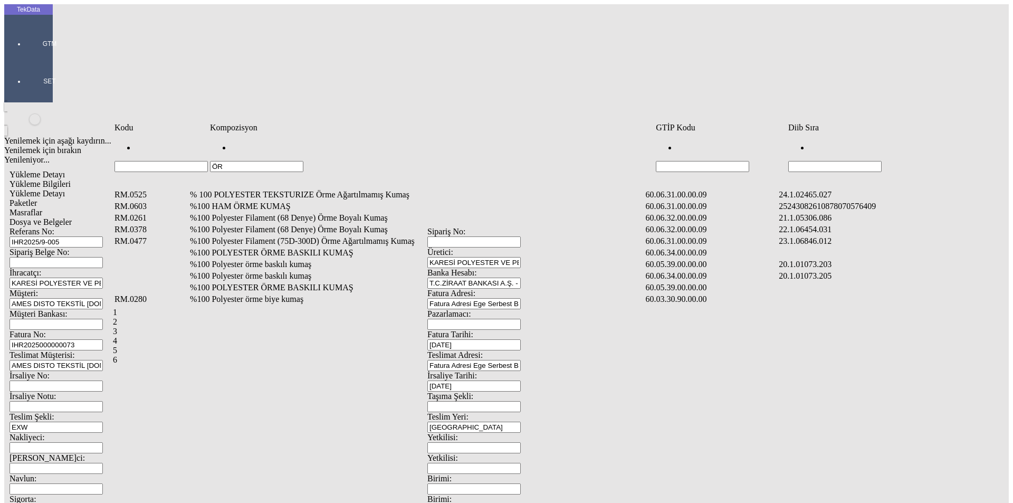
type input "Ö"
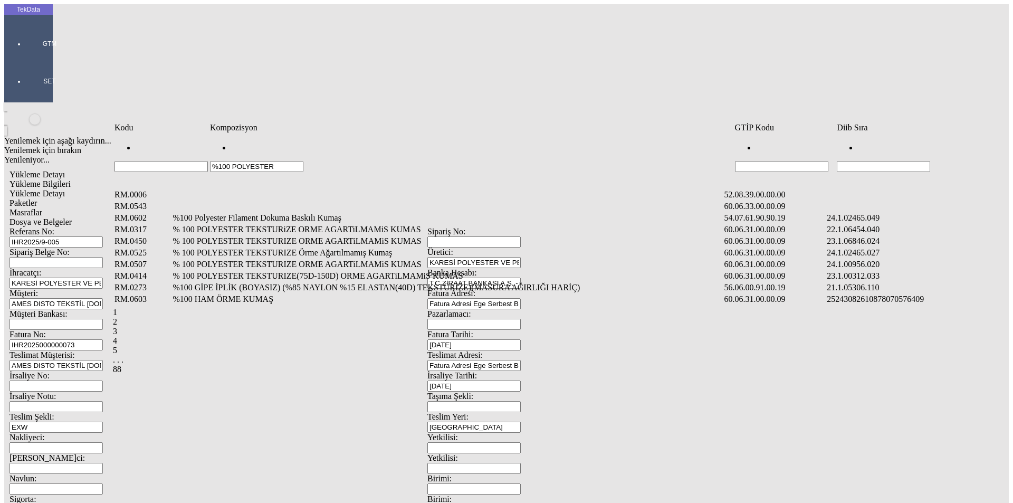
type input "%100 POLYESTER"
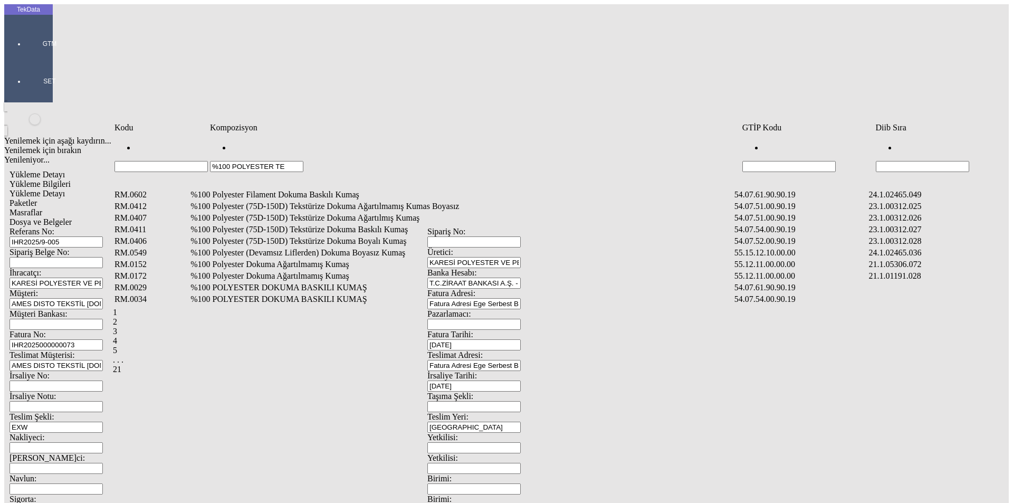
type input "%100 POLYESTER TE"
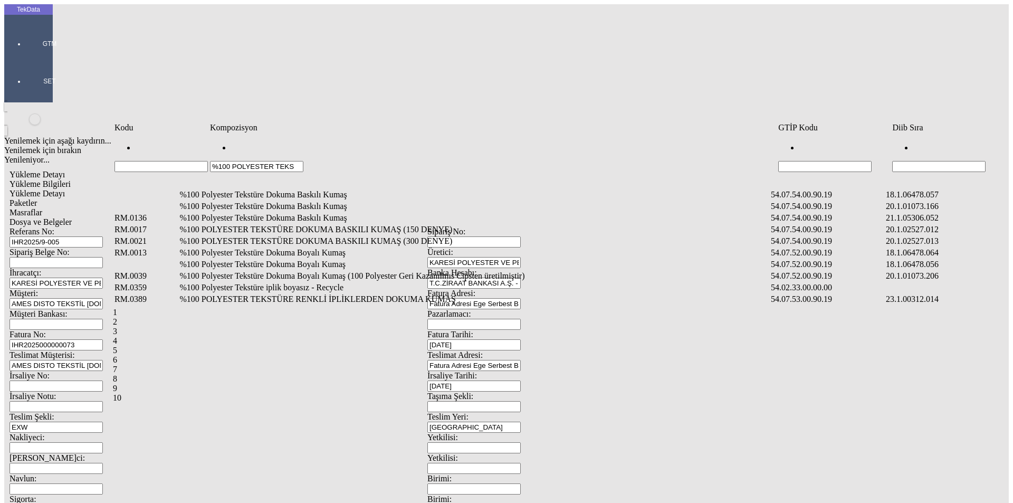
type input "%100 POLYESTER TEKS"
type input "%100 POLYESTER TEKSTÜ"
type input "%100 POLYESTER TEKSTÜRİZE"
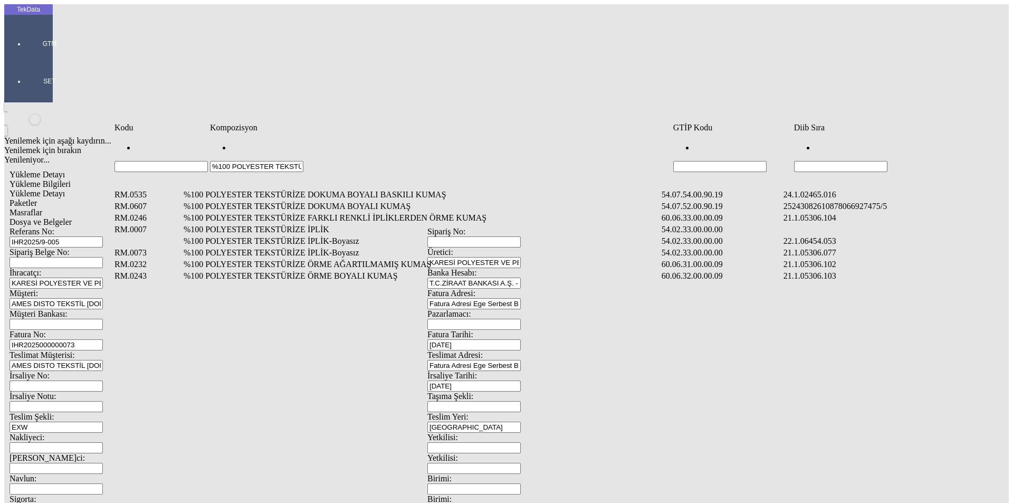
type input "%100 POLYESTER TEKSTÜRİZE ÖR"
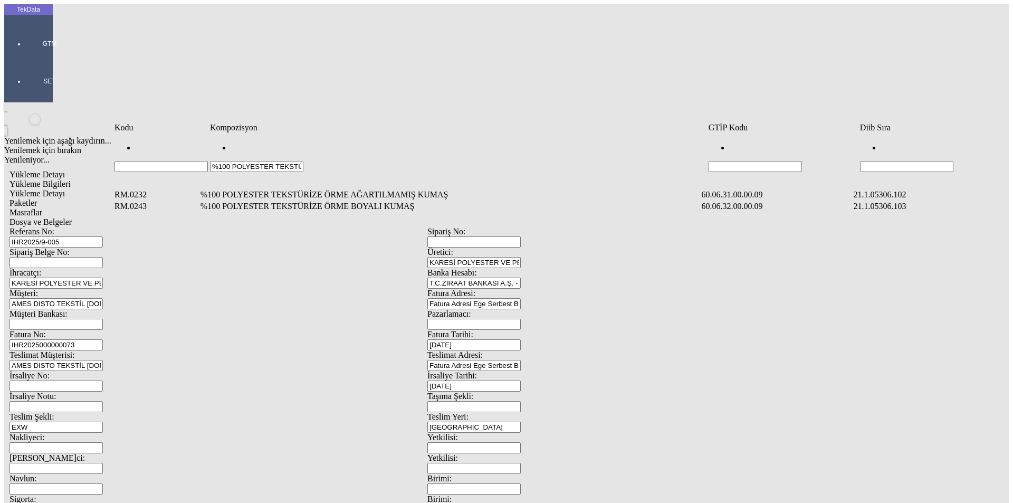
click at [334, 189] on td "%100 POLYESTER TEKSTÜRİZE ÖRME AĞARTILMAMIŞ KUMAŞ" at bounding box center [450, 194] width 500 height 11
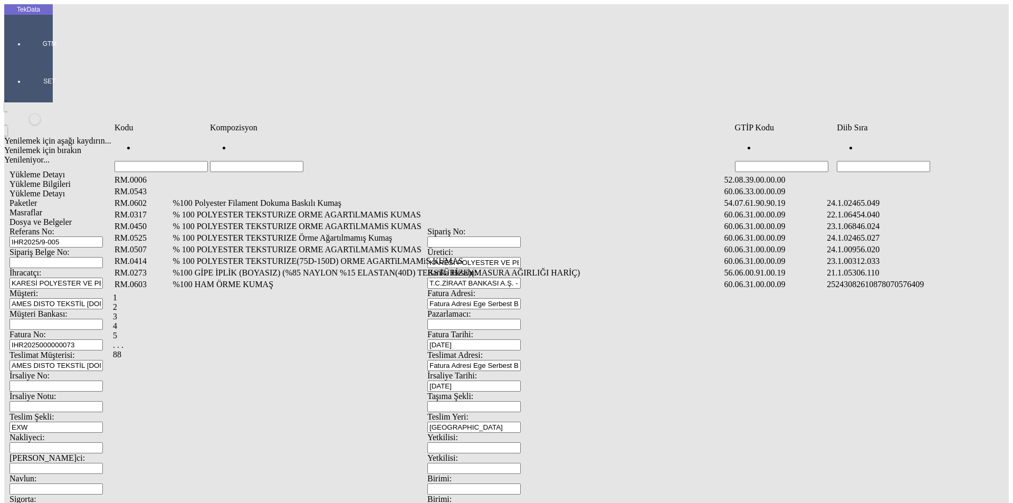
click at [247, 161] on input "Hücreyi Filtrele" at bounding box center [256, 166] width 93 height 11
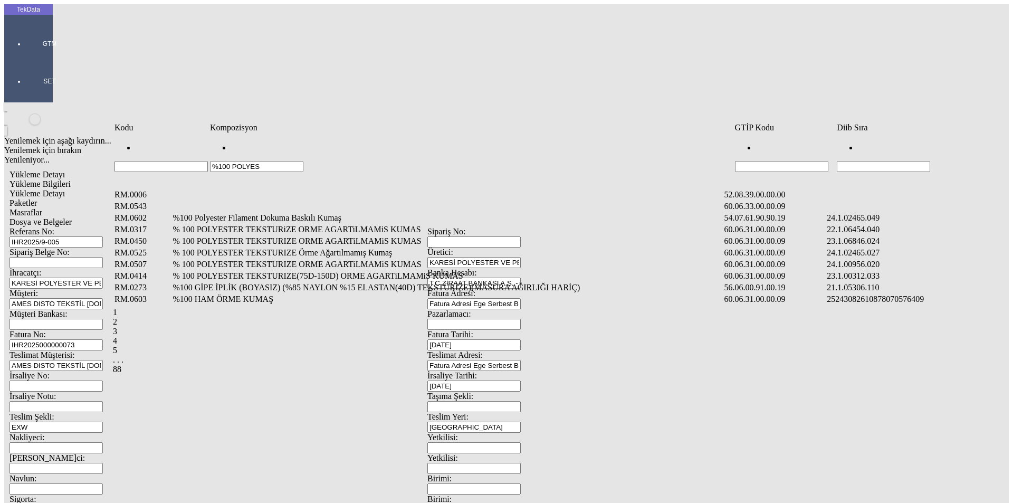
type input "%100 POLYES"
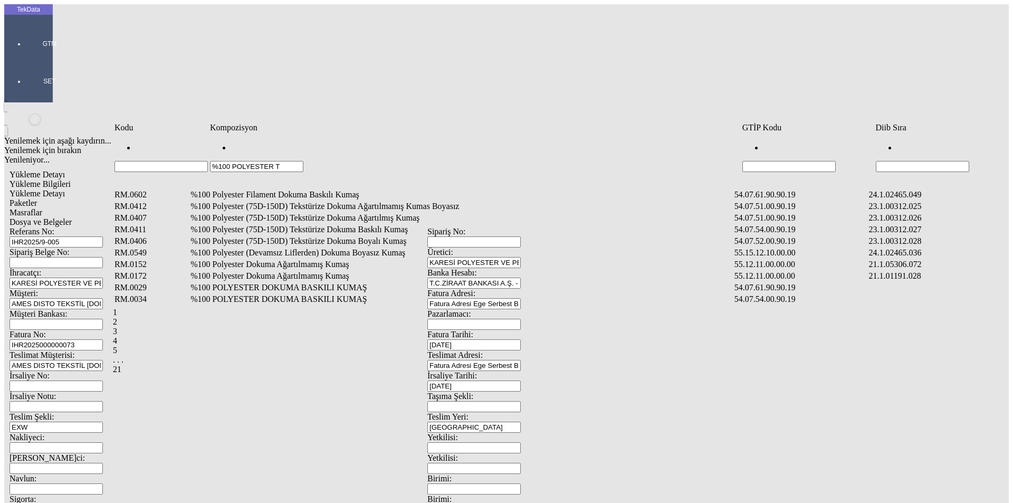
type input "%100 POLYESTER TE"
type input "%100 POLYESTER TEKSTÜRİZE ÖRME"
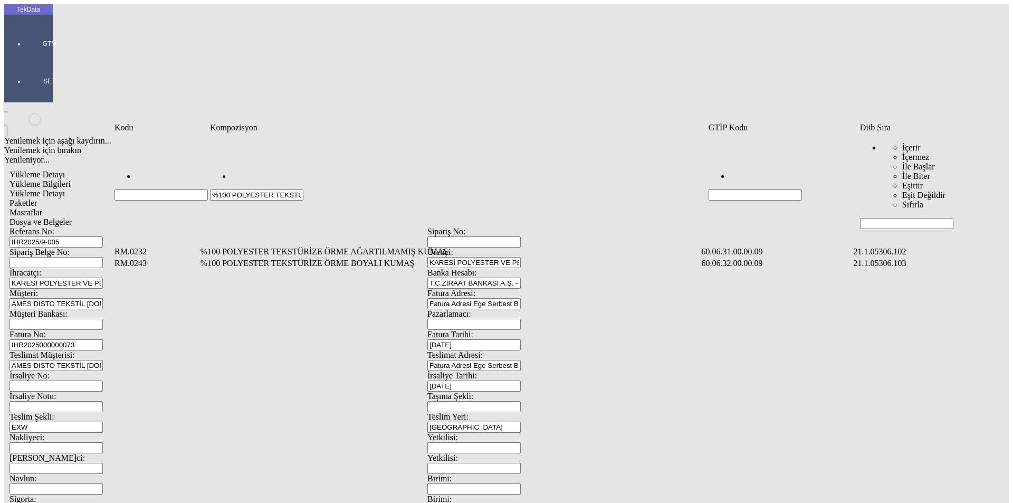
click at [878, 218] on input "Hücreyi Filtrele" at bounding box center [906, 223] width 93 height 11
type input "2465"
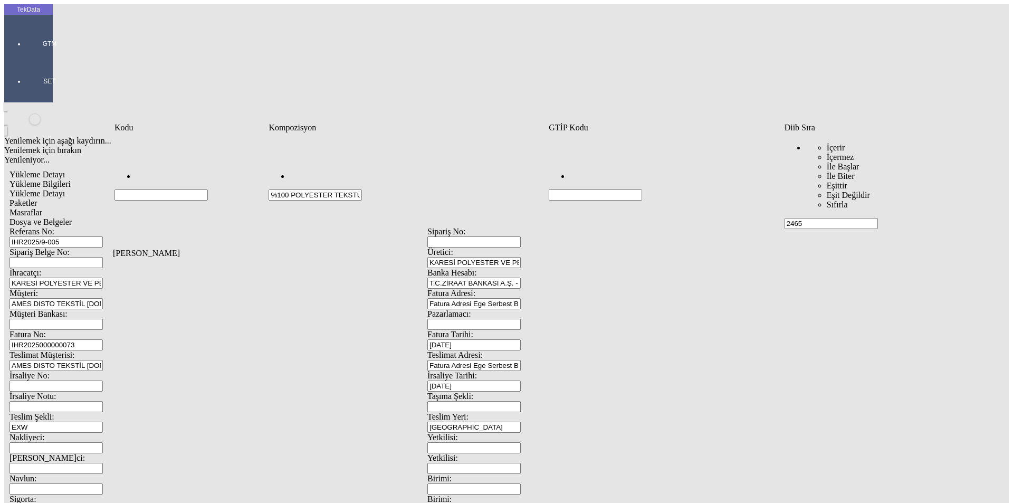
click at [362, 189] on input "%100 POLYESTER TEKSTÜRİZE ÖRME" at bounding box center [314, 194] width 93 height 11
type input "%100 POLYESTER TEKSTÜRİZE"
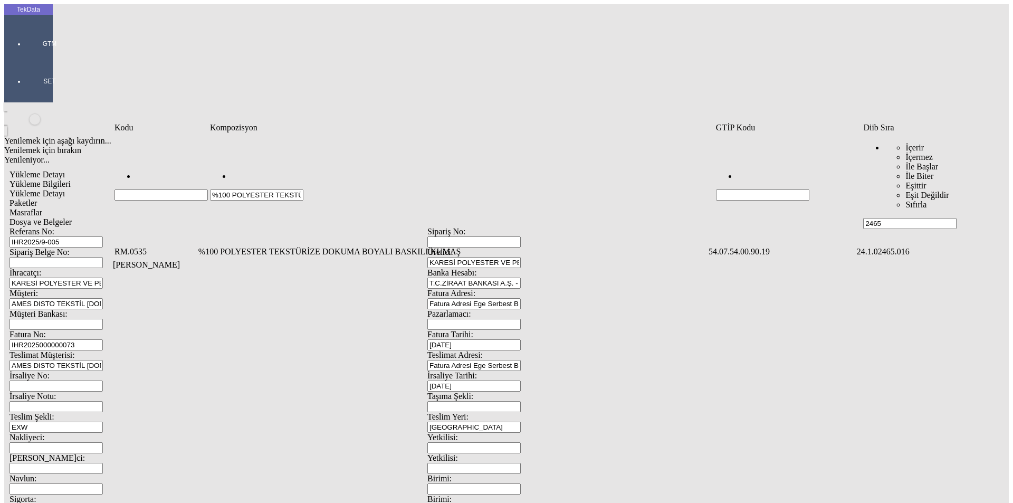
drag, startPoint x: 321, startPoint y: 146, endPoint x: 328, endPoint y: 149, distance: 7.6
click at [303, 189] on input "%100 POLYESTER TEKSTÜRİZE" at bounding box center [256, 194] width 93 height 11
type input "%100 POLYESTER TEKSTÜRİZE"
click at [303, 189] on input "%100 POLYESTER TEKSTÜRİZE" at bounding box center [256, 194] width 93 height 11
type input "%100 POLYESTER TEKSTÜRİZE ÖRM"
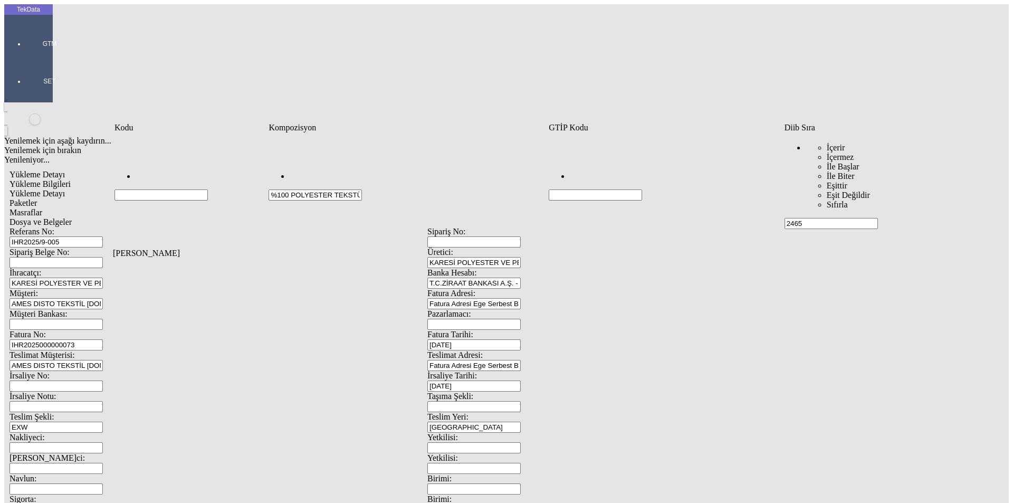
click at [826, 218] on input "2465" at bounding box center [830, 223] width 93 height 11
type input "2"
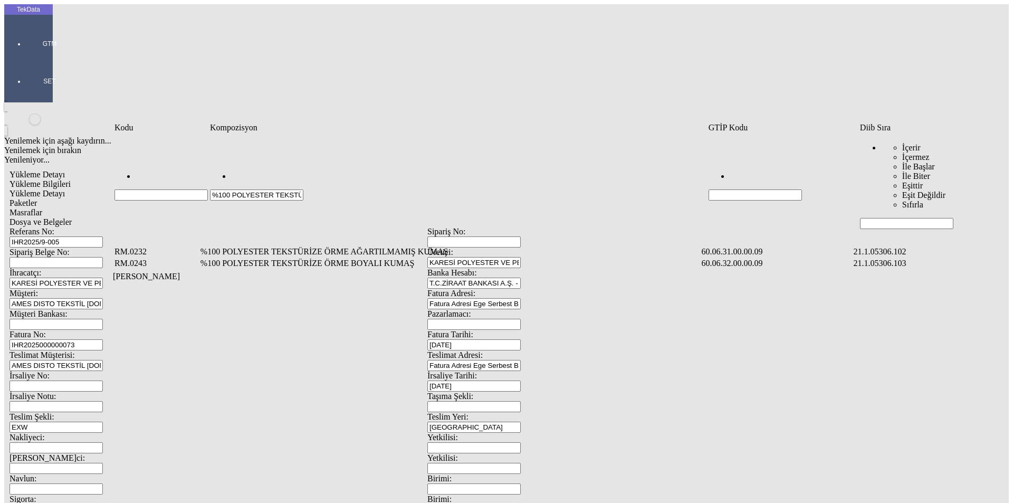
drag, startPoint x: 335, startPoint y: 144, endPoint x: 217, endPoint y: 149, distance: 118.3
click at [217, 189] on input "%100 POLYESTER TEKSTÜRİZE ÖRM" at bounding box center [256, 194] width 93 height 11
click at [388, 246] on td "%100 POLYESTER TEKSTÜRİZE ÖRME AĞARTILMAMIŞ KUMAŞ" at bounding box center [450, 251] width 500 height 11
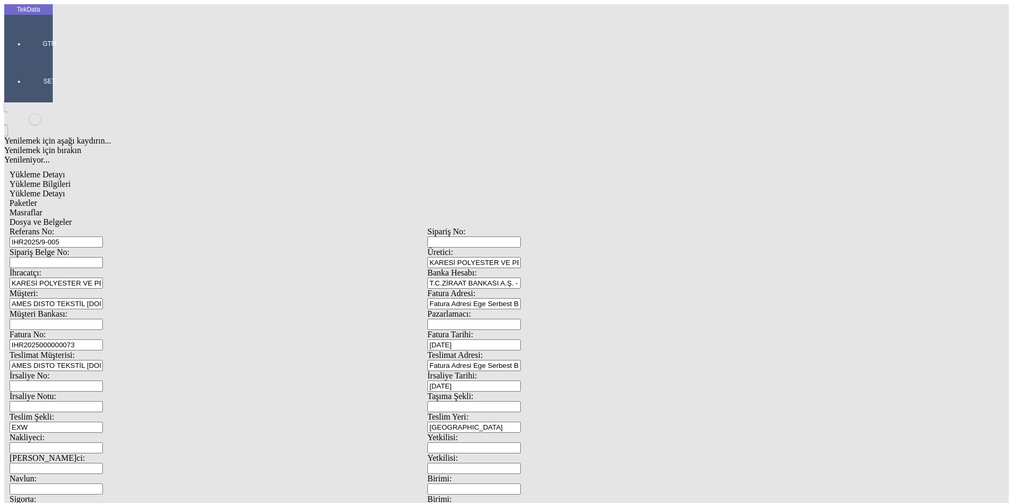
type input "KATİ"
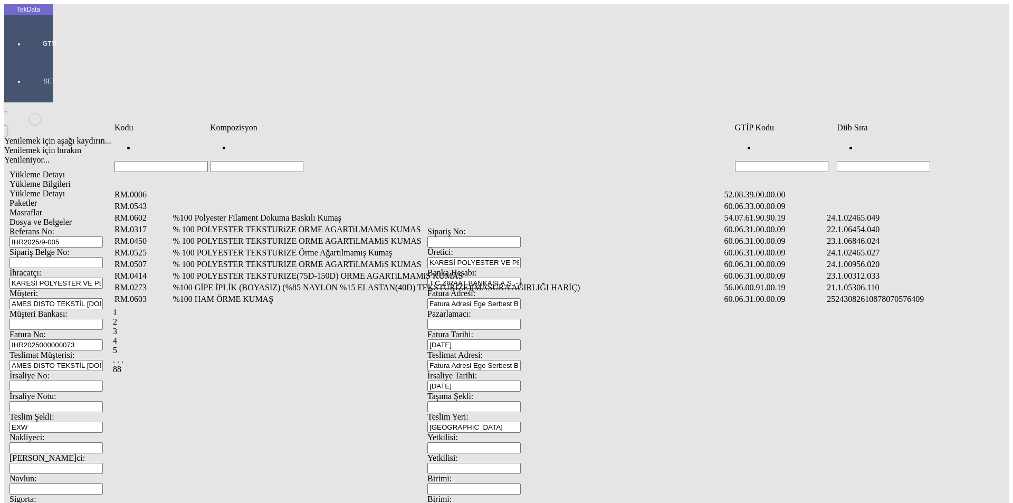
click at [287, 161] on input "Hücreyi Filtrele" at bounding box center [256, 166] width 93 height 11
type input "%"
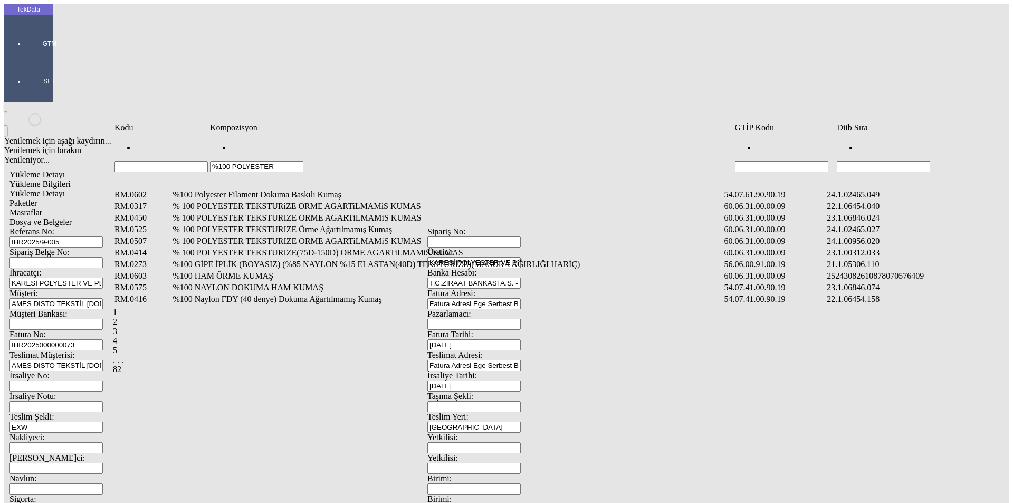
type input "%100 POLYESTER"
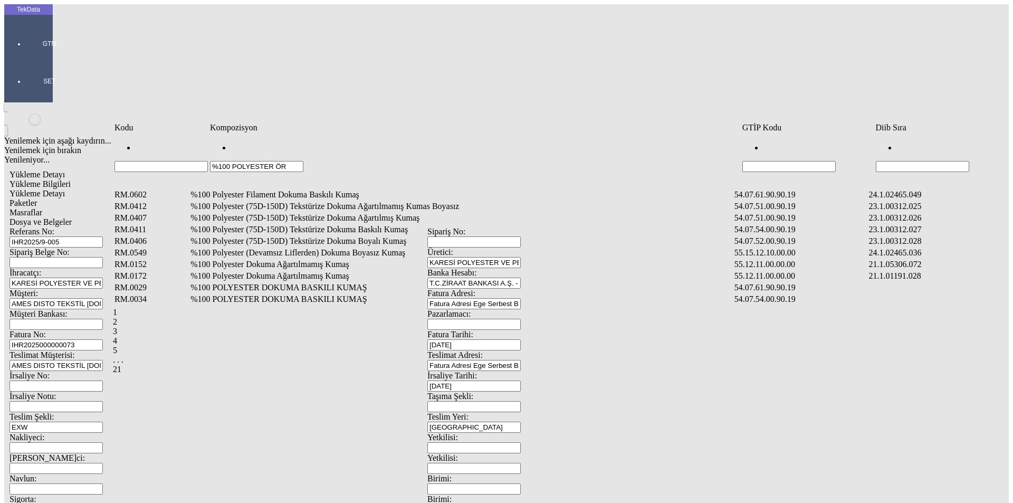
type input "%100 POLYESTER ÖR"
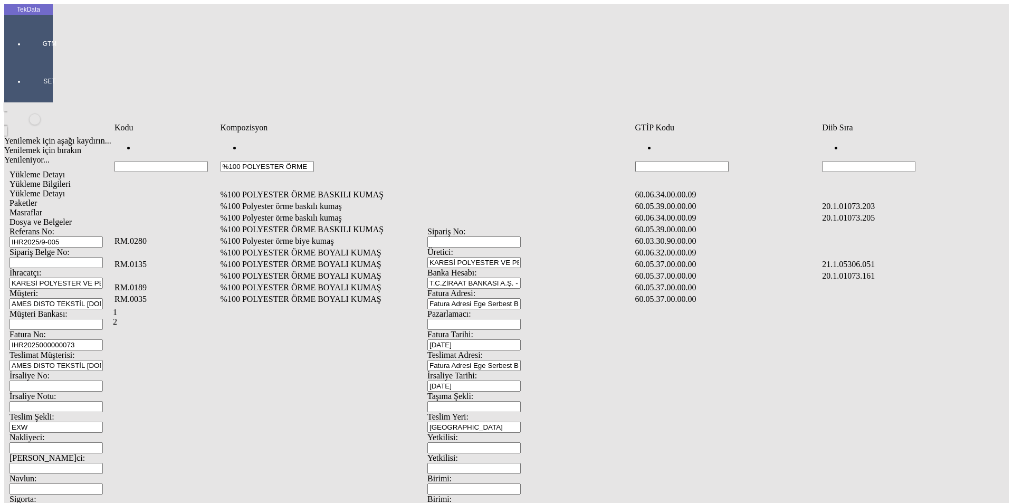
type input "%100 POLYESTER ÖRME"
type input "%100 POLYESTER ÖRME AĞ"
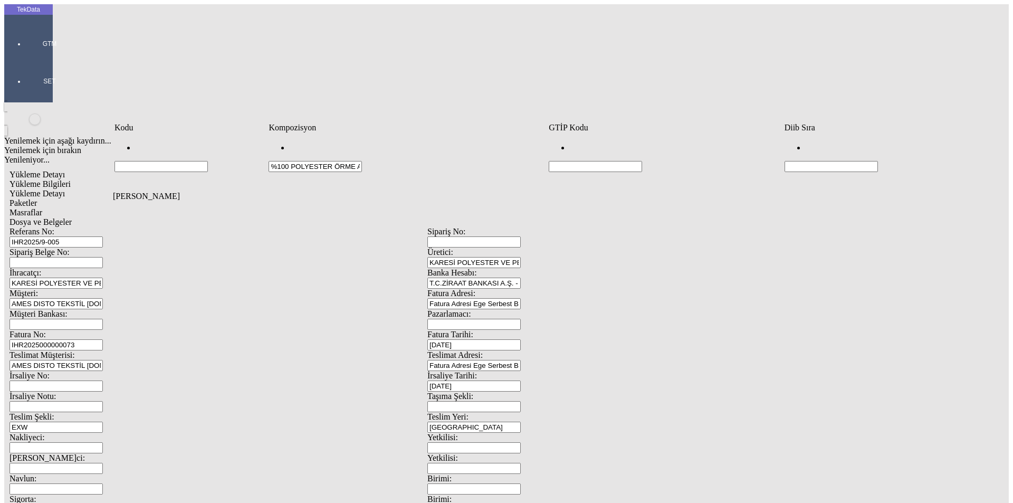
drag, startPoint x: 376, startPoint y: 151, endPoint x: 278, endPoint y: 153, distance: 97.6
click at [278, 153] on div "%100 POLYESTER ÖRME AĞ" at bounding box center [407, 157] width 278 height 29
type input "ÖRME AĞIR"
type input "ÖRME AĞIRTIL"
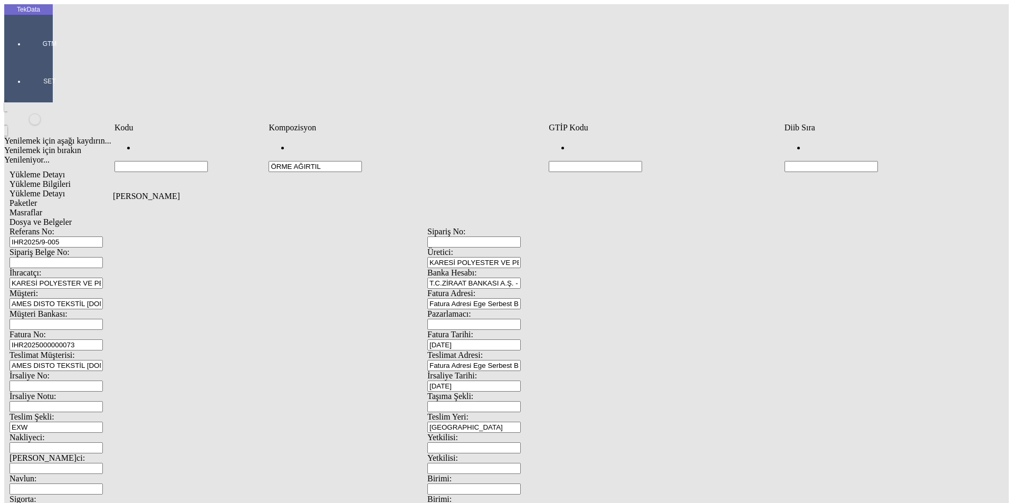
click at [337, 161] on input "ÖRME AĞIRTIL" at bounding box center [314, 166] width 93 height 11
type input "ÖRME"
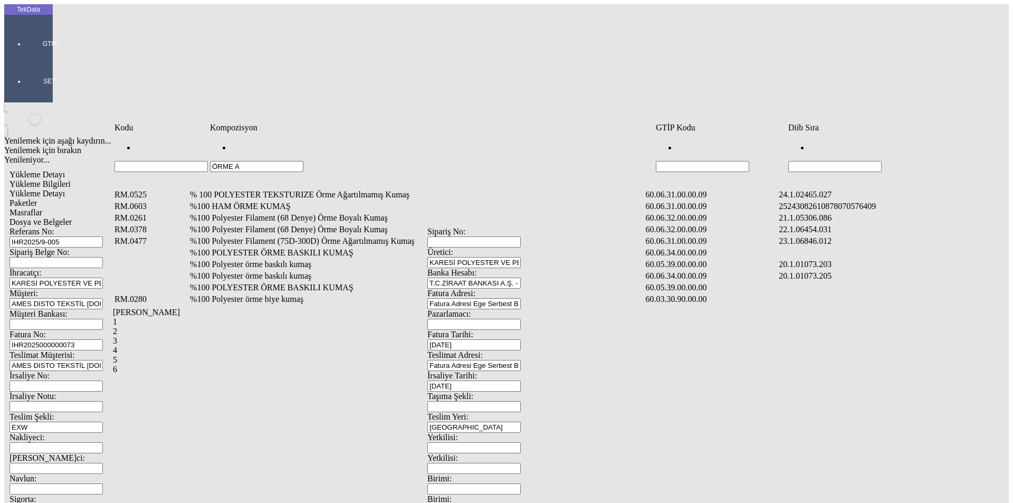
type input "ÖRME A"
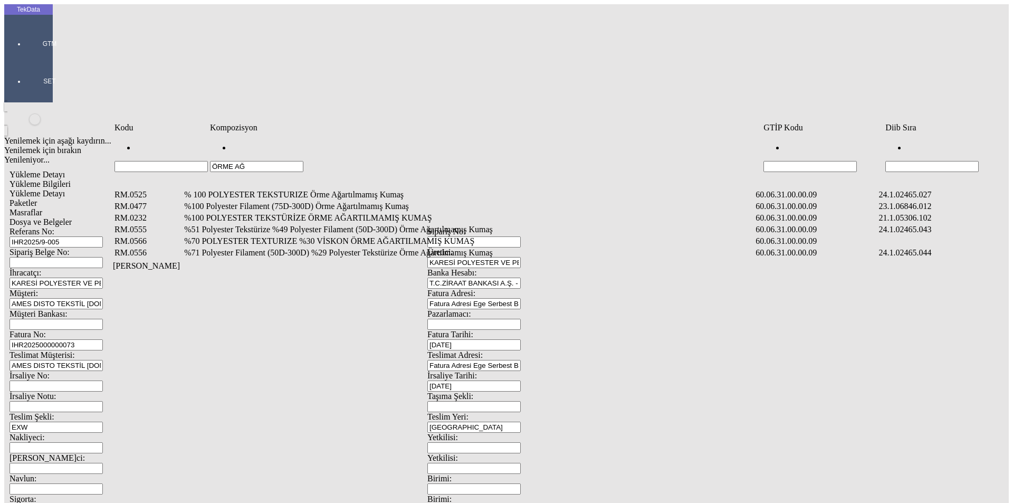
type input "ÖRME AĞ"
type input "[PERSON_NAME]"
type input "ÖRME AĞARTILMAL"
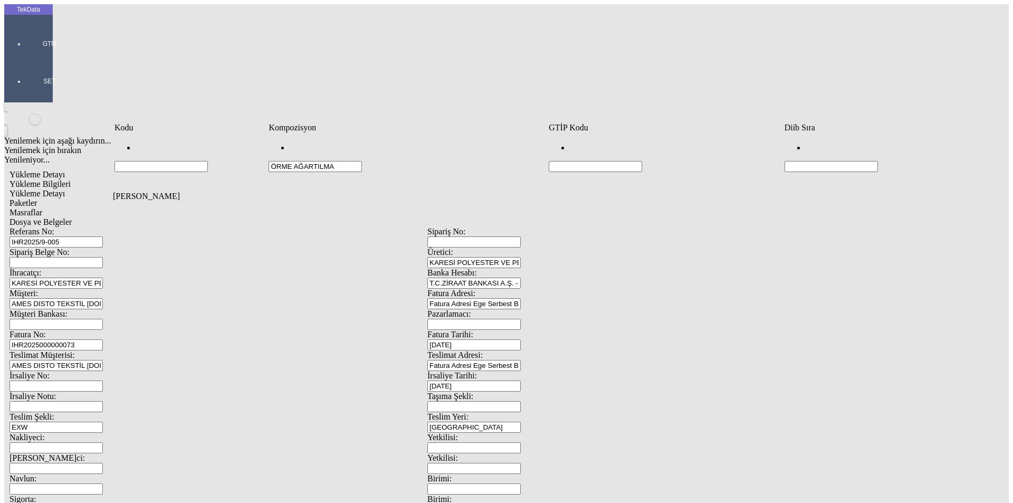
type input "ÖRME AĞARTILMA"
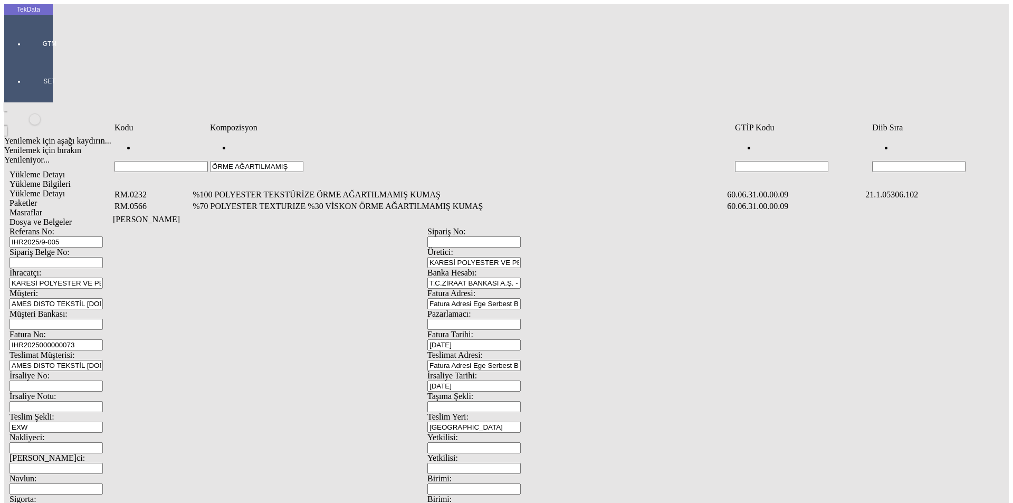
type input "ÖRME AĞARTILMAMIŞ"
type input "ÖRME AĞARTILMAM"
type input "ÖRME AĞARTILMAMIŞ"
type input "Ö"
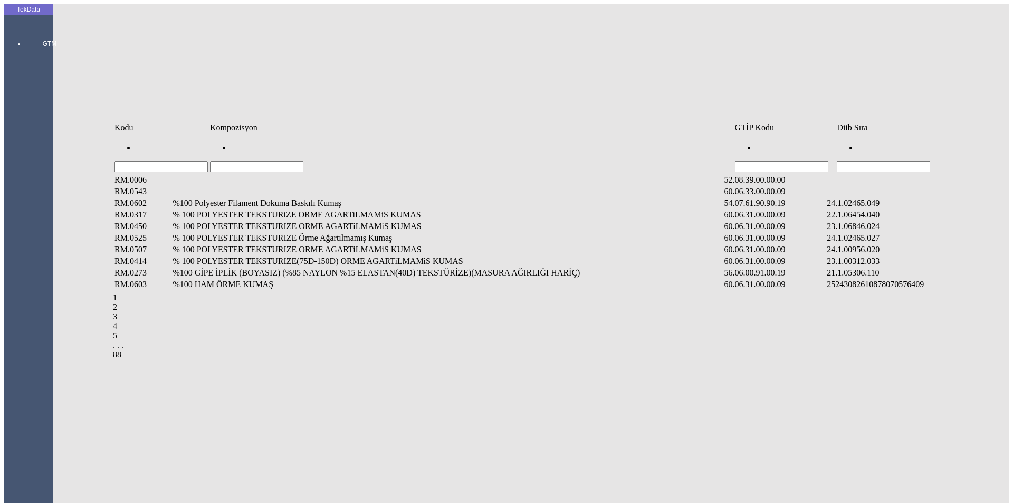
click at [227, 161] on input "Hücreyi Filtrele" at bounding box center [256, 166] width 93 height 11
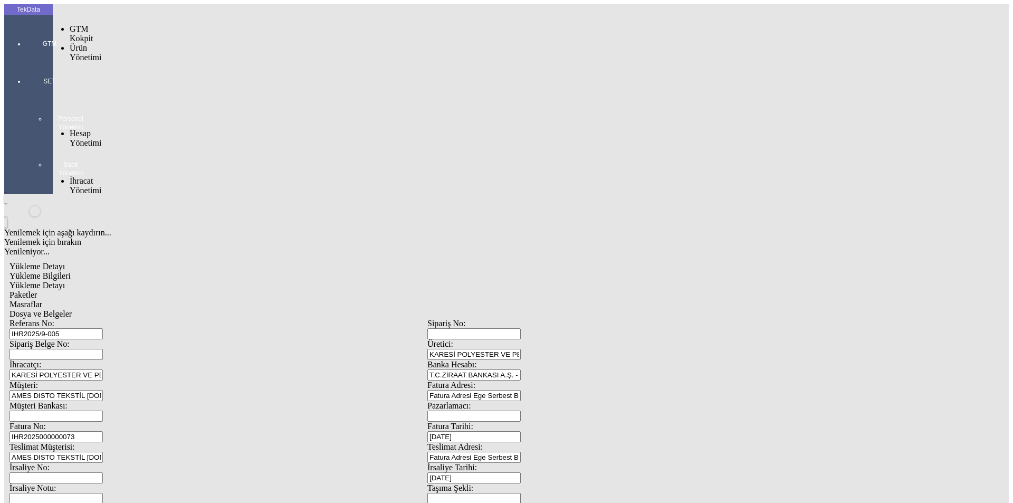
click at [25, 59] on div at bounding box center [49, 59] width 49 height 0
click at [161, 195] on span "Yüklemeler" at bounding box center [181, 199] width 40 height 9
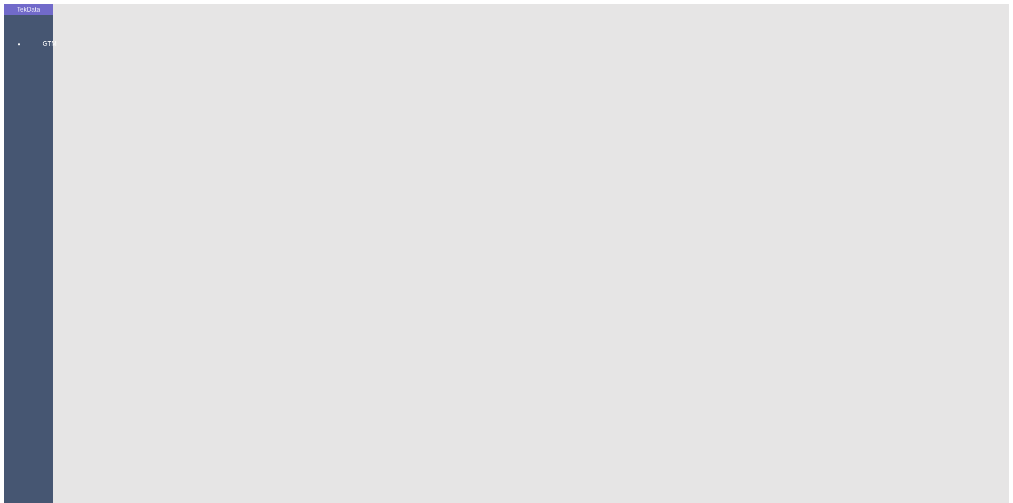
click at [34, 32] on icon at bounding box center [50, 32] width 32 height 0
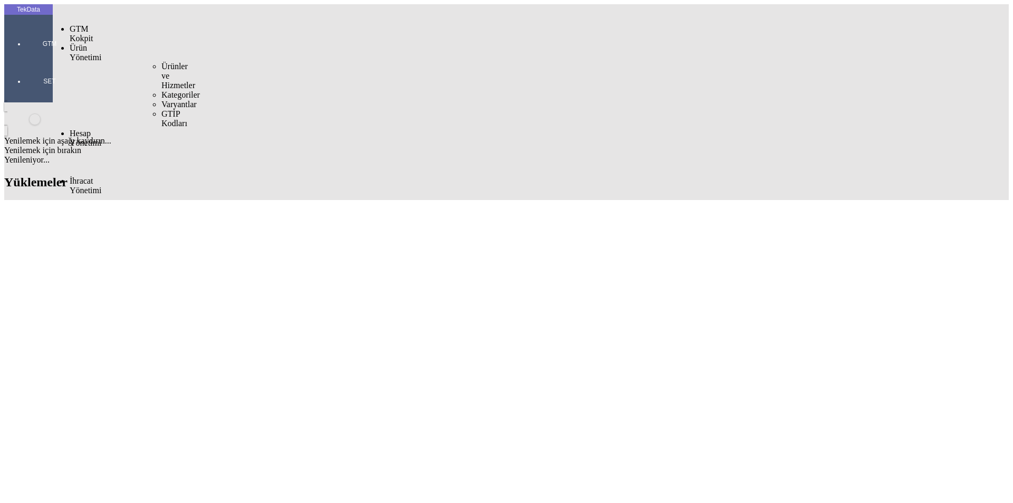
click at [161, 62] on span "Ürünler ve Hizmetler" at bounding box center [178, 76] width 34 height 28
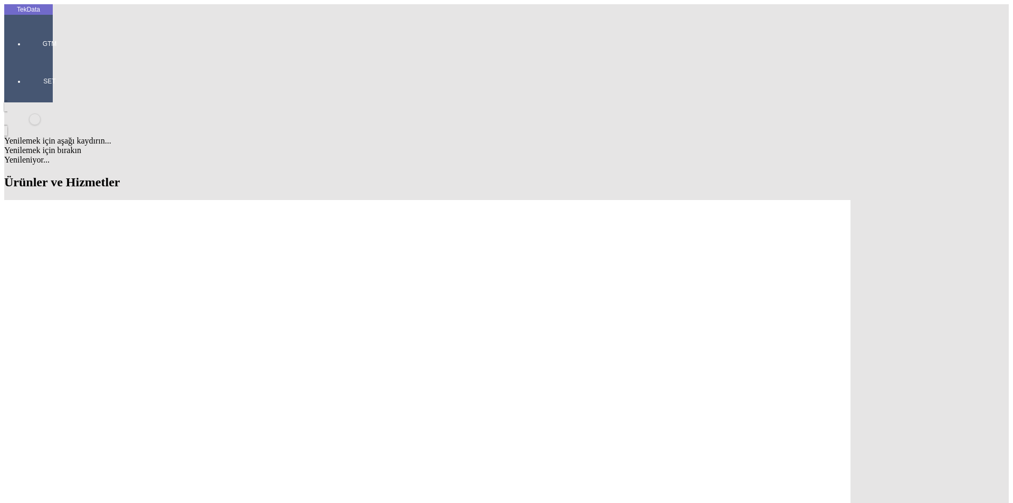
type input "%100 POLYESTER ÖRME AĞARTILMAMIŞ KUMAŞ"
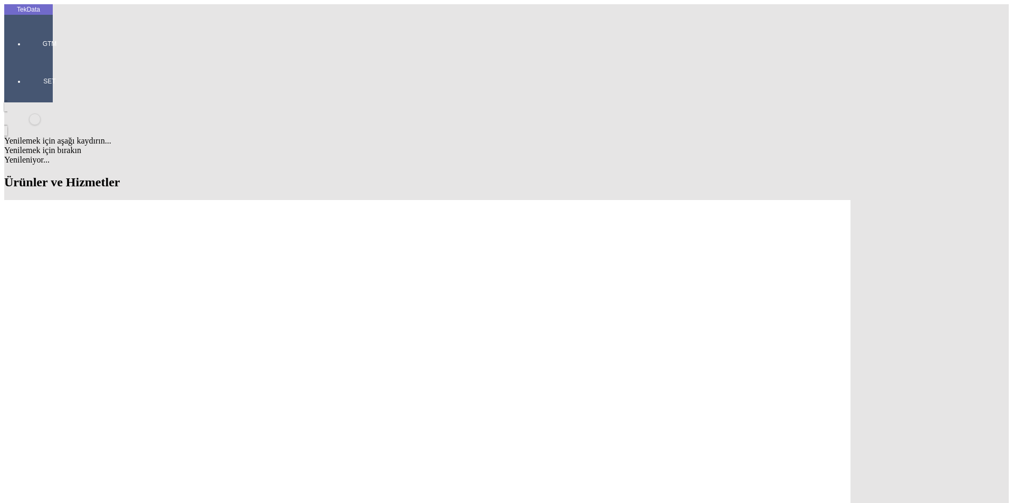
drag, startPoint x: 731, startPoint y: 104, endPoint x: 570, endPoint y: 104, distance: 160.4
click at [170, 201] on div "60.06.31.00.00.09" at bounding box center [313, 205] width 412 height 9
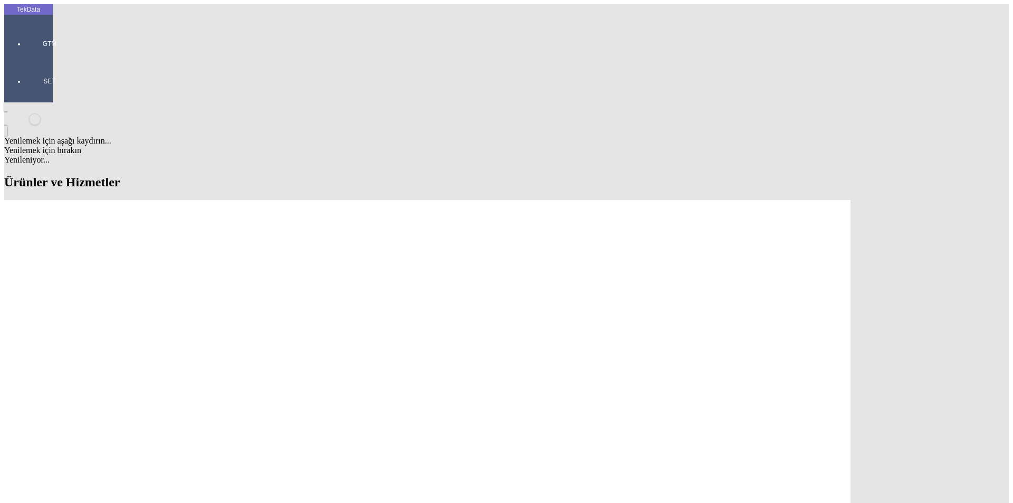
type input "60.06.31.00.00.09"
click at [618, 170] on div "Mamul" at bounding box center [786, 174] width 415 height 9
type input "Mamul"
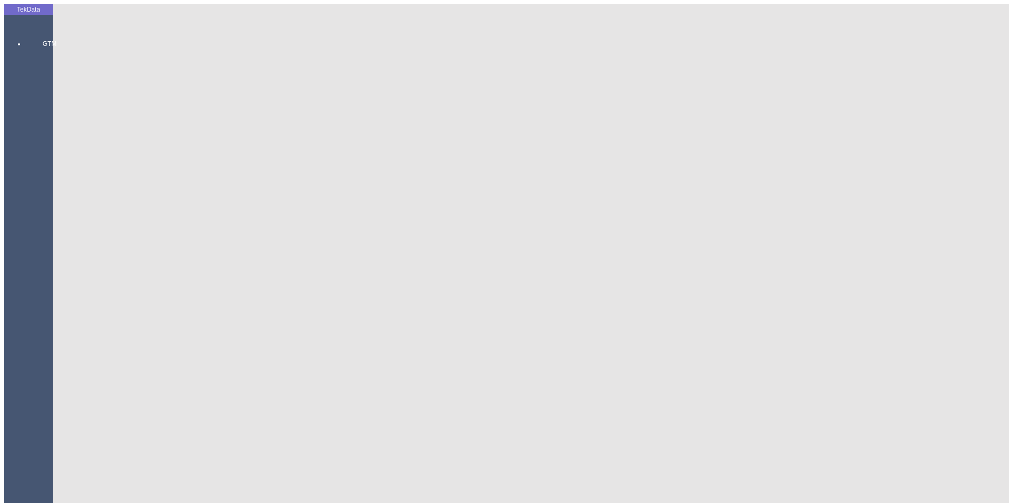
scroll to position [936, 0]
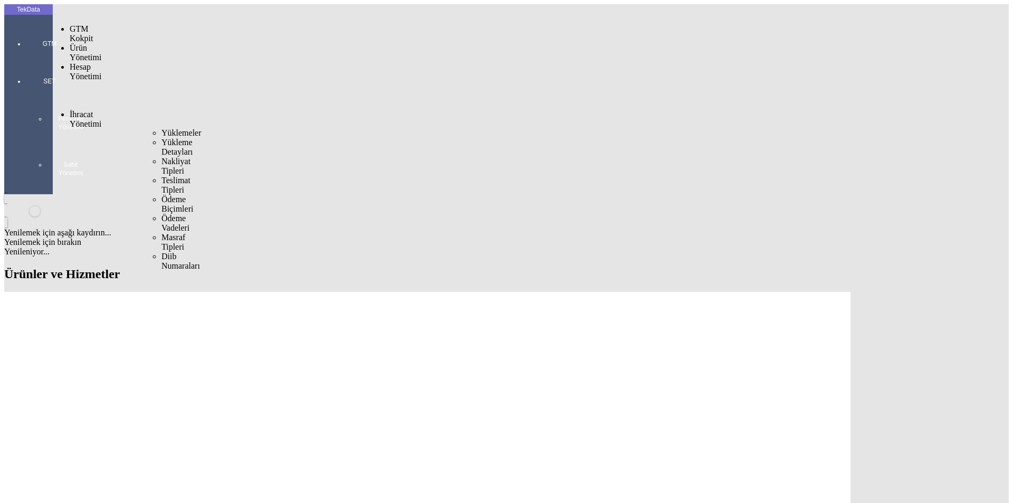
click at [161, 128] on span "Yüklemeler" at bounding box center [181, 132] width 40 height 9
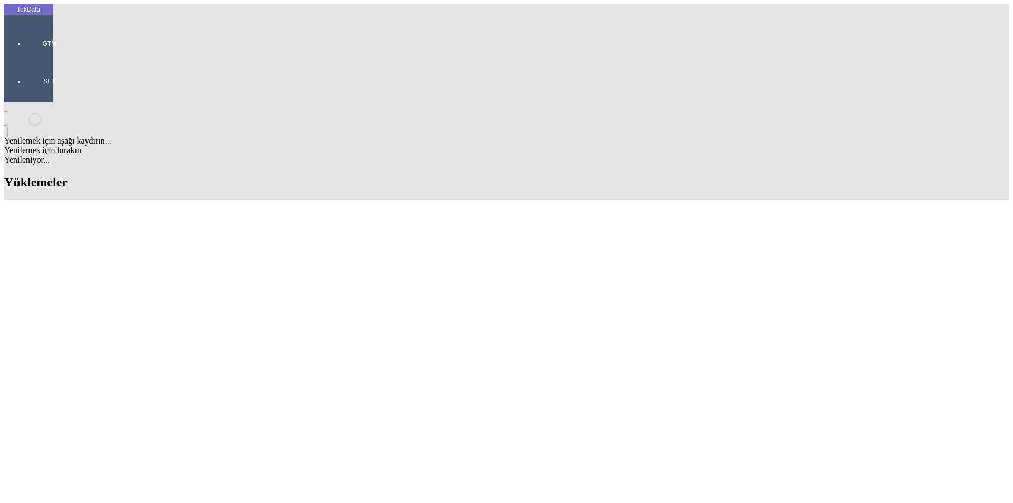
scroll to position [883, 0]
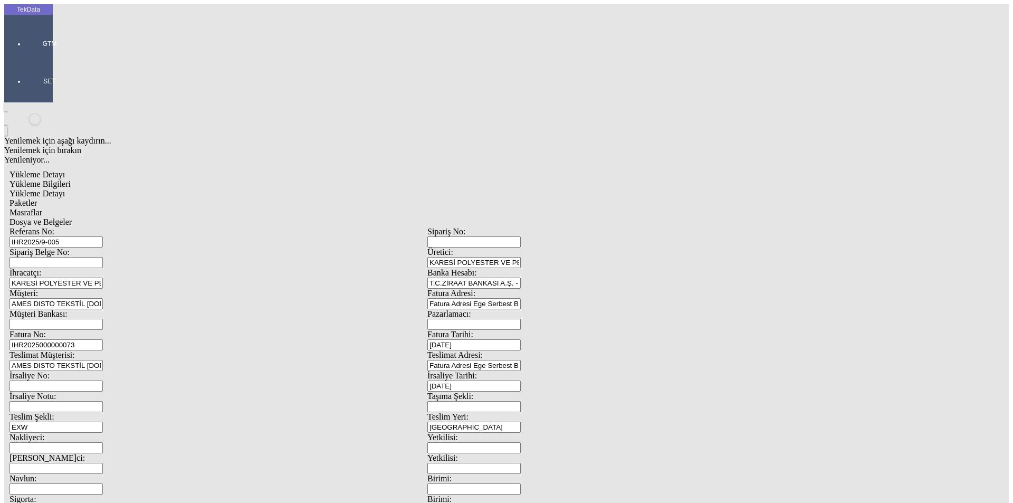
click at [65, 189] on span "Yükleme Detayı" at bounding box center [36, 193] width 55 height 9
click at [25, 59] on div at bounding box center [49, 59] width 49 height 0
click at [161, 62] on span "Ürünler ve Hizmetler" at bounding box center [178, 76] width 34 height 28
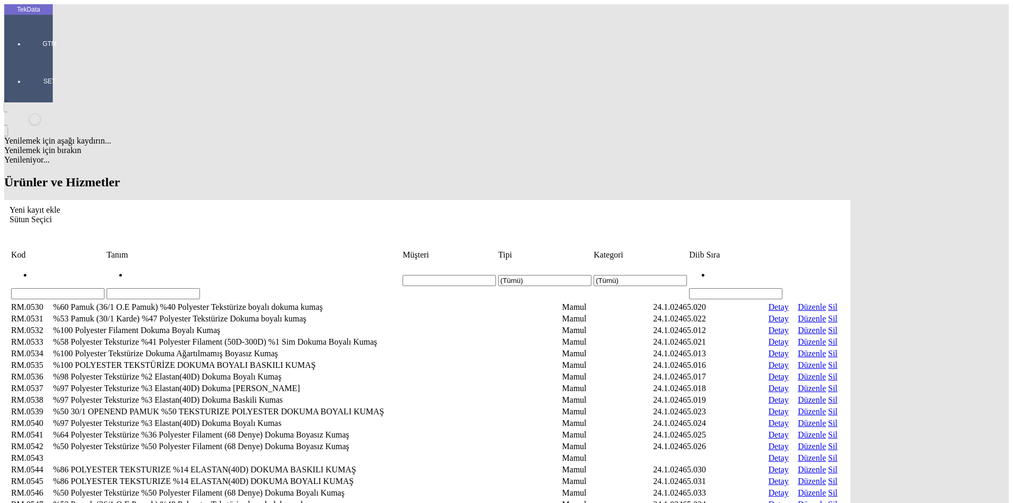
scroll to position [1041, 0]
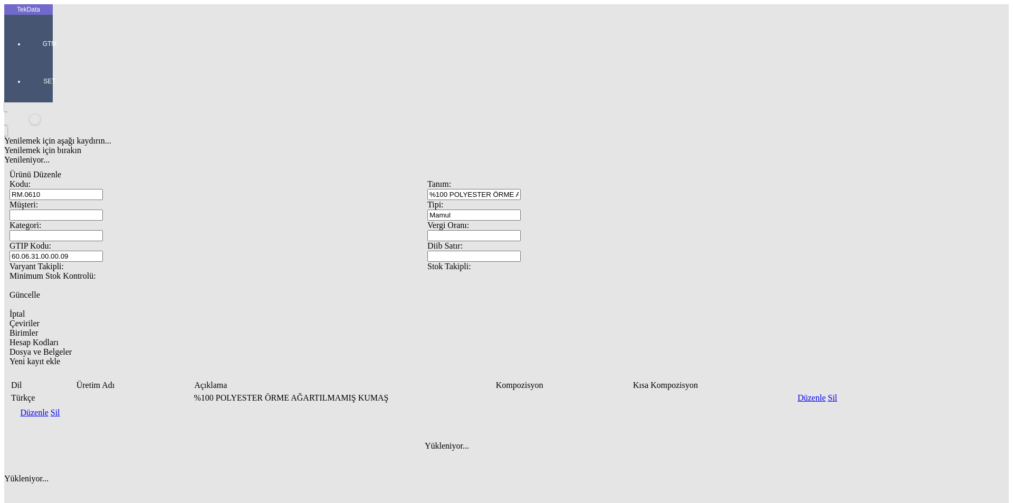
click at [418, 392] on td "%100 POLYESTER ÖRME AĞARTILMAMIŞ KUMAŞ" at bounding box center [346, 397] width 306 height 11
click at [417, 392] on td "%100 POLYESTER ÖRME AĞARTILMAMIŞ KUMAŞ" at bounding box center [346, 397] width 306 height 11
click at [355, 281] on div at bounding box center [218, 281] width 418 height 0
click at [193, 392] on td "Veri Tablosu" at bounding box center [135, 397] width 114 height 11
click at [631, 392] on td "Veri Tablosu" at bounding box center [566, 397] width 130 height 11
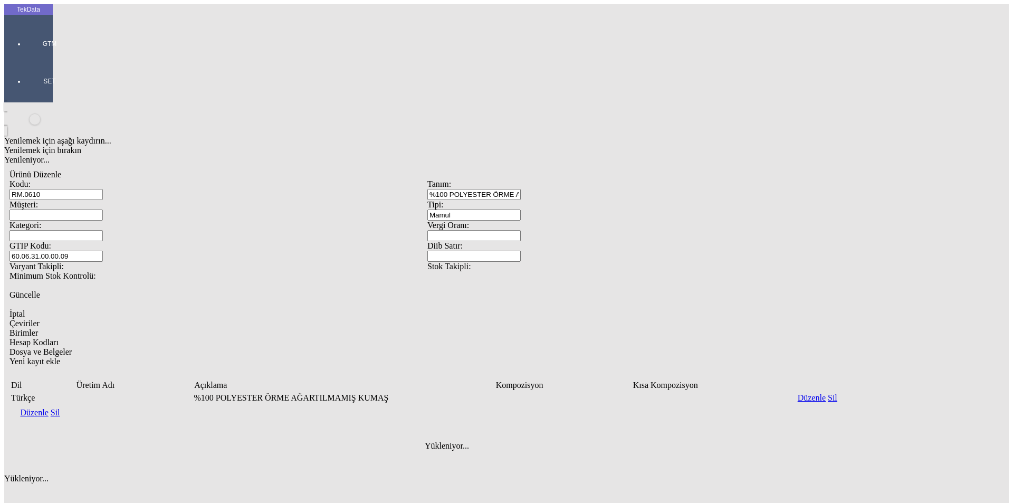
click at [48, 408] on link "Düzenle" at bounding box center [34, 412] width 28 height 9
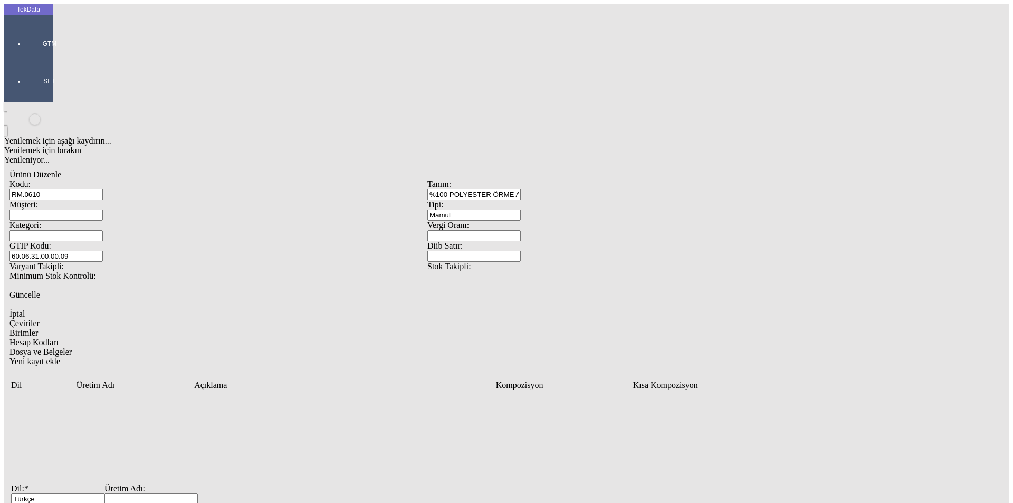
paste input "%100 POLYESTER ÖRME AĞARTILMAMIŞ KUMAŞ"
type input "%100 POLYESTER ÖRME AĞARTILMAMIŞ KUMAŞ"
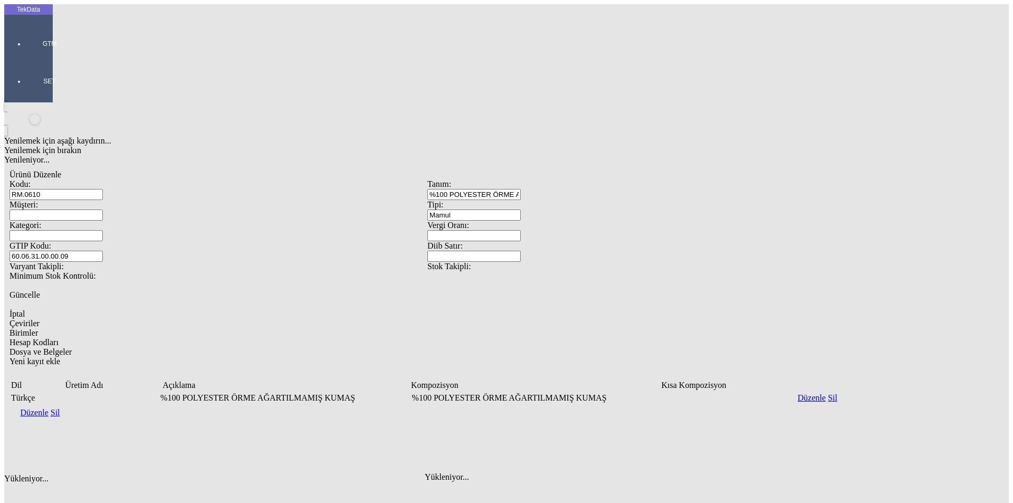
click at [9, 357] on icon "Yeni kayıt ekle" at bounding box center [9, 361] width 0 height 9
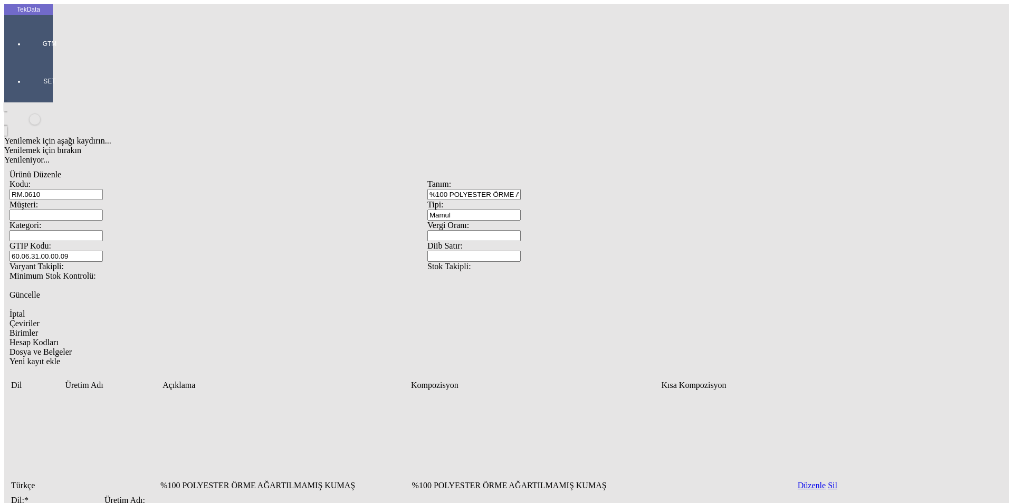
click at [104, 502] on input "Dil: *" at bounding box center [57, 510] width 93 height 11
click at [222, 299] on div "English" at bounding box center [324, 303] width 397 height 9
type input "English"
paste input "100% POLYESTER KNITTED UNBLEACHED FABRIC"
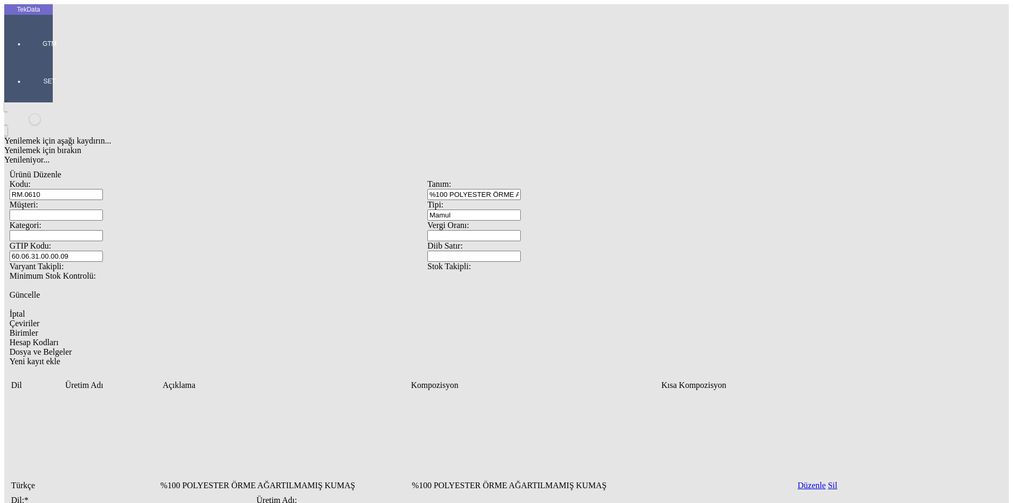
type input "%100 POLYESTER KNITTED UNBLEACHED FABRIC"
paste input "100% POLYESTER KNITTED UNBLEACHED FABRIC"
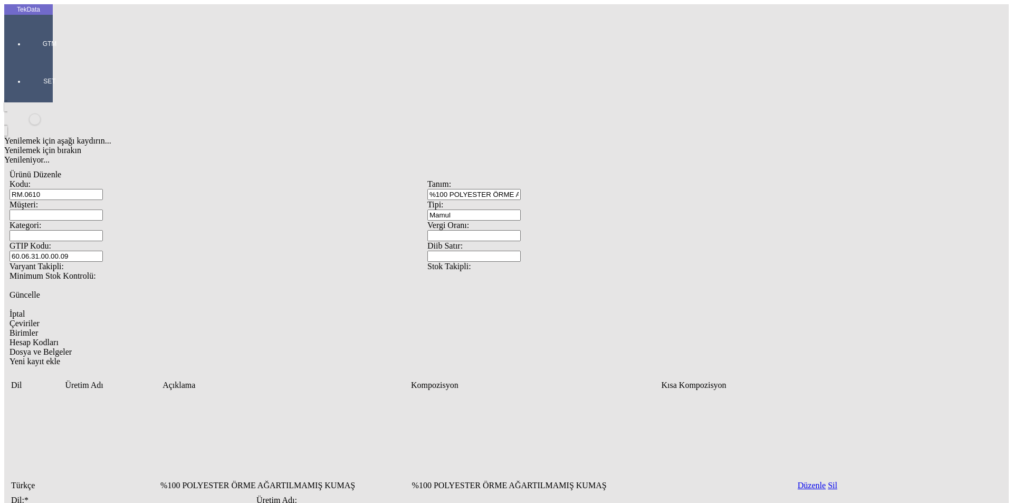
type input "%100 POLYESTER KNITTED UNBLEACHED FABRIC"
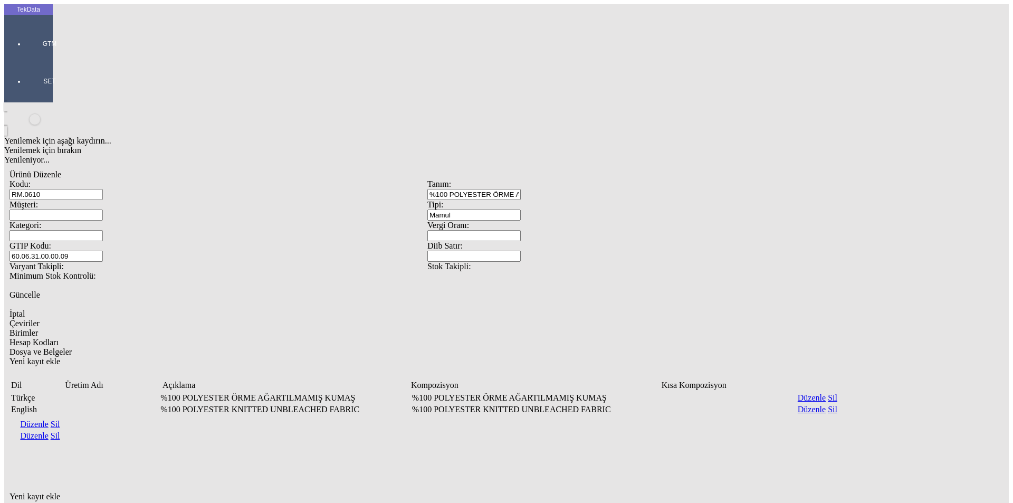
click at [38, 328] on span "Birimler" at bounding box center [23, 332] width 28 height 9
click at [9, 492] on icon "Yeni kayıt ekle" at bounding box center [9, 496] width 0 height 9
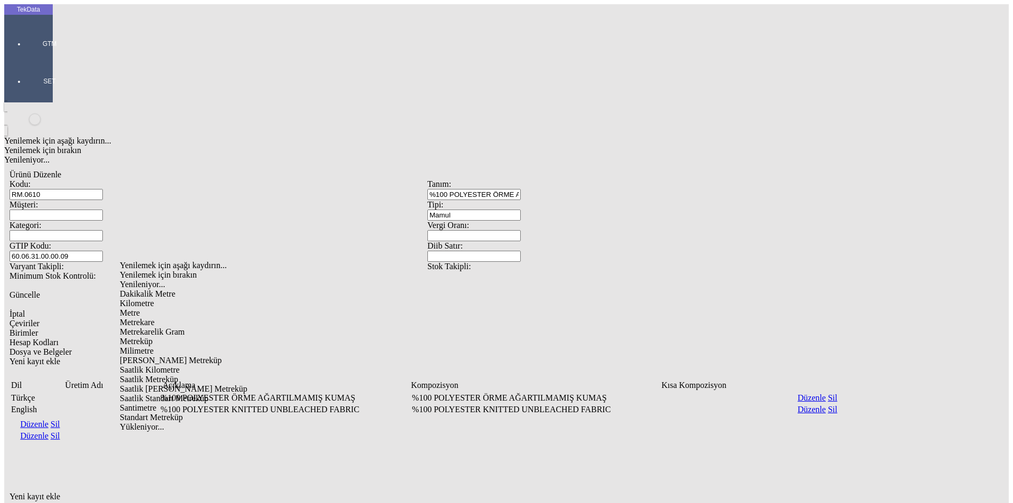
click at [152, 308] on div "Metre" at bounding box center [321, 312] width 403 height 9
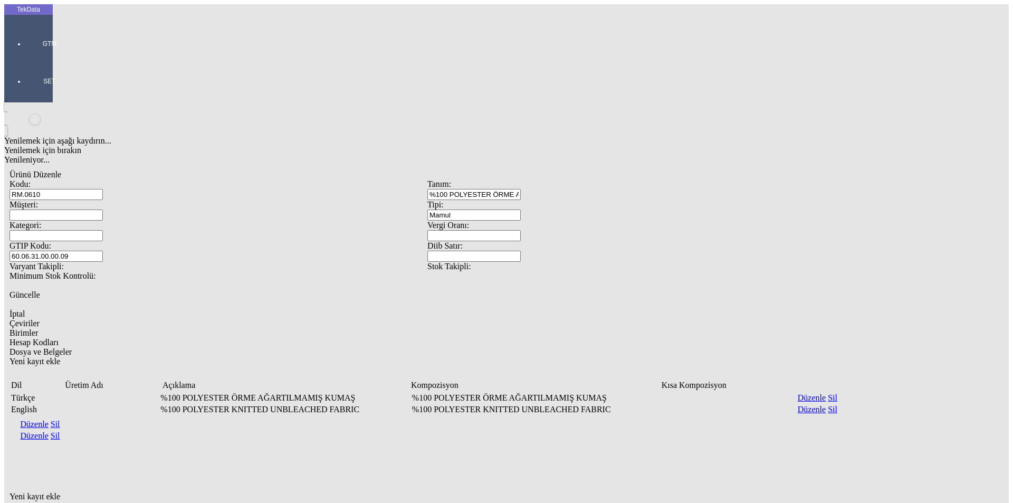
type input "Metre"
click at [107, 319] on div "Çeviriler" at bounding box center [427, 323] width 836 height 9
click at [48, 419] on link "Düzenle" at bounding box center [34, 423] width 28 height 9
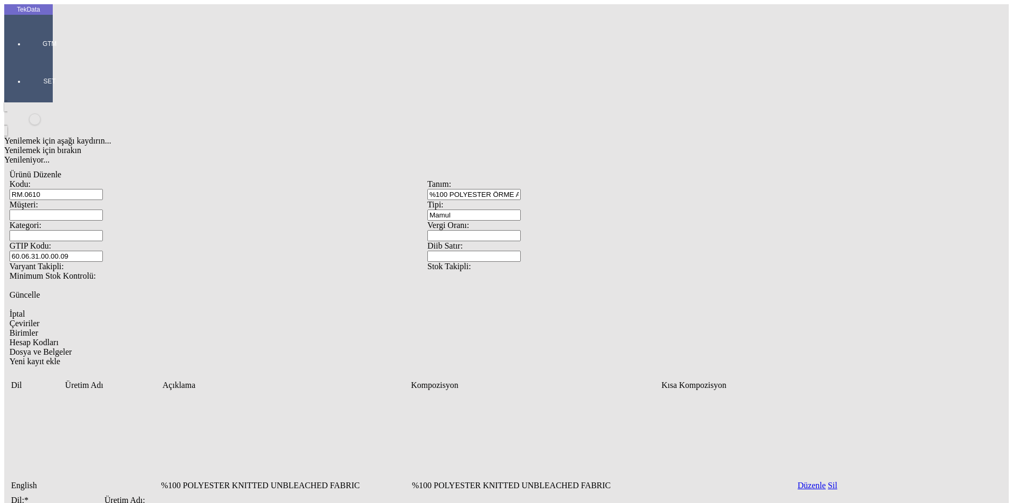
drag, startPoint x: 296, startPoint y: 276, endPoint x: 121, endPoint y: 275, distance: 174.6
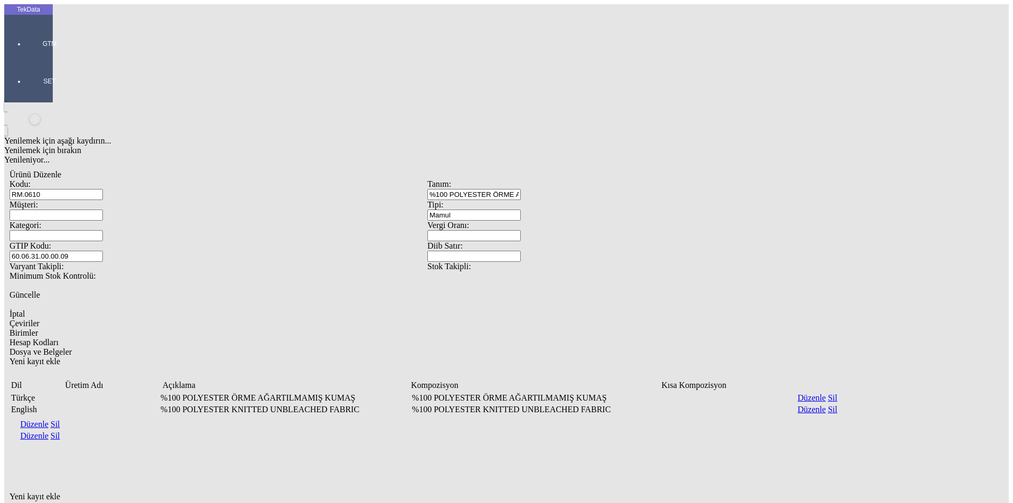
click at [325, 309] on div "Yenilemek için aşağı kaydırın... Yenilemek için bırakın Yenileniyor... Ürünü Dü…" at bounding box center [427, 388] width 846 height 573
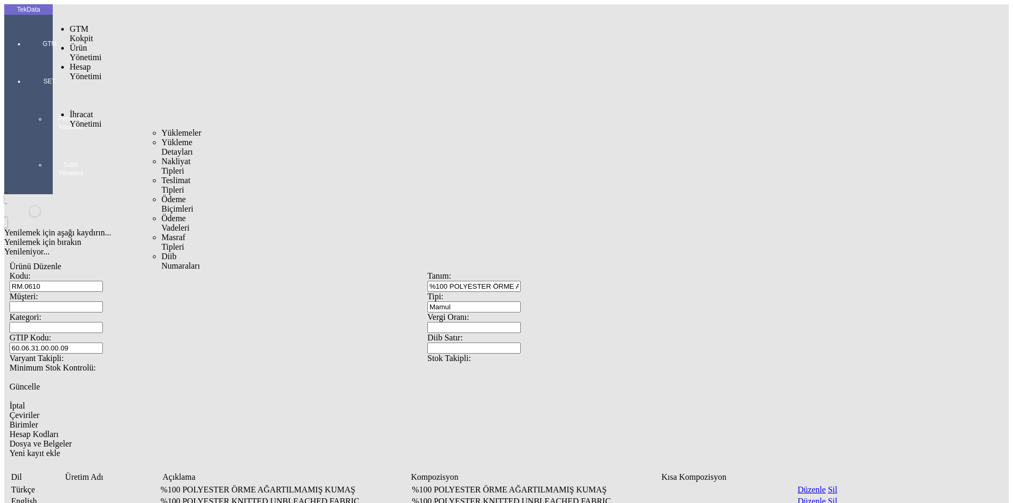
click at [161, 128] on span "Yüklemeler" at bounding box center [181, 132] width 40 height 9
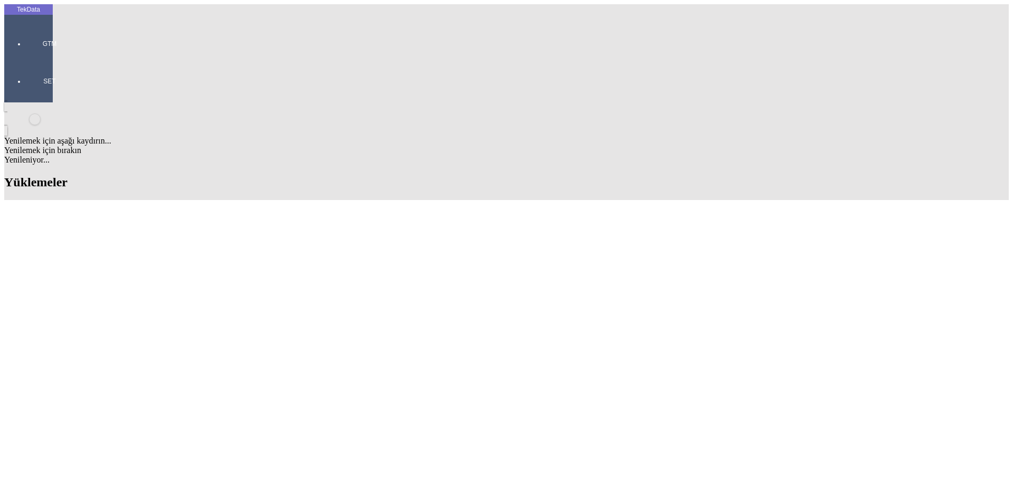
scroll to position [1041, 0]
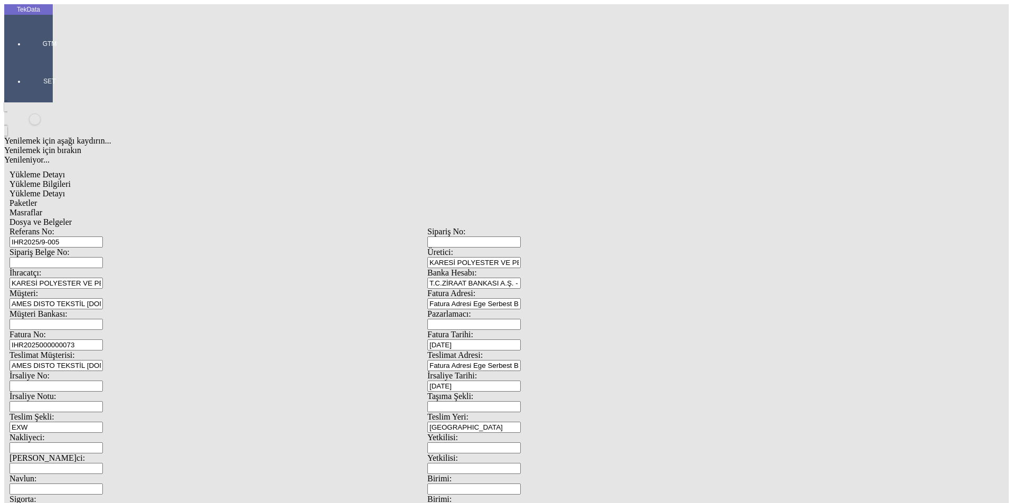
click at [65, 189] on span "Yükleme Detayı" at bounding box center [36, 193] width 55 height 9
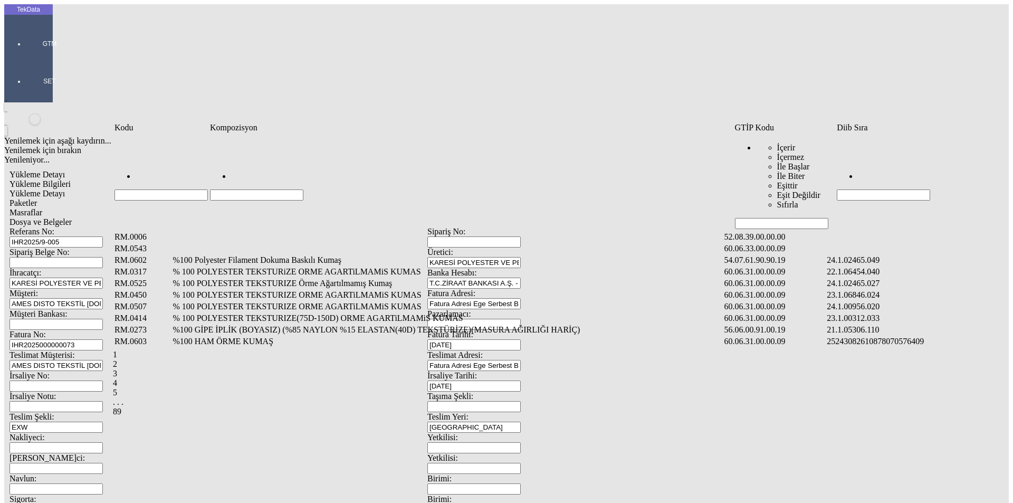
click at [303, 189] on input "Hücreyi Filtrele" at bounding box center [256, 194] width 93 height 11
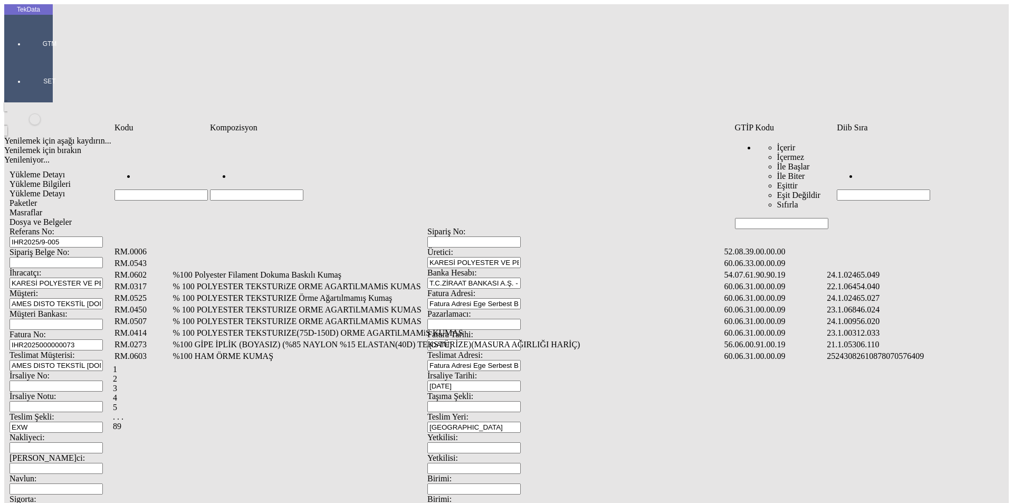
paste input "%100 POLYESTER ÖRME AĞARTILMAMIŞ KUMAŞ"
type input "%100 POLYESTER ÖRME AĞARTILMAMIŞ KUMAŞ"
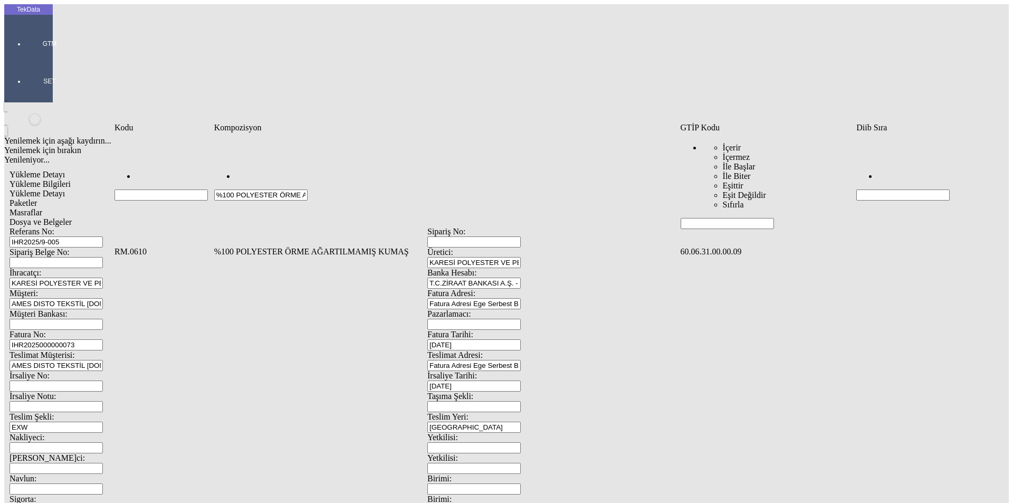
click at [377, 246] on td "%100 POLYESTER ÖRME AĞARTILMAMIŞ KUMAŞ" at bounding box center [446, 251] width 465 height 11
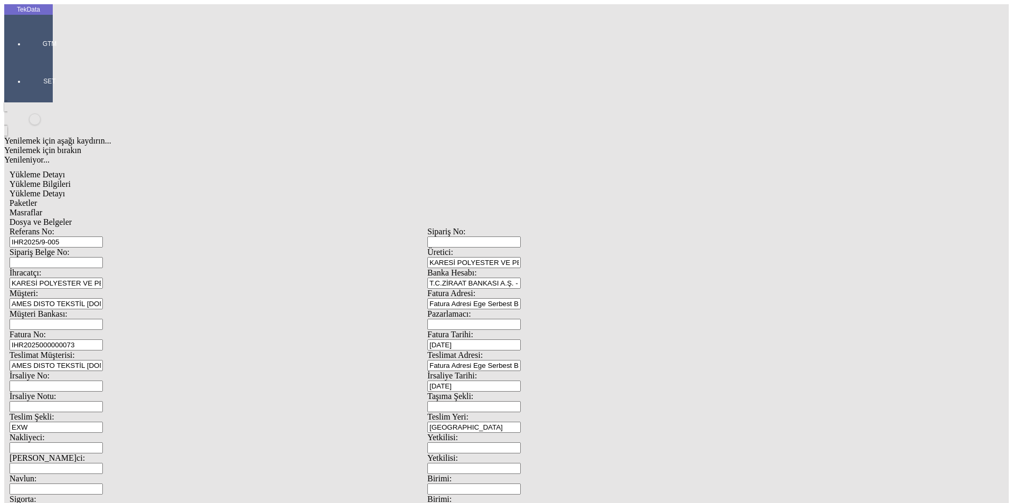
type input "1476.71"
click at [600, 191] on div "Metre" at bounding box center [784, 195] width 418 height 9
type input "Metre"
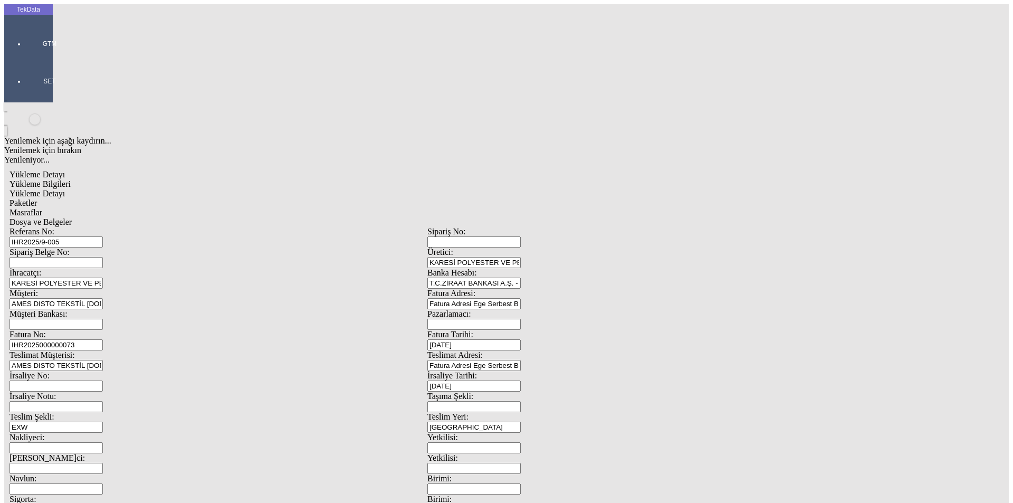
type input "2.11"
click at [605, 221] on div "Amerikan Doları" at bounding box center [784, 225] width 418 height 9
type input "Amerikan Doları"
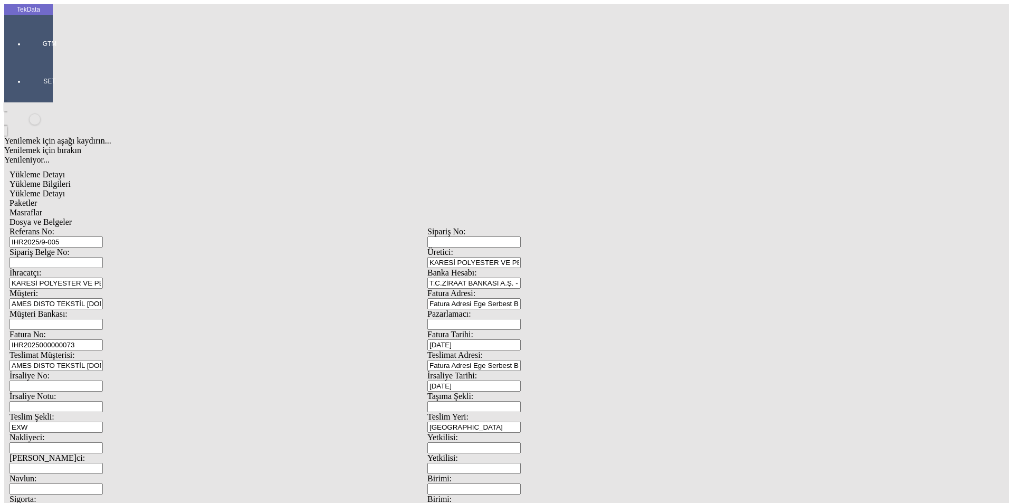
type input "220"
type input "1159.11"
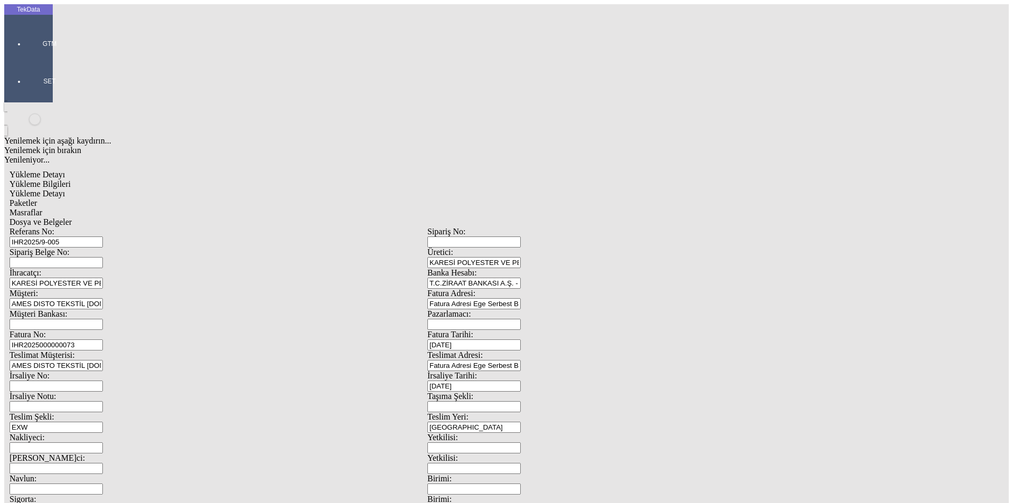
type input "1197.65"
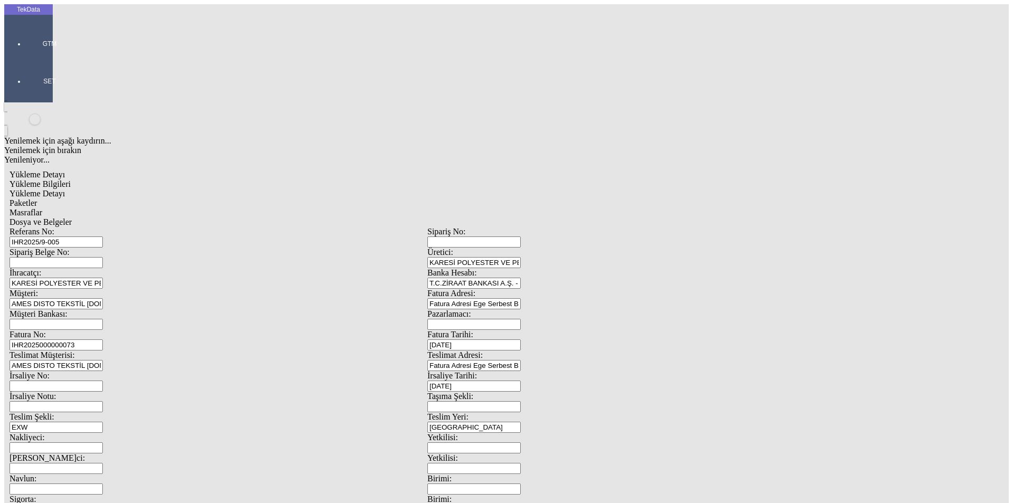
type input "KATİ"
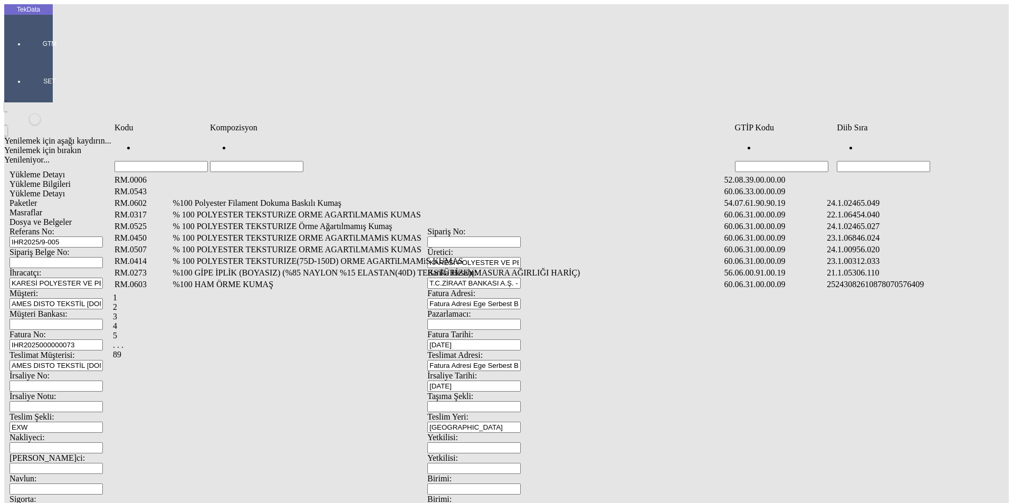
click at [303, 161] on input "Hücreyi Filtrele" at bounding box center [256, 166] width 93 height 11
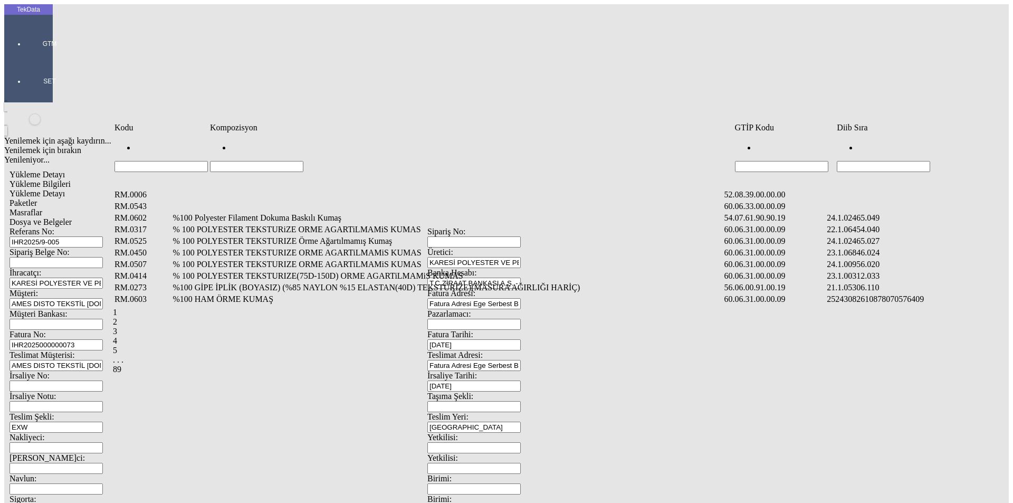
paste input "%100 POLYESTER ÖRME AĞARTILMAMIŞ KUMAŞ"
type input "%100 POLYESTER ÖRME AĞARTILMAMIŞ KUMAŞ"
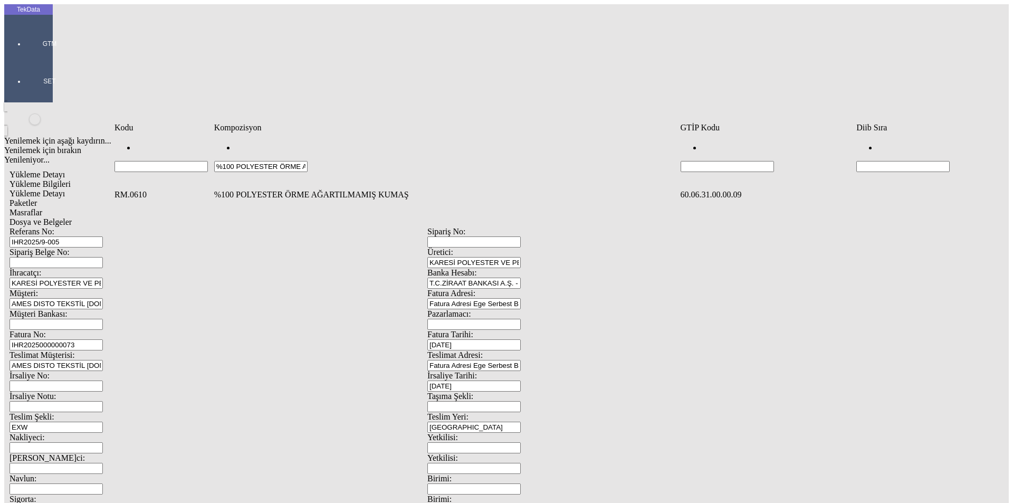
click at [325, 189] on td "%100 POLYESTER ÖRME AĞARTILMAMIŞ KUMAŞ" at bounding box center [446, 194] width 465 height 11
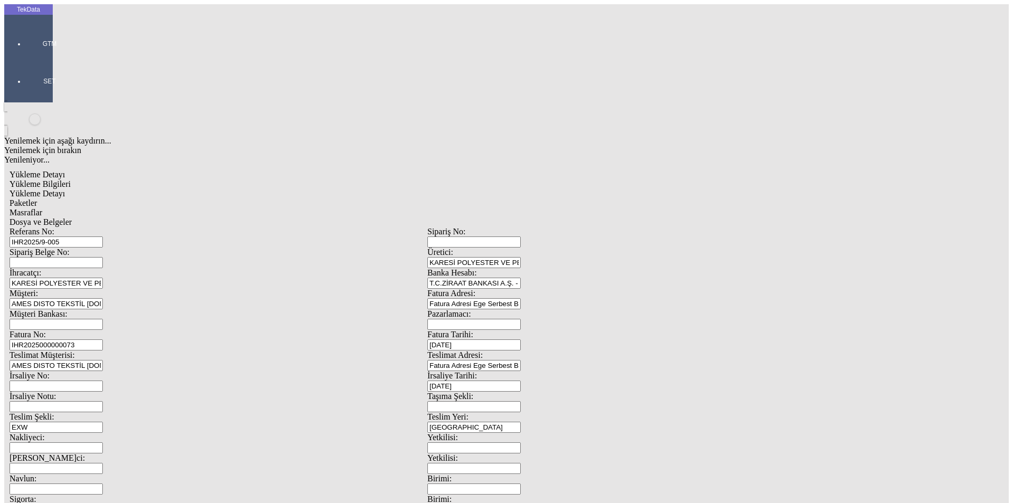
type input "1236.98"
type input "2.56"
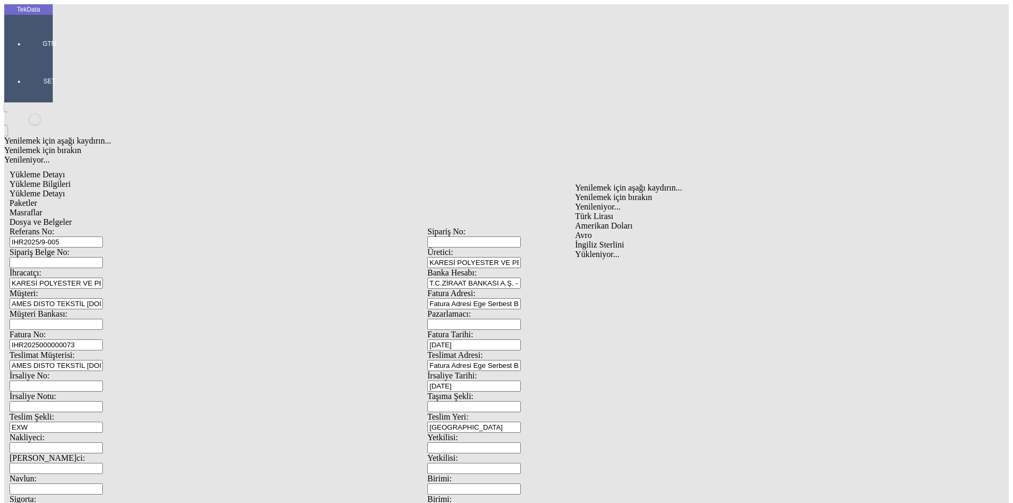
click at [615, 221] on div "Amerikan Doları" at bounding box center [784, 225] width 418 height 9
type input "Amerikan Doları"
type input "240"
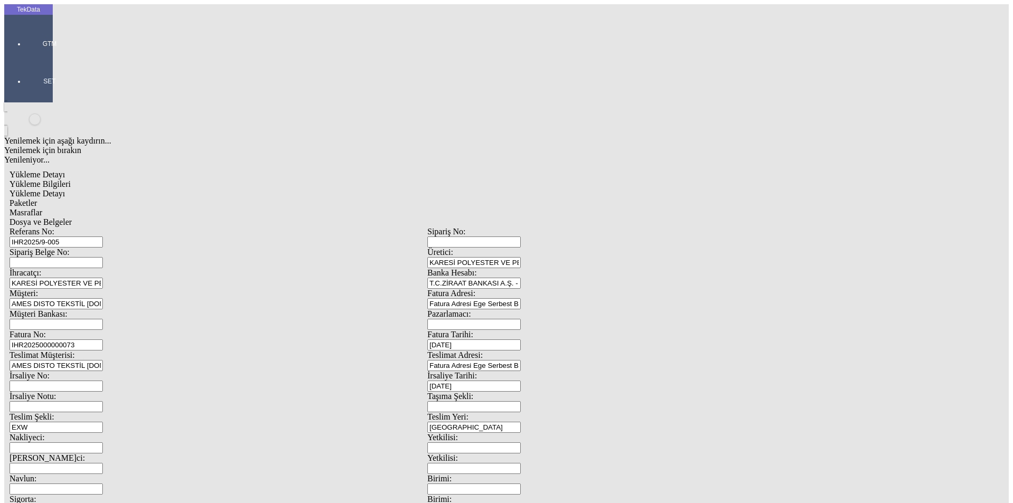
type input "1193.75"
type input "1236.15"
type input "KATİ"
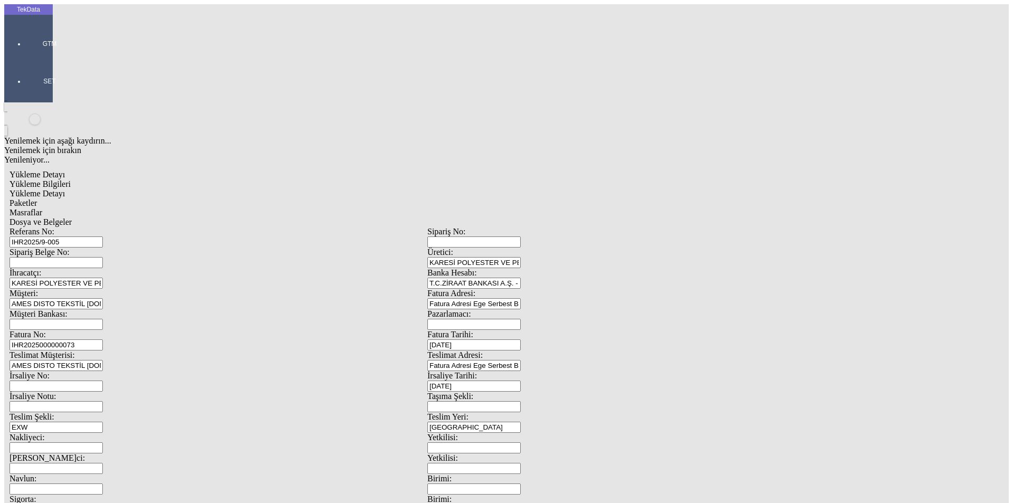
click at [226, 198] on div "Paketler" at bounding box center [427, 202] width 836 height 9
click at [133, 216] on div "Rulo" at bounding box center [313, 220] width 419 height 9
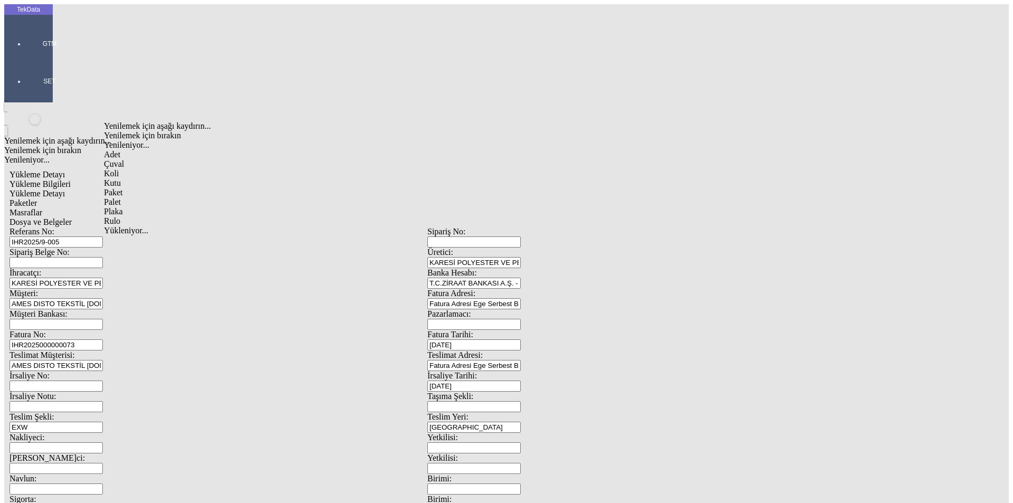
type input "Rulo"
type input "94"
click at [42, 208] on span "Masraflar" at bounding box center [25, 212] width 33 height 9
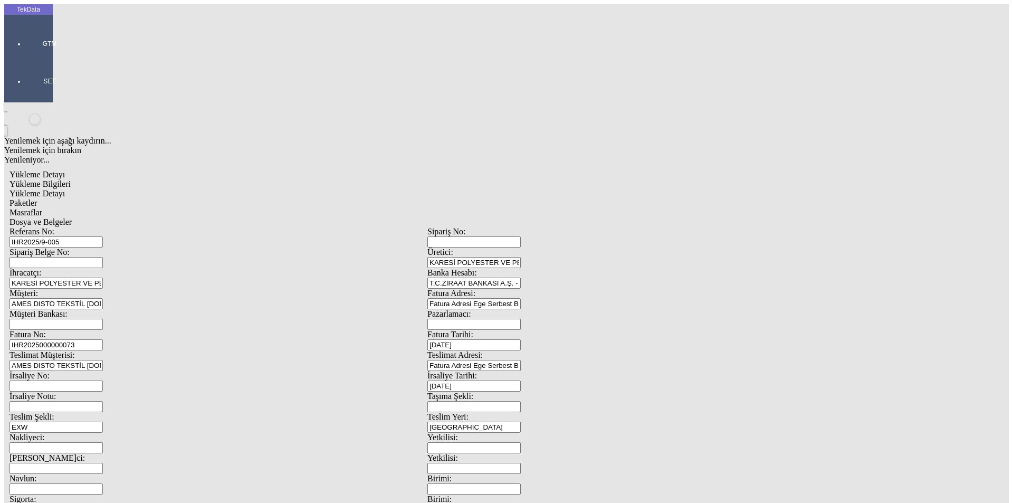
click at [72, 217] on span "Dosya ve Belgeler" at bounding box center [40, 221] width 62 height 9
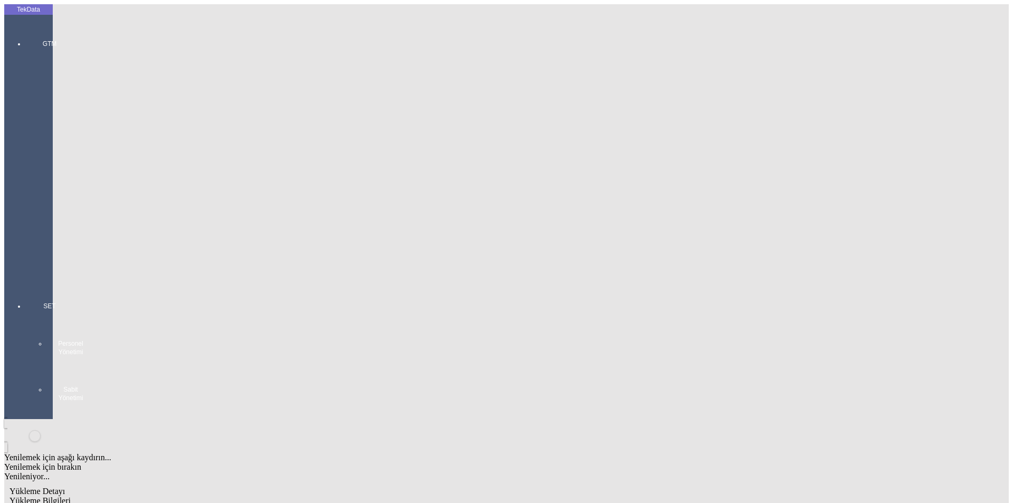
click at [455, 248] on span "Evet" at bounding box center [447, 243] width 15 height 9
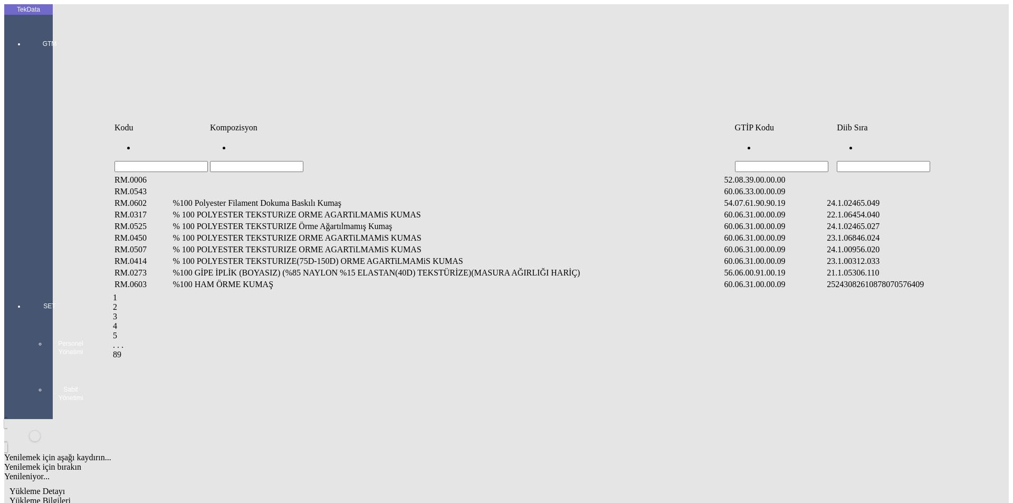
click at [263, 161] on input "Hücreyi Filtrele" at bounding box center [256, 166] width 93 height 11
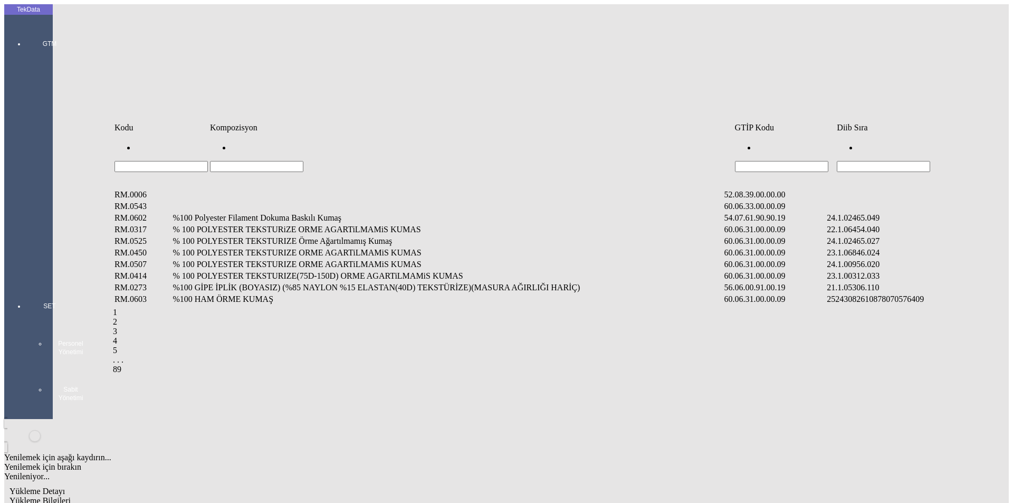
paste input "%100 POLYESTER ÖRME AĞARTILMAMIŞ KUMAŞ"
type input "%100 POLYESTER ÖRME AĞARTILMAMIŞ KUMAŞ"
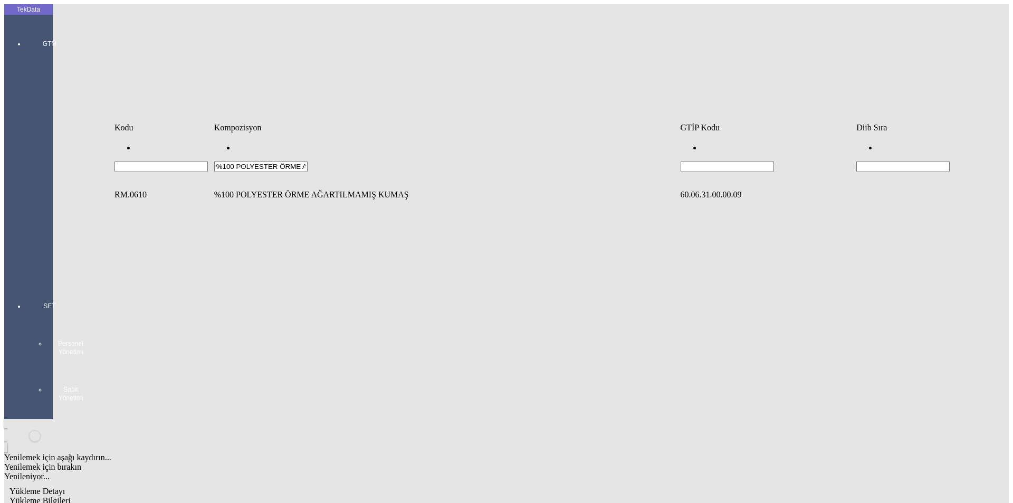
click at [293, 189] on td "%100 POLYESTER ÖRME AĞARTILMAMIŞ KUMAŞ" at bounding box center [446, 194] width 465 height 11
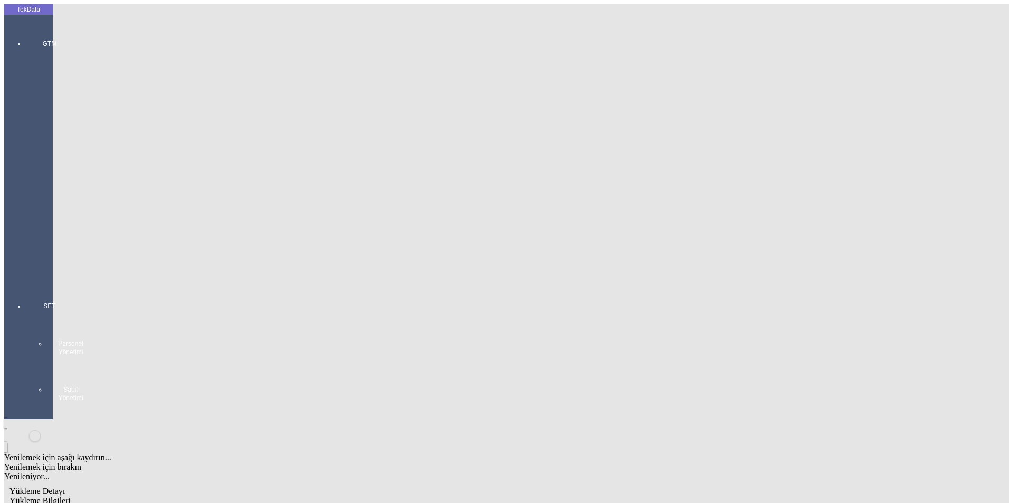
type input "1476.71"
click at [597, 191] on div "Metre" at bounding box center [784, 195] width 418 height 9
type input "Metre"
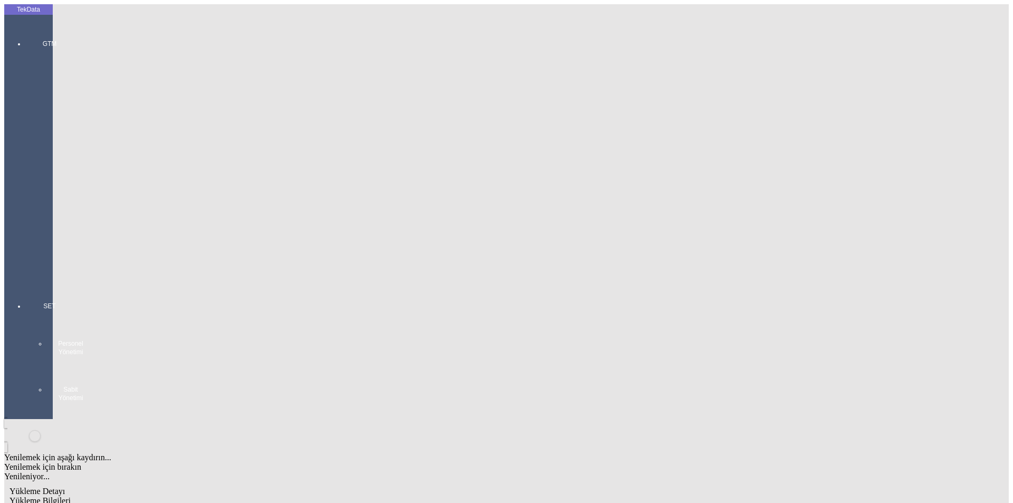
type input "2.11"
click at [609, 221] on div "Amerikan Doları" at bounding box center [784, 225] width 418 height 9
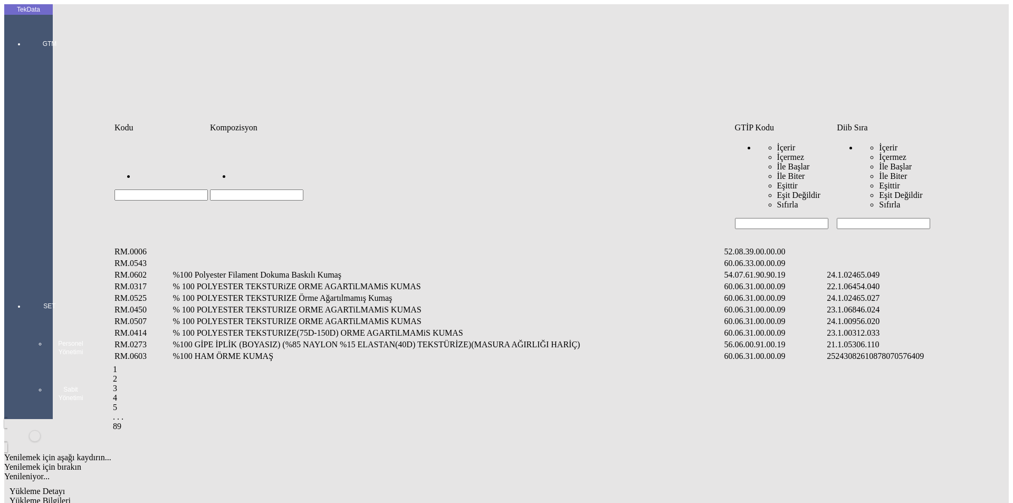
click at [303, 189] on input "Hücreyi Filtrele" at bounding box center [256, 194] width 93 height 11
paste input "%100 POLYESTER ÖRME AĞARTILMAMIŞ KUMAŞ"
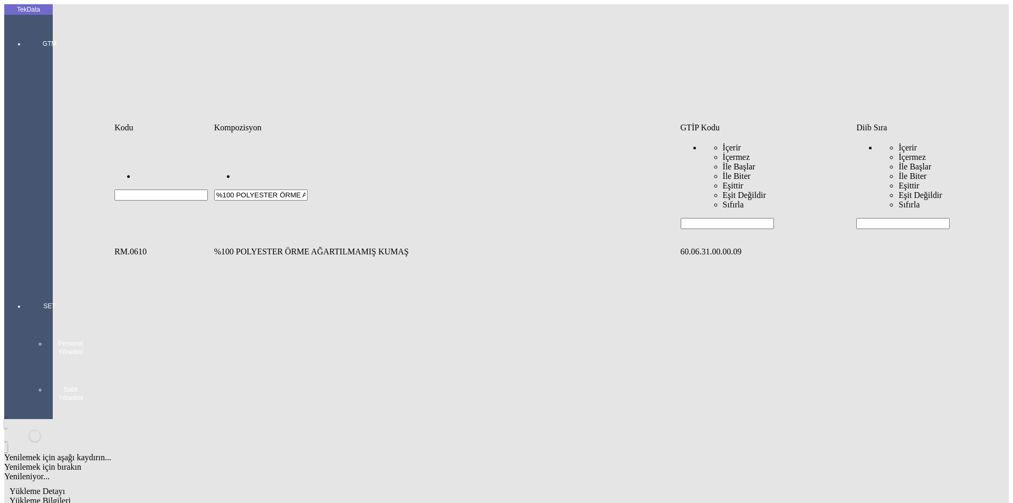
click at [298, 246] on td "%100 POLYESTER ÖRME AĞARTILMAMIŞ KUMAŞ" at bounding box center [446, 251] width 465 height 11
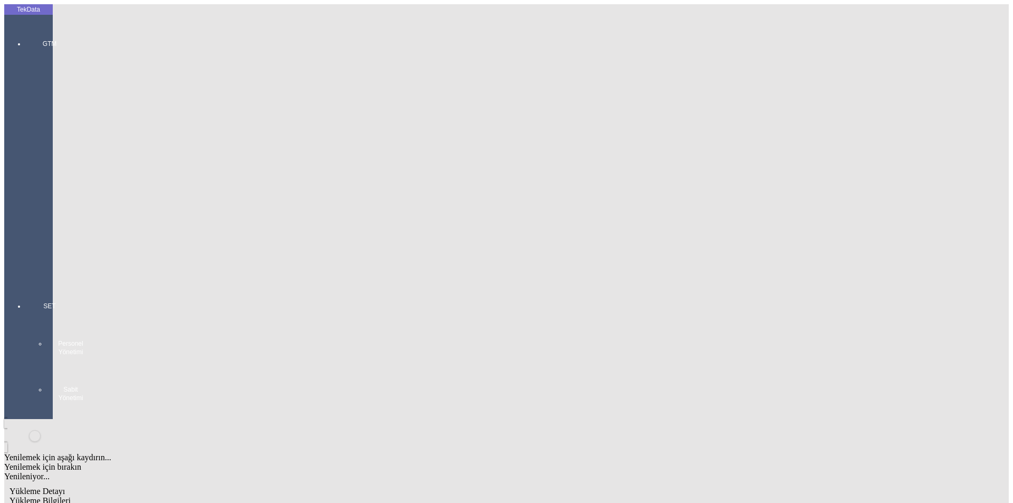
click at [591, 191] on div "Metre" at bounding box center [784, 195] width 418 height 9
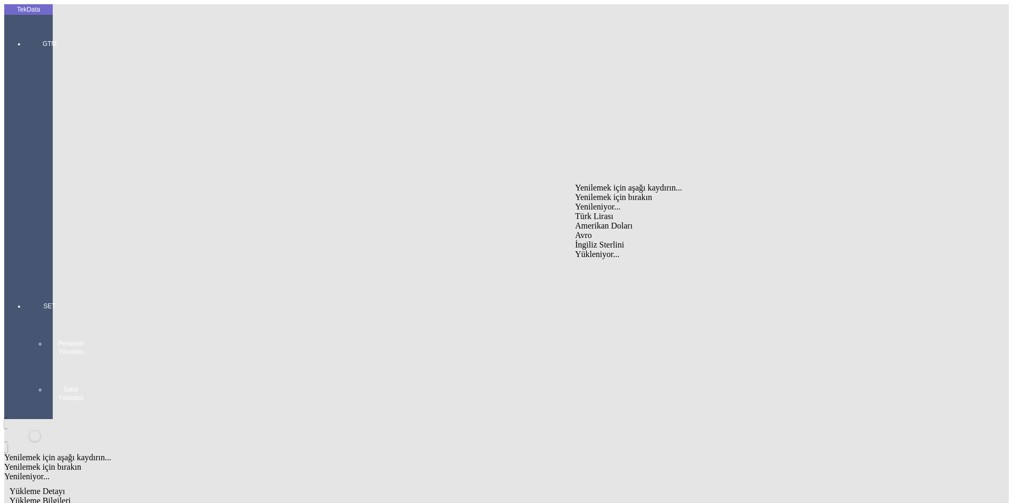
click at [606, 221] on div "Amerikan Doları" at bounding box center [784, 225] width 418 height 9
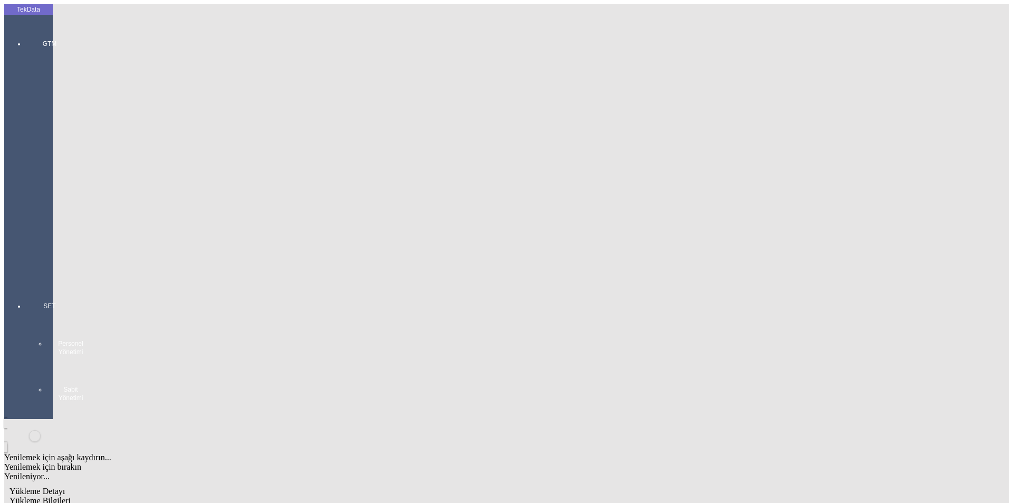
click at [65, 502] on span "Yükleme Detayı" at bounding box center [36, 509] width 55 height 9
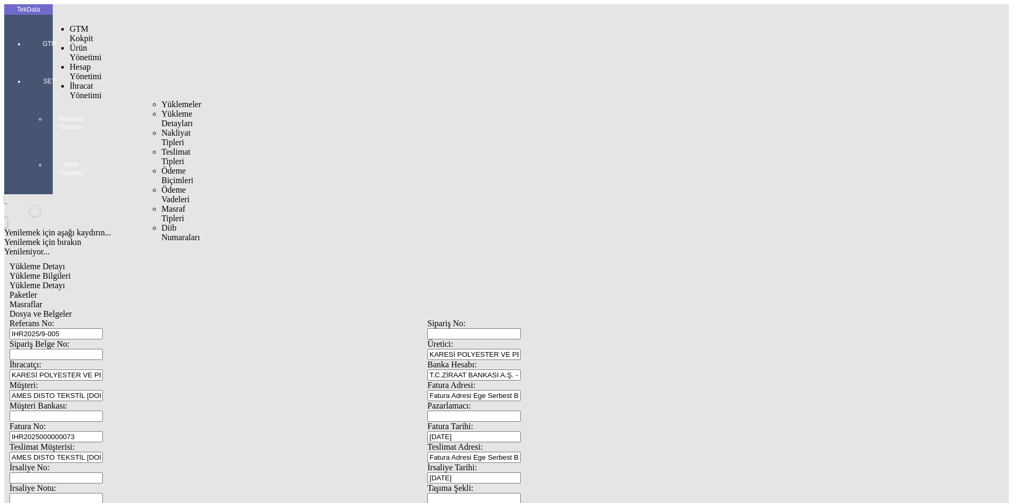
click at [161, 100] on span "Yüklemeler" at bounding box center [181, 104] width 40 height 9
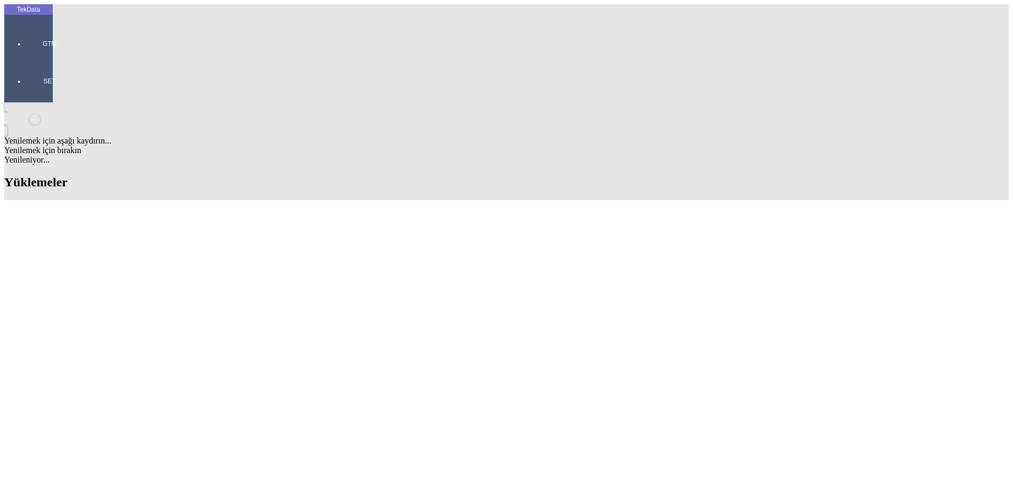
scroll to position [949, 0]
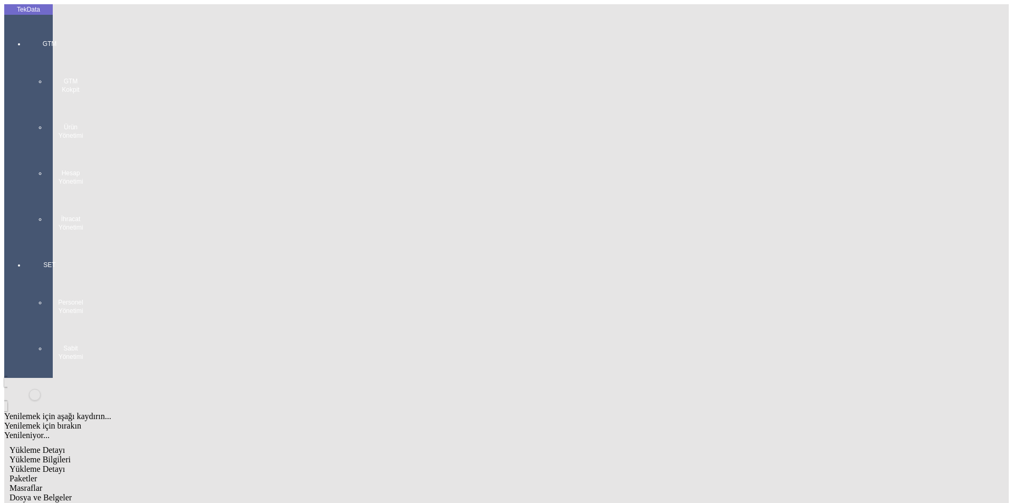
click at [72, 493] on span "Dosya ve Belgeler" at bounding box center [40, 497] width 62 height 9
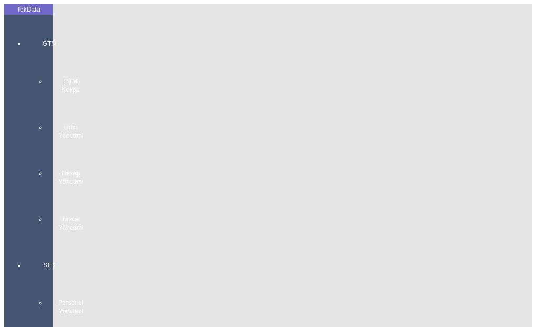
drag, startPoint x: 317, startPoint y: 247, endPoint x: 297, endPoint y: 237, distance: 22.7
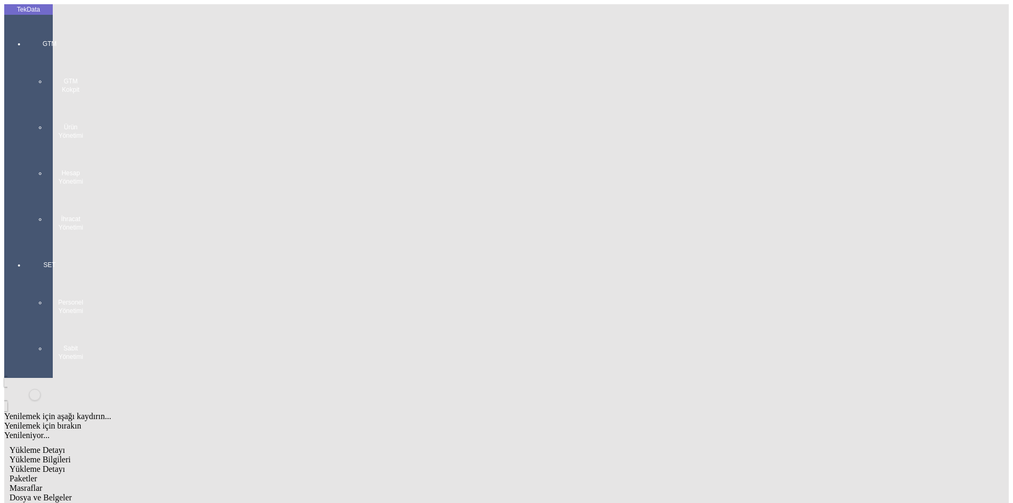
click at [71, 455] on span "Yükleme Bilgileri" at bounding box center [39, 459] width 61 height 9
click at [35, 242] on div at bounding box center [49, 242] width 49 height 0
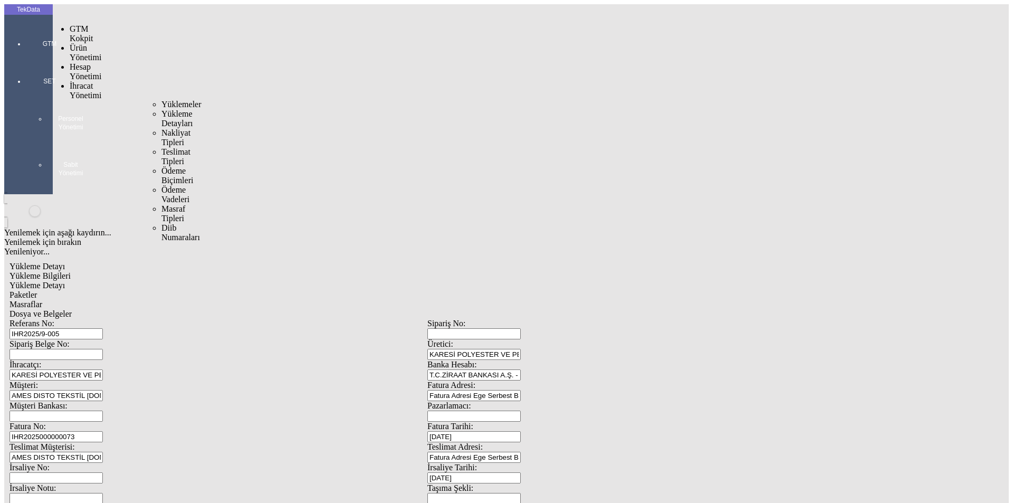
click at [161, 100] on div "Yüklemeler" at bounding box center [164, 104] width 6 height 9
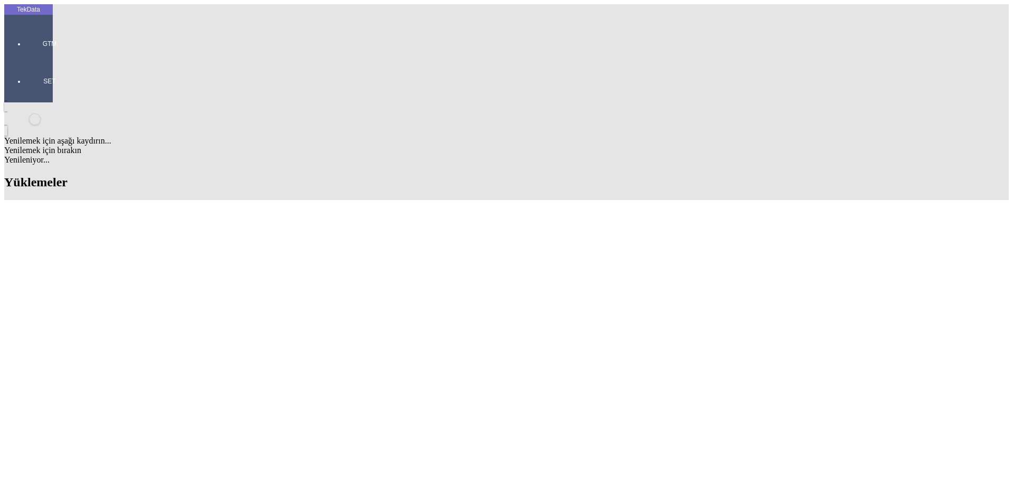
scroll to position [949, 0]
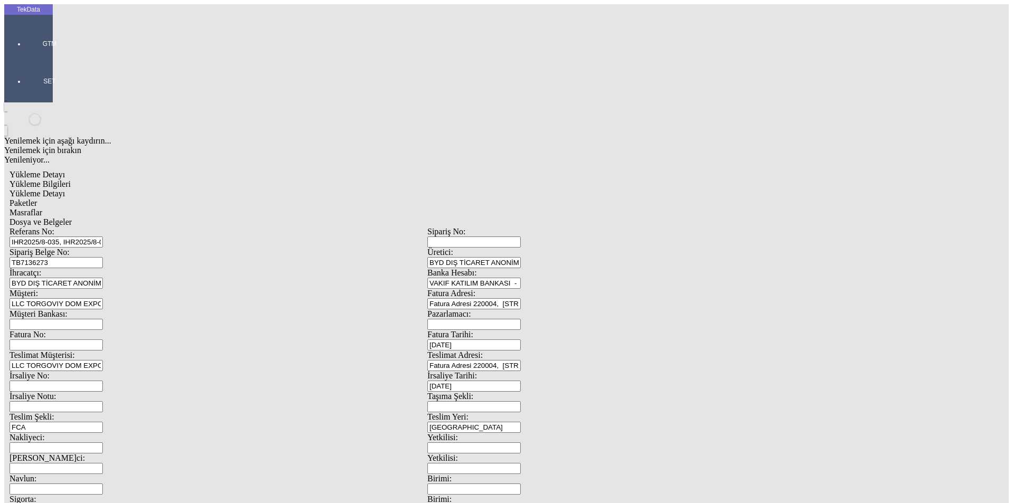
click at [72, 217] on span "Dosya ve Belgeler" at bounding box center [40, 221] width 62 height 9
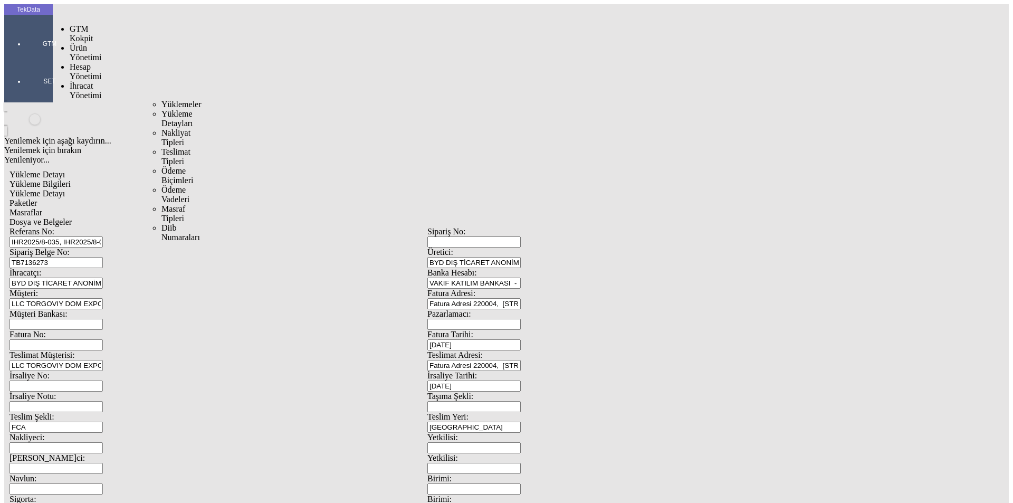
click at [161, 100] on span "Yüklemeler" at bounding box center [181, 104] width 40 height 9
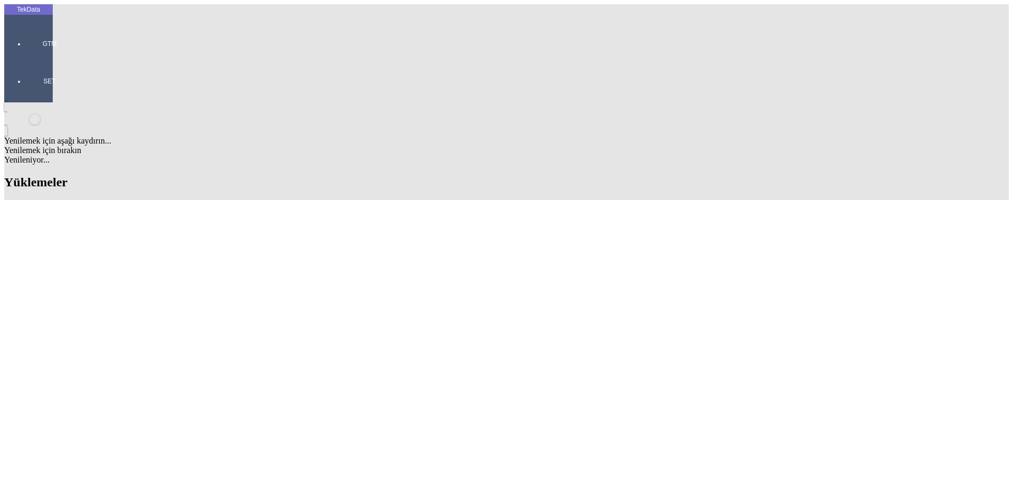
scroll to position [1002, 0]
drag, startPoint x: 448, startPoint y: 194, endPoint x: 508, endPoint y: 196, distance: 59.7
copy td "BDF2025000000428"
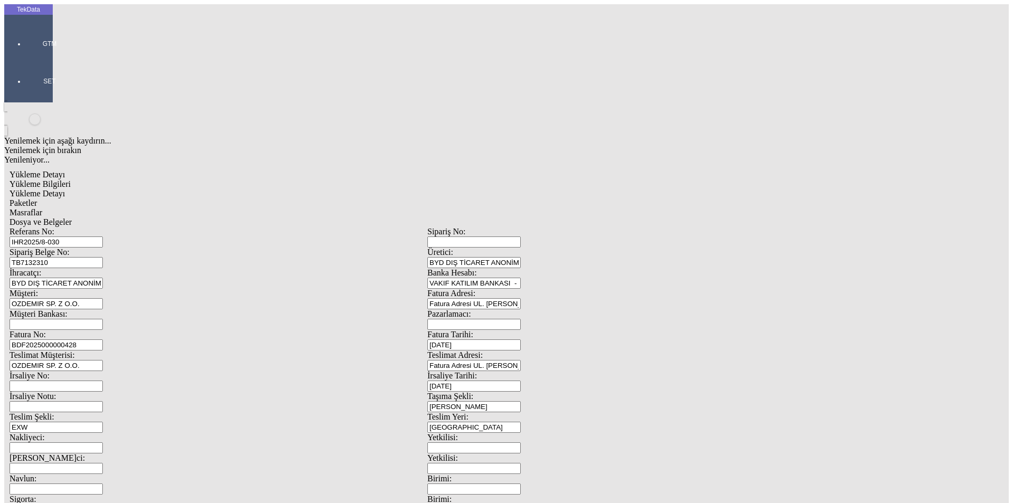
click at [103, 339] on input "BDF2025000000428" at bounding box center [55, 344] width 93 height 11
drag, startPoint x: 142, startPoint y: 175, endPoint x: 128, endPoint y: 175, distance: 14.2
click at [128, 330] on div "Fatura No: BDF2025000000428" at bounding box center [218, 340] width 418 height 21
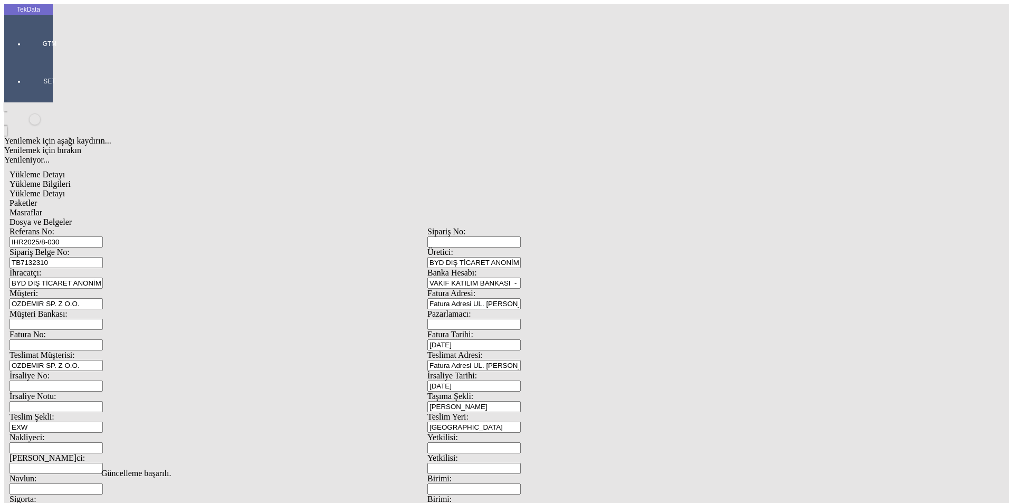
scroll to position [0, 0]
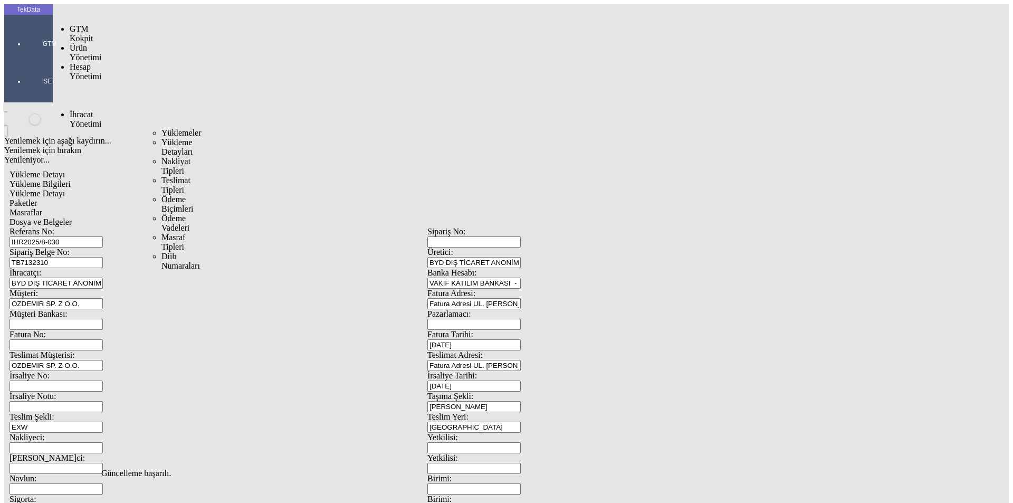
click at [161, 128] on span "Yüklemeler" at bounding box center [181, 132] width 40 height 9
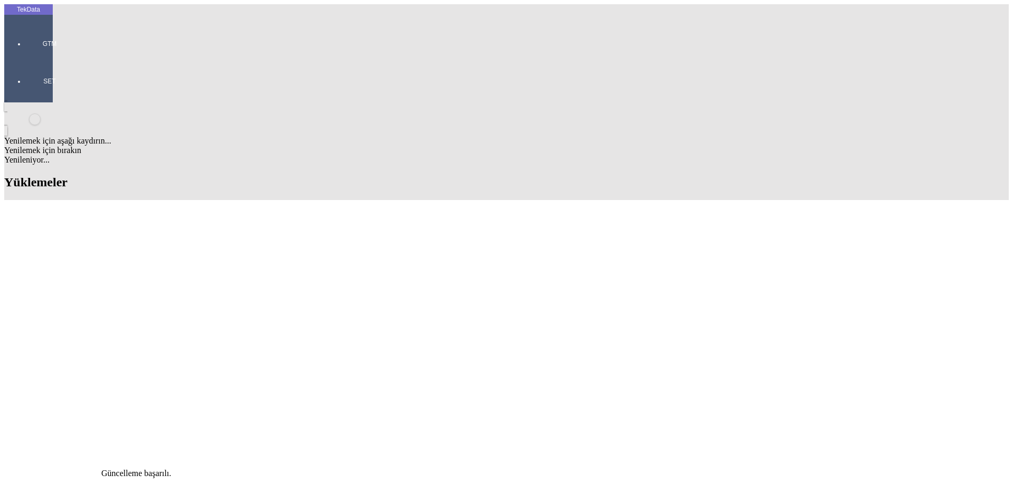
scroll to position [897, 0]
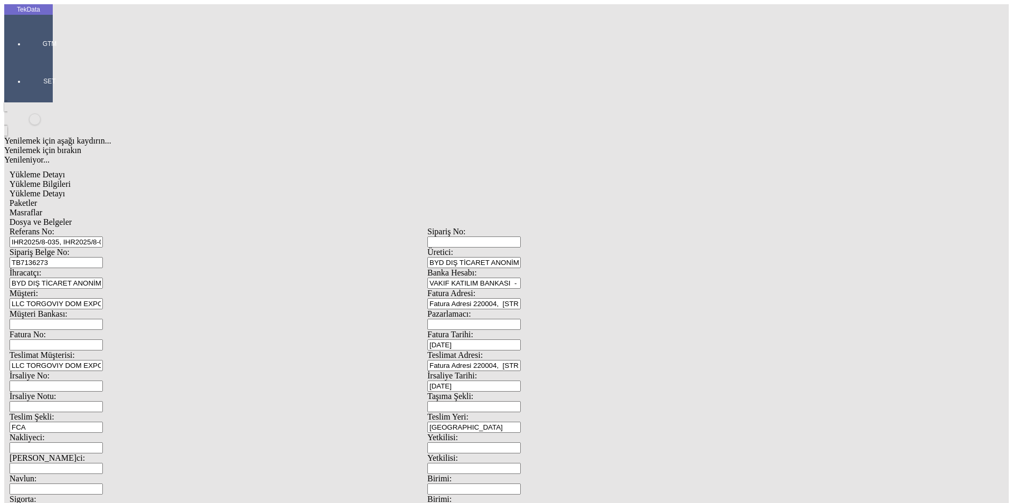
click at [103, 339] on input "Fatura No:" at bounding box center [55, 344] width 93 height 11
paste input "BDF2025000000428"
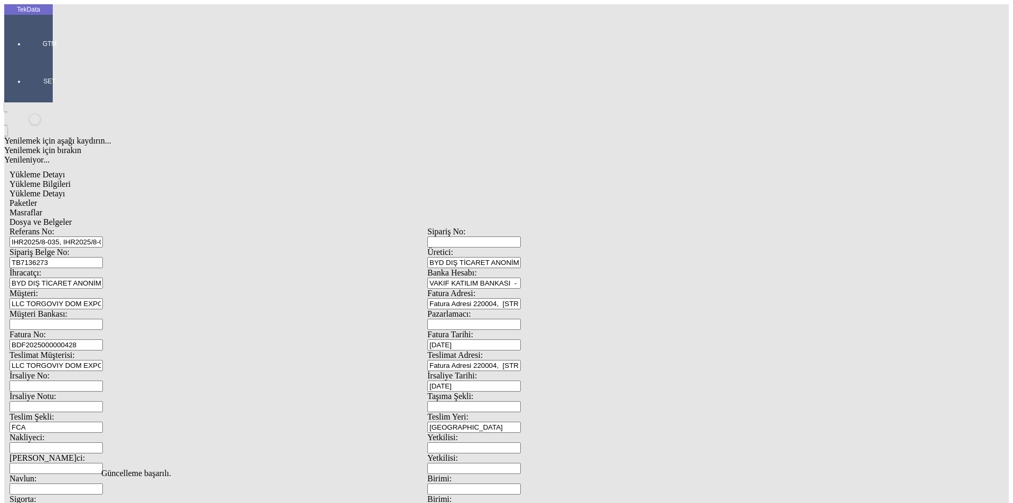
click at [72, 217] on span "Dosya ve Belgeler" at bounding box center [40, 221] width 62 height 9
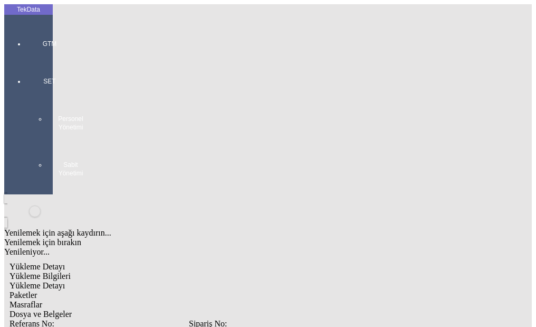
click at [72, 309] on span "Dosya ve Belgeler" at bounding box center [40, 313] width 62 height 9
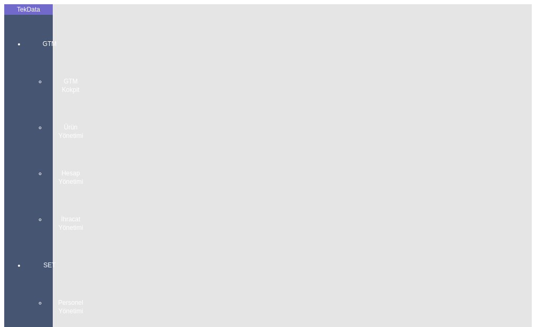
drag, startPoint x: 231, startPoint y: 263, endPoint x: 225, endPoint y: 262, distance: 5.8
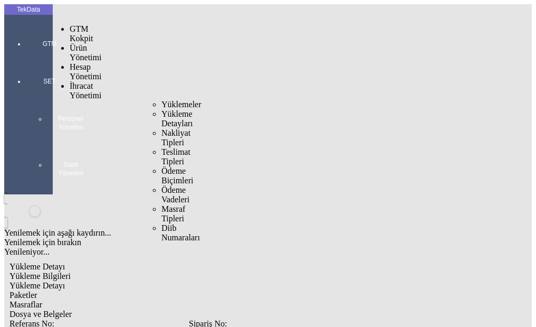
click at [161, 100] on span "Yüklemeler" at bounding box center [181, 104] width 40 height 9
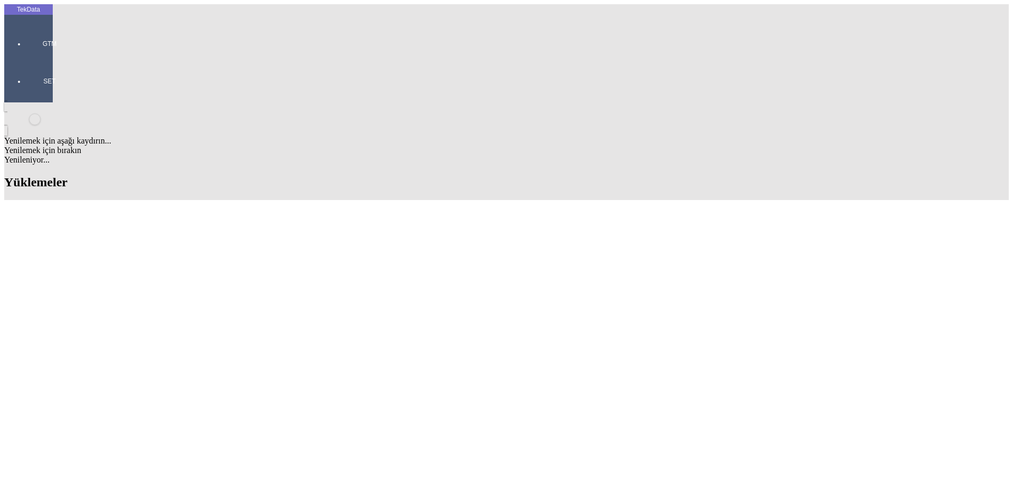
scroll to position [778, 0]
drag, startPoint x: 453, startPoint y: 431, endPoint x: 510, endPoint y: 433, distance: 57.0
copy td "BDF2025000000428"
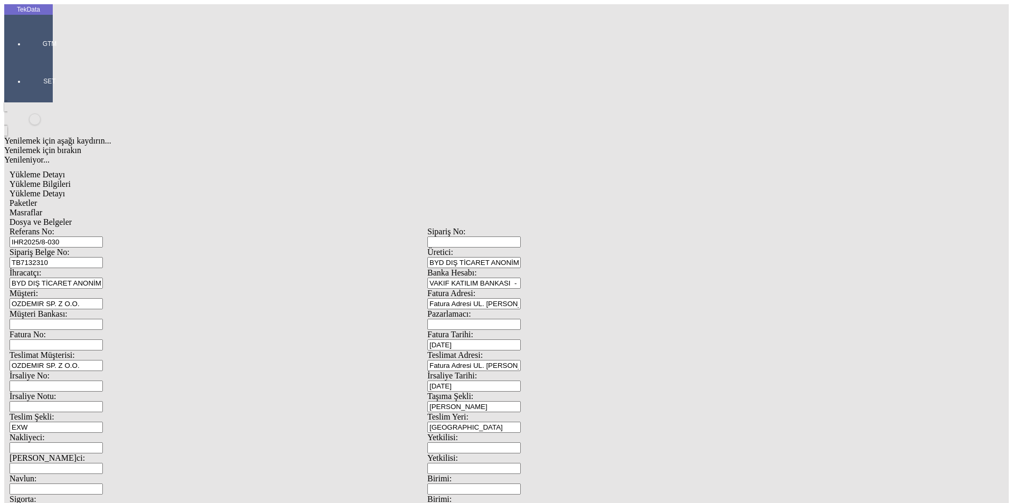
click at [103, 339] on input "Fatura No:" at bounding box center [55, 344] width 93 height 11
paste input "BDF2025000000428"
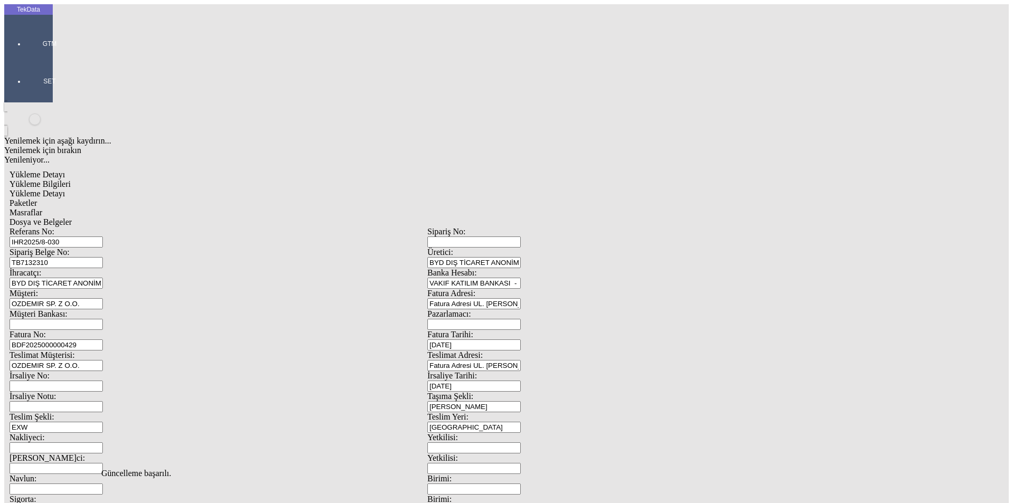
click at [72, 217] on span "Dosya ve Belgeler" at bounding box center [40, 221] width 62 height 9
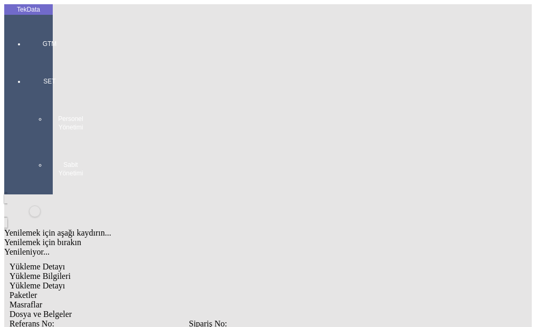
click at [72, 309] on span "Dosya ve Belgeler" at bounding box center [40, 313] width 62 height 9
